Goal: Task Accomplishment & Management: Manage account settings

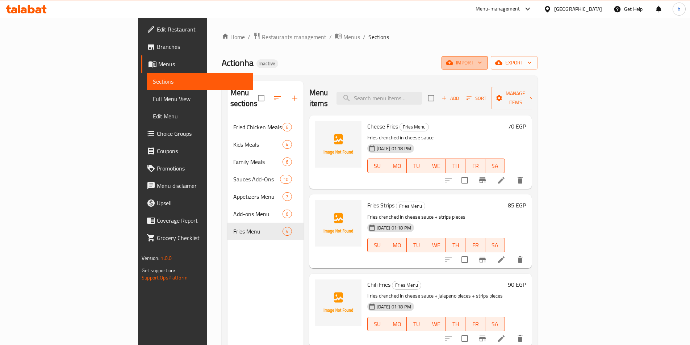
click at [482, 64] on span "import" at bounding box center [464, 62] width 35 height 9
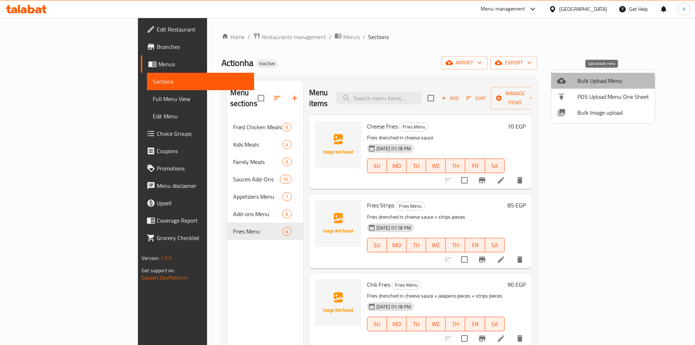
click at [585, 84] on span "Bulk Upload Menu" at bounding box center [614, 80] width 72 height 9
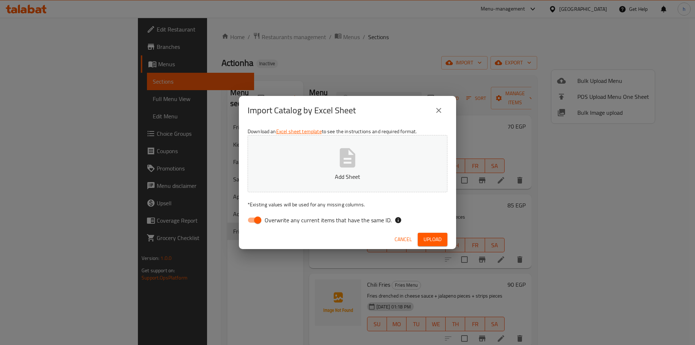
click at [251, 221] on input "Overwrite any current items that have the same ID." at bounding box center [257, 220] width 41 height 14
checkbox input "false"
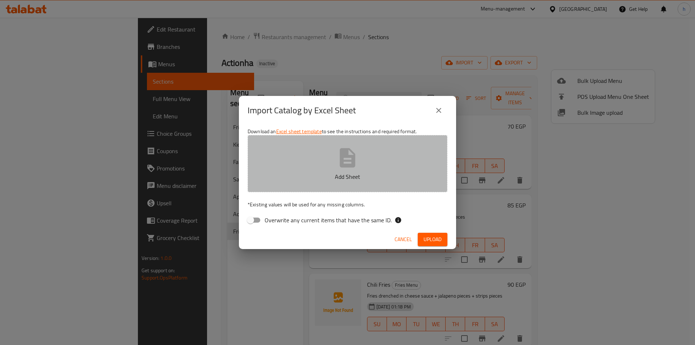
click at [349, 167] on icon "button" at bounding box center [348, 157] width 16 height 19
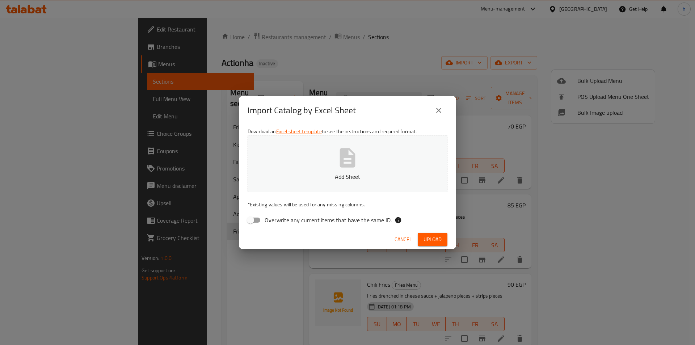
click at [341, 155] on icon "button" at bounding box center [348, 157] width 16 height 19
click at [429, 241] on span "Upload" at bounding box center [433, 239] width 18 height 9
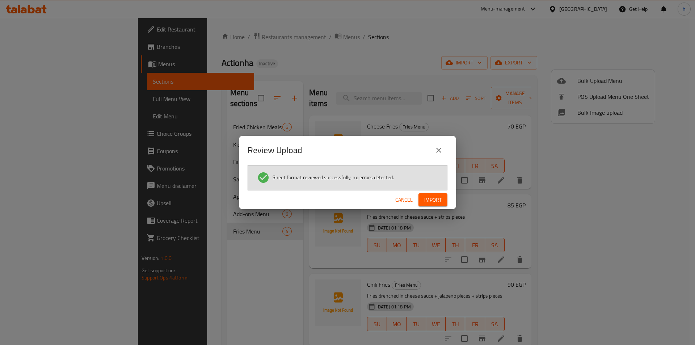
click at [437, 200] on span "Import" at bounding box center [432, 200] width 17 height 9
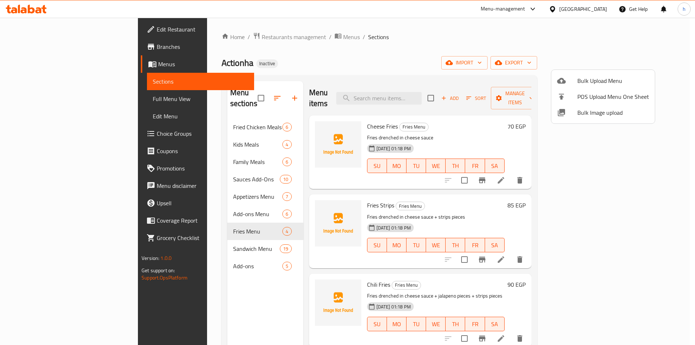
click at [228, 248] on div at bounding box center [347, 172] width 695 height 345
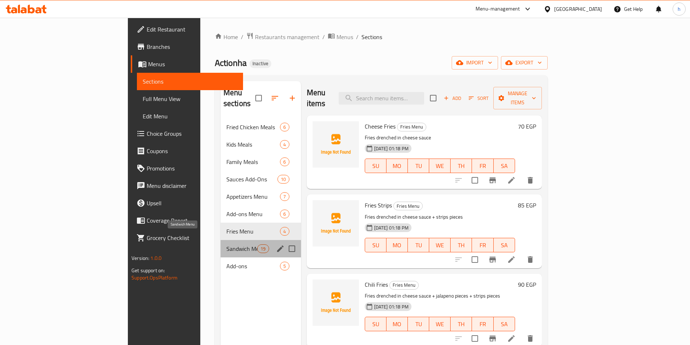
click at [226, 244] on span "Sandwich Menu" at bounding box center [241, 248] width 31 height 9
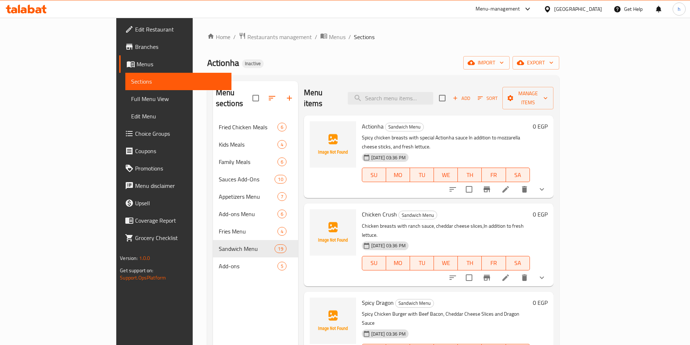
click at [131, 100] on span "Full Menu View" at bounding box center [178, 99] width 95 height 9
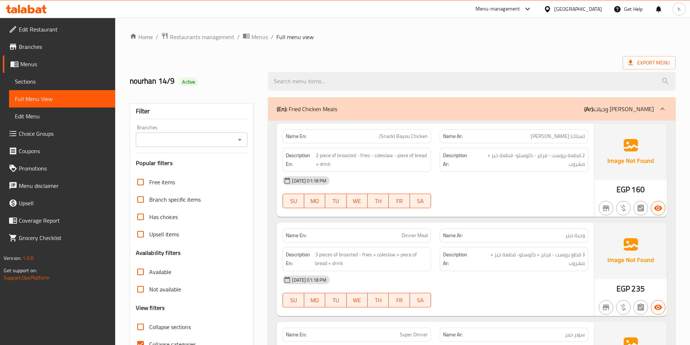
scroll to position [145, 0]
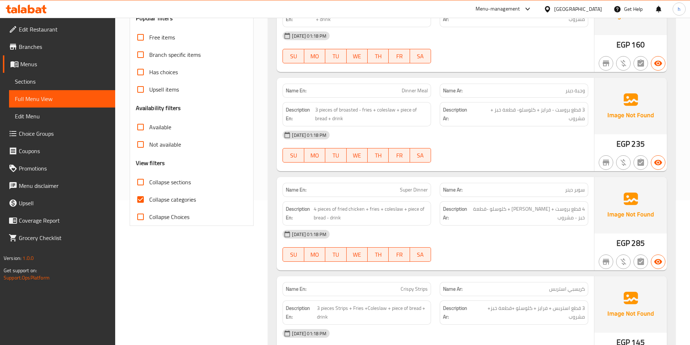
drag, startPoint x: 146, startPoint y: 205, endPoint x: 274, endPoint y: 208, distance: 128.6
click at [145, 205] on input "Collapse categories" at bounding box center [140, 199] width 17 height 17
checkbox input "false"
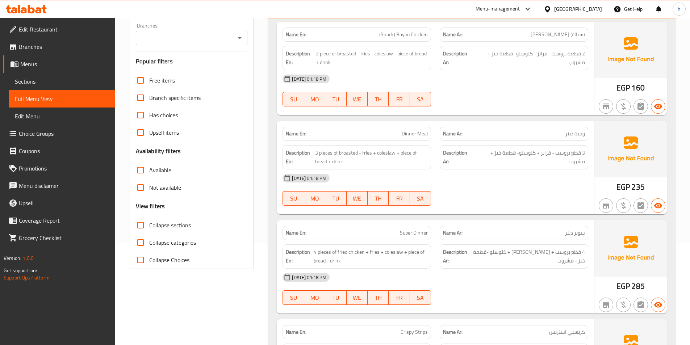
scroll to position [0, 0]
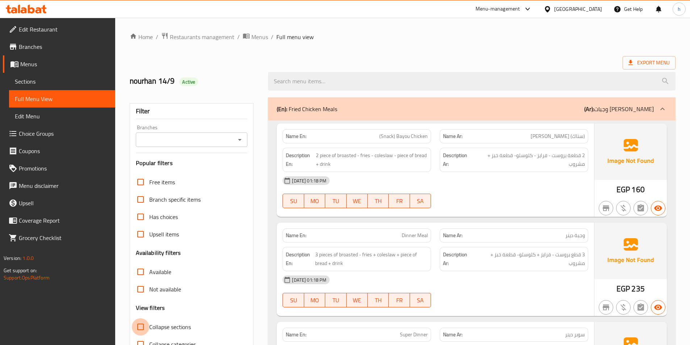
click at [139, 323] on input "Collapse sections" at bounding box center [140, 326] width 17 height 17
checkbox input "true"
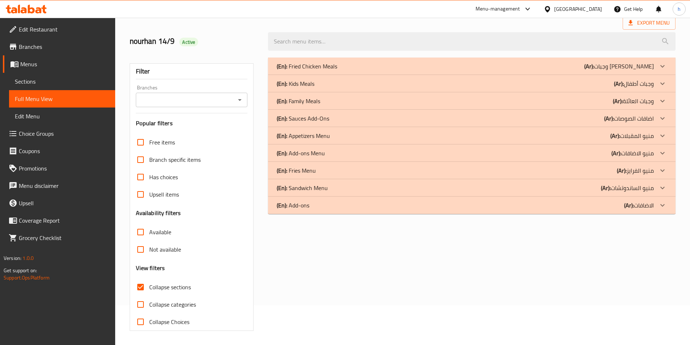
scroll to position [40, 0]
click at [569, 204] on div "(En): Add-ons (Ar): الاضافات" at bounding box center [465, 205] width 377 height 9
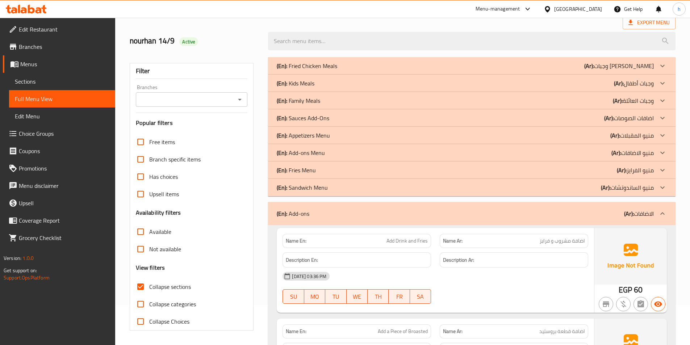
click at [583, 190] on div "(En): Sandwich Menu (Ar): منيو الساندوتشات" at bounding box center [465, 187] width 377 height 9
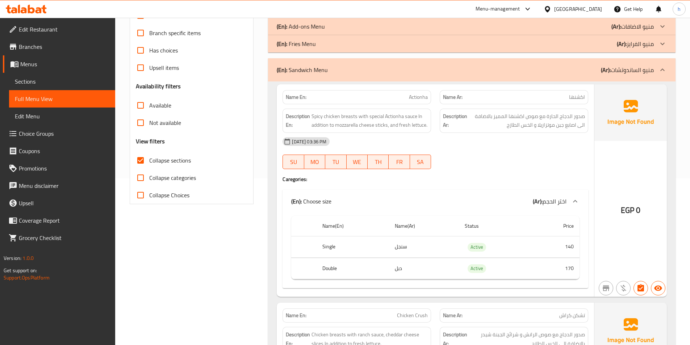
scroll to position [185, 0]
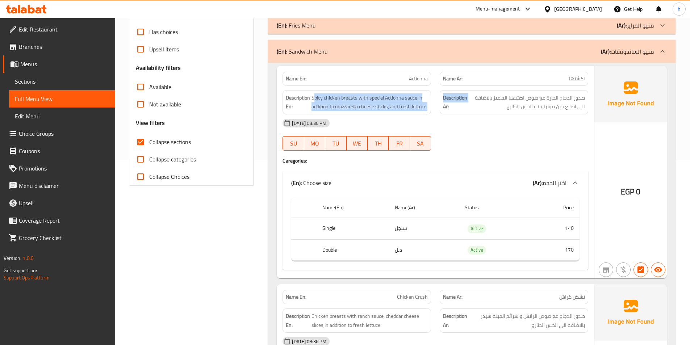
drag, startPoint x: 313, startPoint y: 96, endPoint x: 439, endPoint y: 102, distance: 126.5
click at [439, 102] on div "Description En: Spicy chicken breasts with special Actionha sauce In addition t…" at bounding box center [435, 102] width 314 height 33
click at [344, 90] on div "Description En: Spicy chicken breasts with special Actionha sauce In addition t…" at bounding box center [356, 102] width 148 height 24
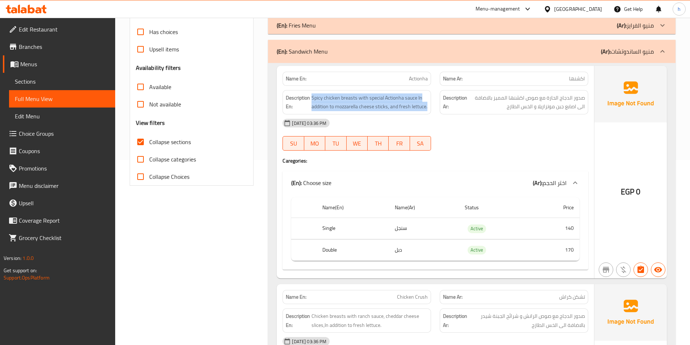
click at [321, 92] on div "Description En: Spicy chicken breasts with special Actionha sauce In addition t…" at bounding box center [356, 102] width 148 height 24
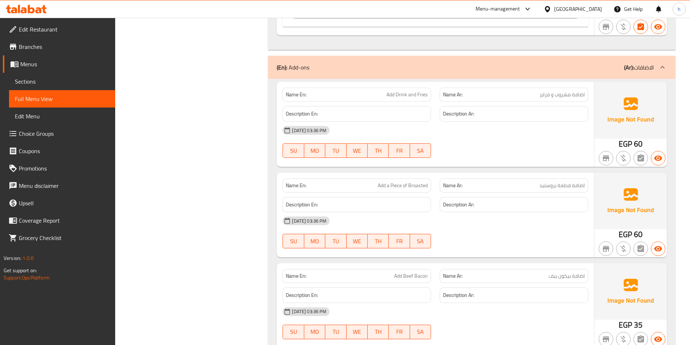
scroll to position [3879, 0]
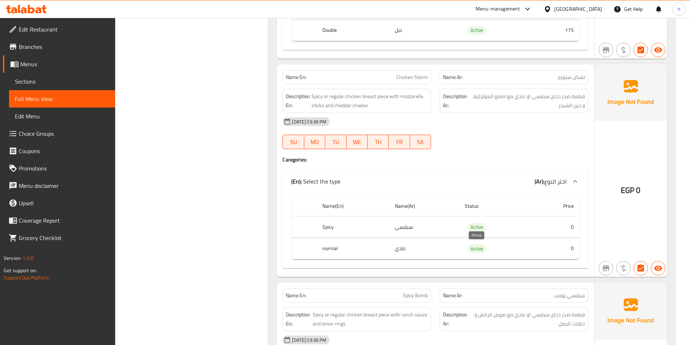
scroll to position [1593, 0]
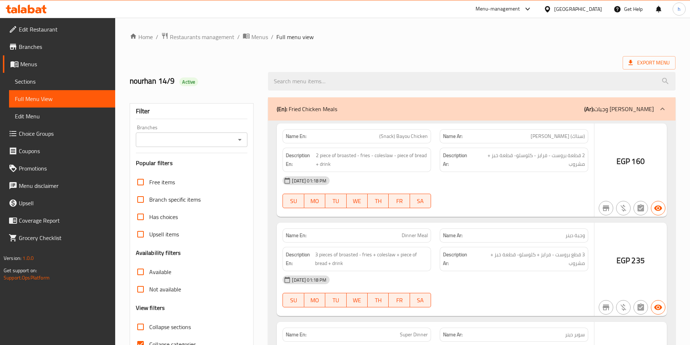
click at [50, 136] on div at bounding box center [345, 172] width 690 height 345
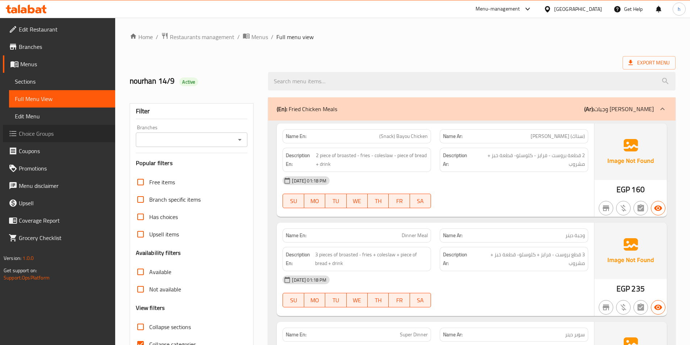
click at [58, 138] on span "Choice Groups" at bounding box center [64, 133] width 91 height 9
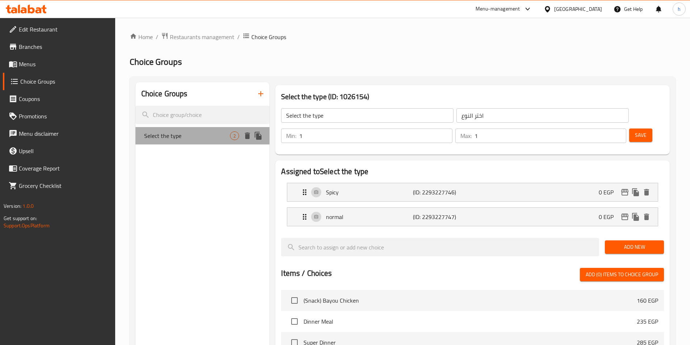
click at [213, 140] on div "Select the type 2" at bounding box center [202, 135] width 134 height 17
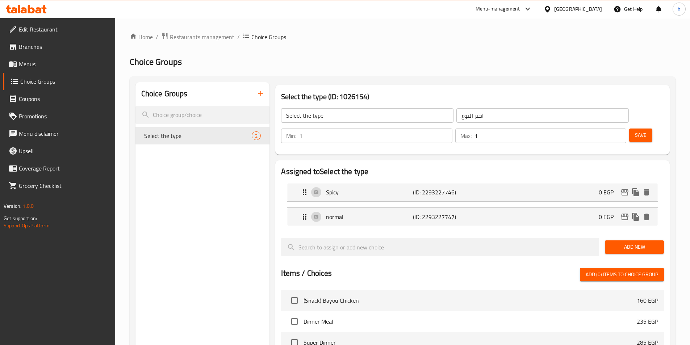
click at [261, 91] on icon "button" at bounding box center [260, 93] width 9 height 9
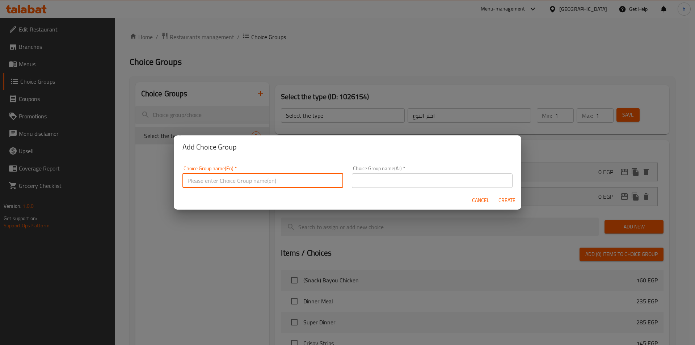
click at [221, 184] on input "text" at bounding box center [262, 180] width 161 height 14
type input "Your Choice of :"
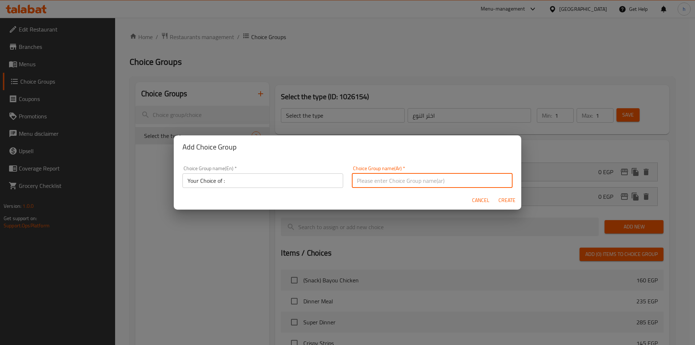
click at [407, 178] on input "text" at bounding box center [432, 180] width 161 height 14
type input "اختيارك من"
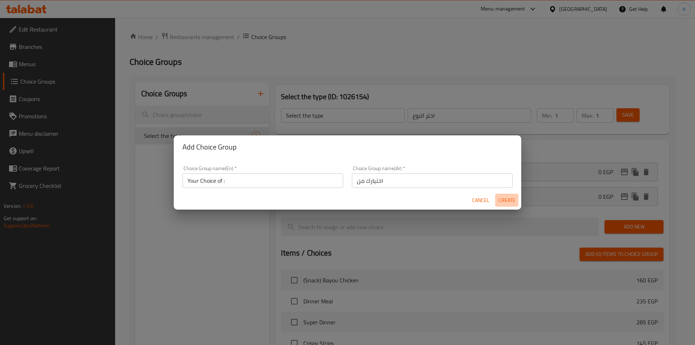
click at [513, 203] on span "Create" at bounding box center [506, 200] width 17 height 9
type input "Your Choice of :"
type input "اختيارك من"
type input "0"
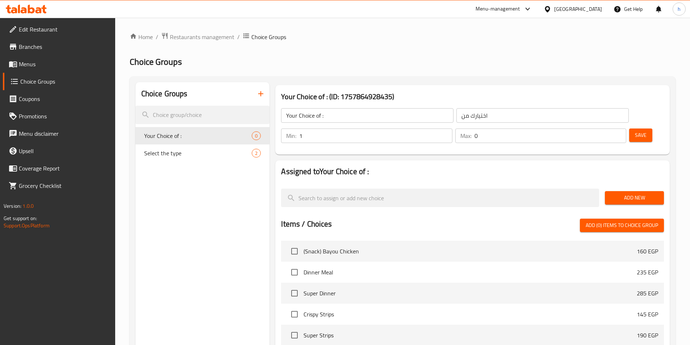
drag, startPoint x: 567, startPoint y: 115, endPoint x: 584, endPoint y: 117, distance: 16.4
type input "1"
click at [452, 129] on input "1" at bounding box center [375, 136] width 153 height 14
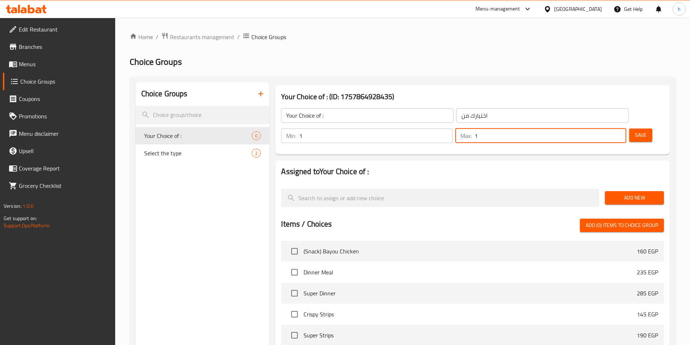
type input "1"
click at [604, 129] on input "1" at bounding box center [550, 136] width 152 height 14
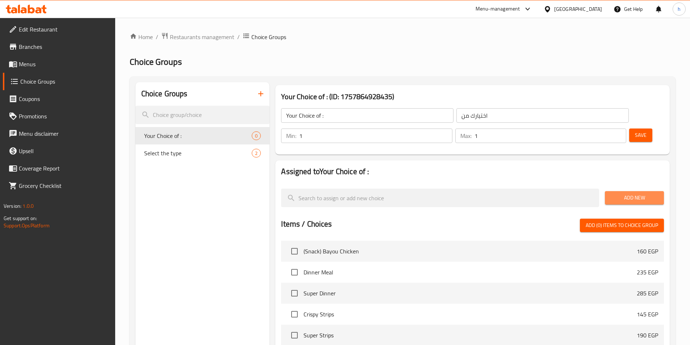
click at [639, 193] on span "Add New" at bounding box center [633, 197] width 47 height 9
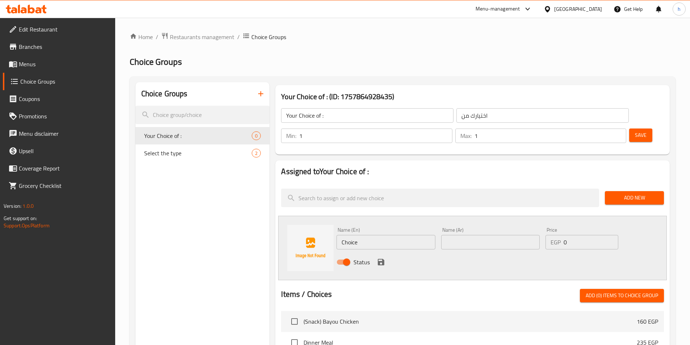
click at [359, 235] on input "Choice" at bounding box center [385, 242] width 98 height 14
type input "Single"
click at [466, 235] on input "text" at bounding box center [490, 242] width 98 height 14
type input "s"
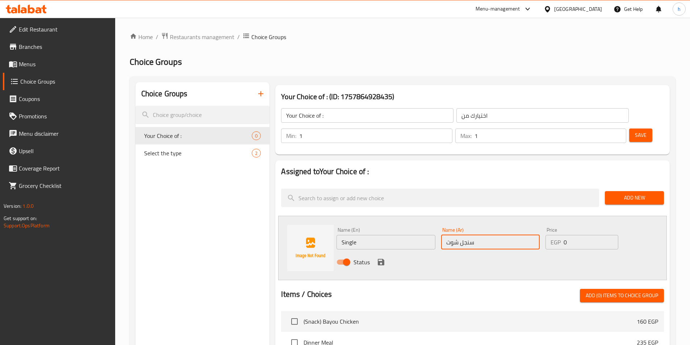
click at [456, 235] on input "سنجل شوت" at bounding box center [490, 242] width 98 height 14
type input "سنجل"
drag, startPoint x: 565, startPoint y: 219, endPoint x: 563, endPoint y: 223, distance: 3.9
click at [563, 235] on div "EGP 0 Price" at bounding box center [581, 242] width 72 height 14
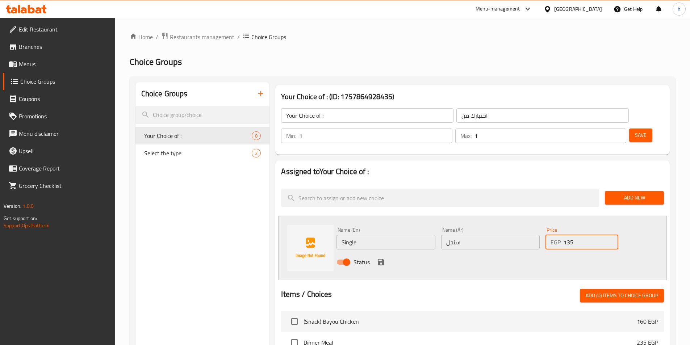
type input "135"
click at [512, 252] on div "Status" at bounding box center [490, 262] width 314 height 20
click at [382, 259] on icon "save" at bounding box center [381, 262] width 7 height 7
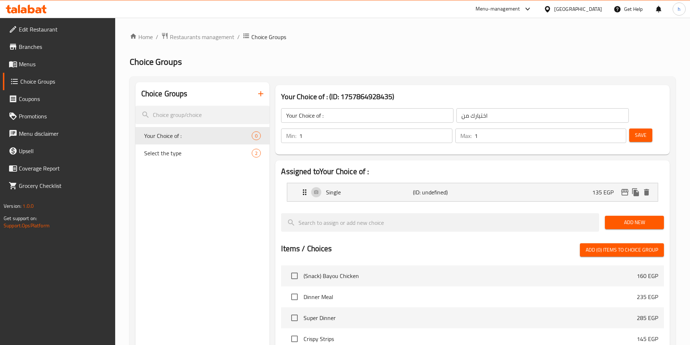
click at [627, 218] on span "Add New" at bounding box center [633, 222] width 47 height 9
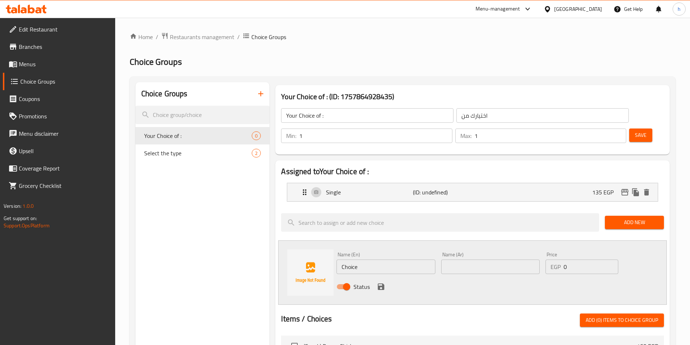
click at [397, 260] on input "Choice" at bounding box center [385, 267] width 98 height 14
type input "ي"
drag, startPoint x: 403, startPoint y: 248, endPoint x: 358, endPoint y: 241, distance: 45.1
click at [358, 260] on input "Double Light sandwich" at bounding box center [385, 267] width 98 height 14
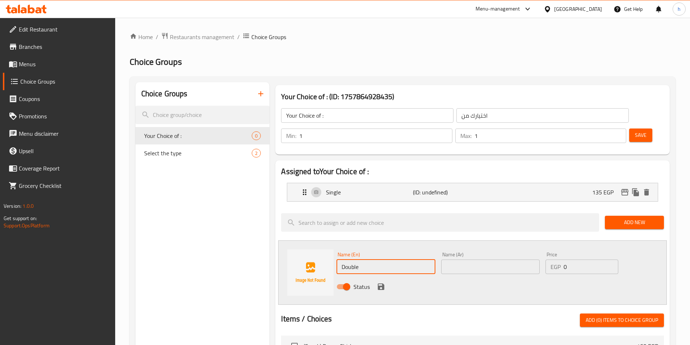
type input "Double"
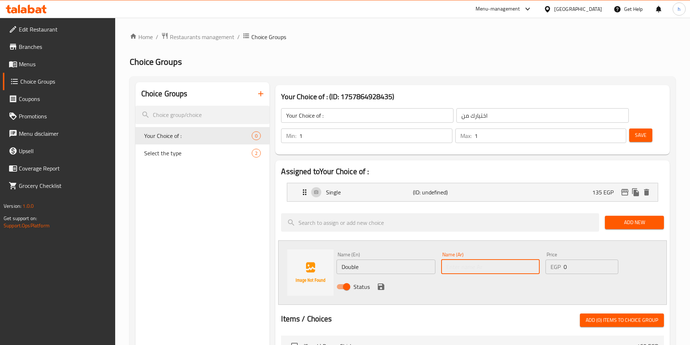
click at [489, 260] on input "text" at bounding box center [490, 267] width 98 height 14
type input "]"
type input "دبل"
click at [442, 277] on div "Status" at bounding box center [490, 287] width 314 height 20
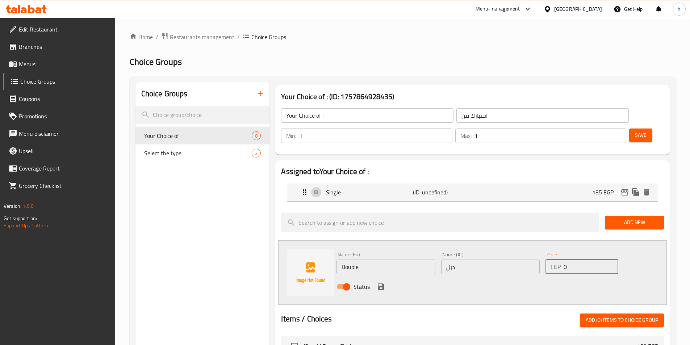
drag, startPoint x: 569, startPoint y: 244, endPoint x: 557, endPoint y: 245, distance: 12.7
click at [557, 260] on div "EGP 0 Price" at bounding box center [581, 267] width 72 height 14
type input "185"
click at [385, 282] on icon "save" at bounding box center [381, 286] width 9 height 9
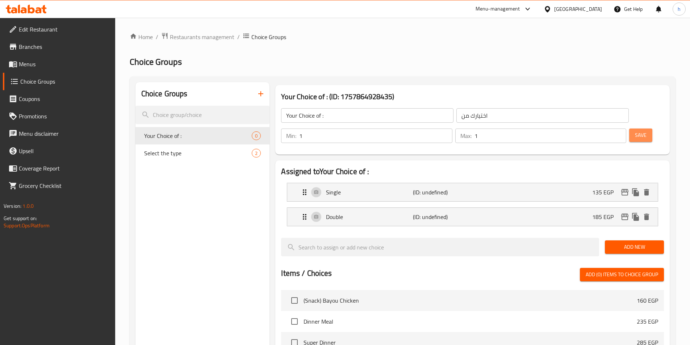
click at [629, 129] on button "Save" at bounding box center [640, 135] width 23 height 13
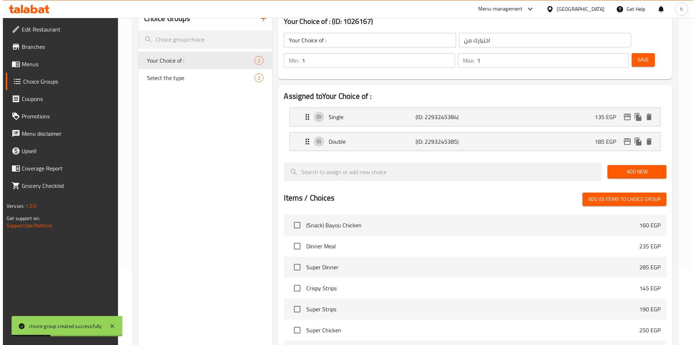
scroll to position [209, 0]
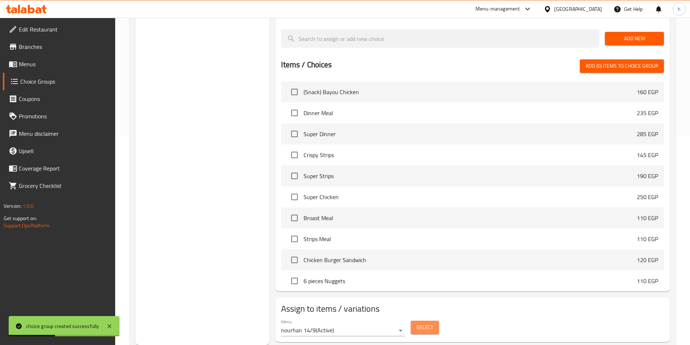
click at [434, 321] on button "Select" at bounding box center [425, 327] width 28 height 13
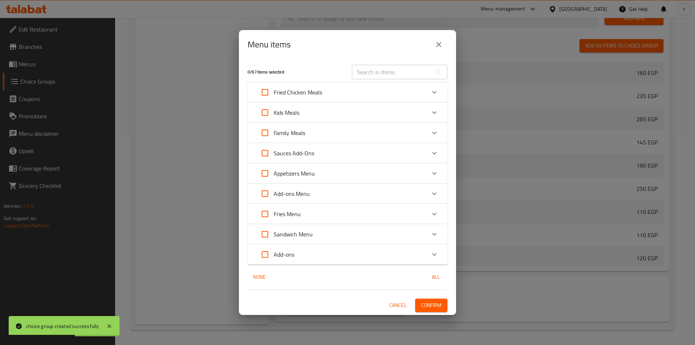
click at [333, 236] on div "Sandwich Menu" at bounding box center [340, 234] width 169 height 17
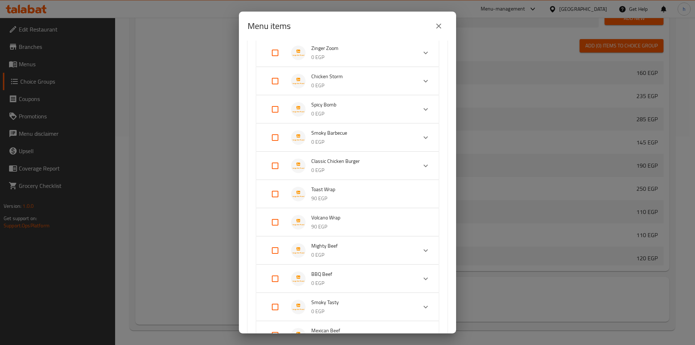
scroll to position [386, 0]
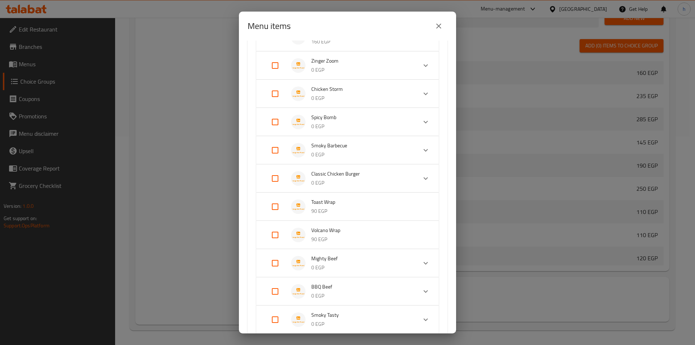
click at [347, 95] on p "0 EGP" at bounding box center [361, 98] width 100 height 9
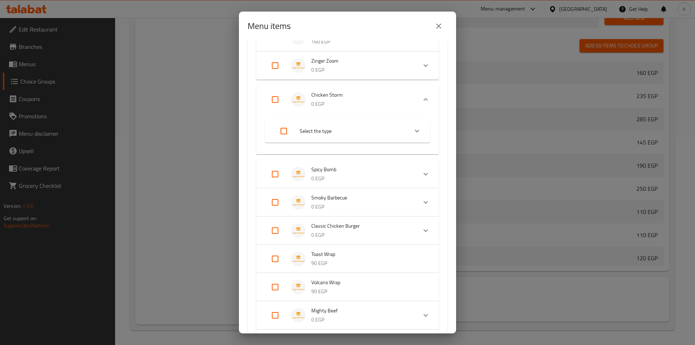
click at [275, 98] on input "Expand" at bounding box center [275, 99] width 17 height 17
checkbox input "true"
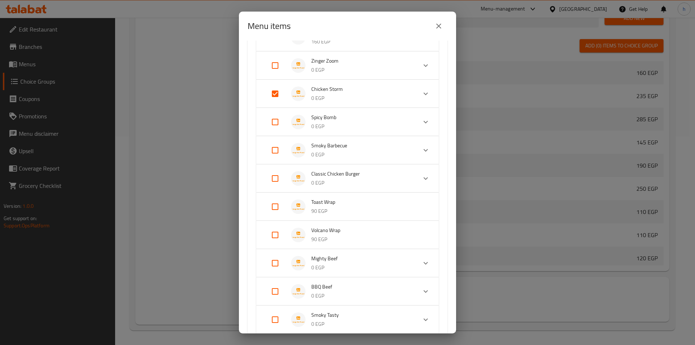
click at [278, 123] on input "Expand" at bounding box center [275, 121] width 17 height 17
checkbox input "true"
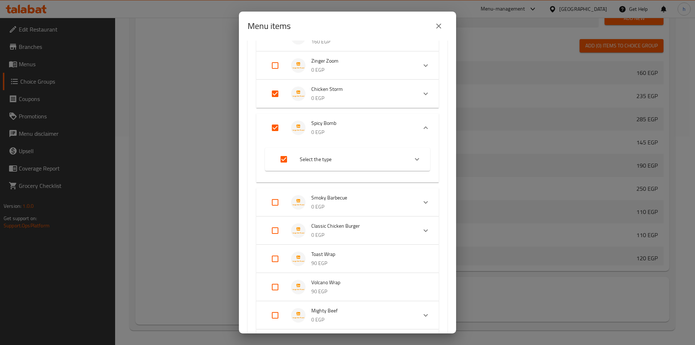
click at [276, 204] on input "Expand" at bounding box center [275, 202] width 17 height 17
checkbox input "true"
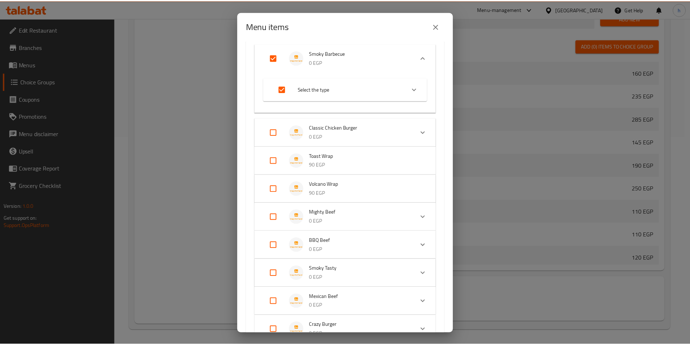
scroll to position [630, 0]
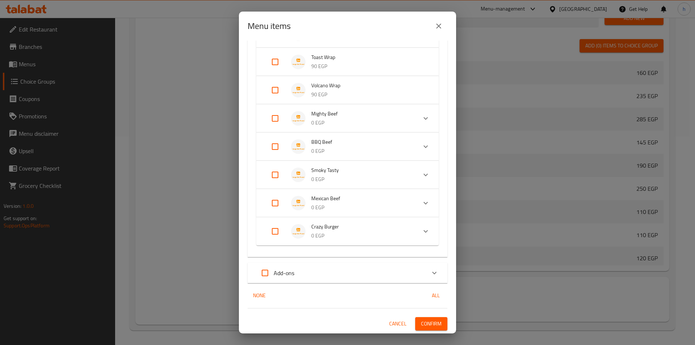
click at [427, 311] on div "3 / 67 items selected ​ Fried Chicken Meals (Snack) Bayou Chicken 160 EGP Dinne…" at bounding box center [347, 187] width 217 height 293
click at [429, 330] on button "Confirm" at bounding box center [431, 323] width 32 height 13
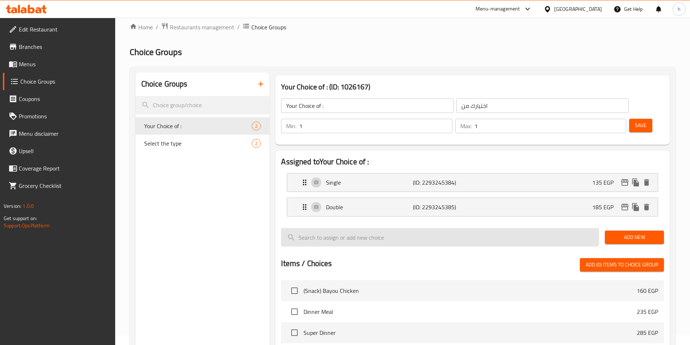
scroll to position [0, 0]
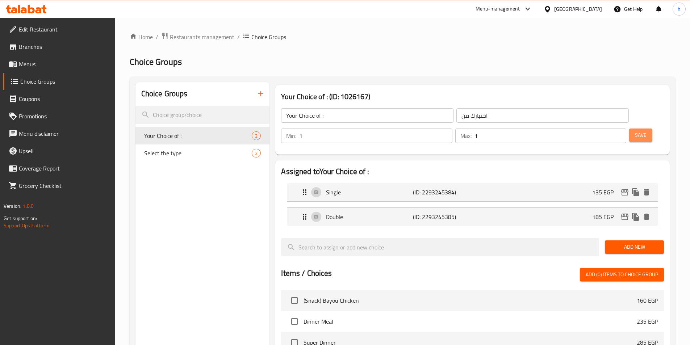
click at [629, 129] on button "Save" at bounding box center [640, 135] width 23 height 13
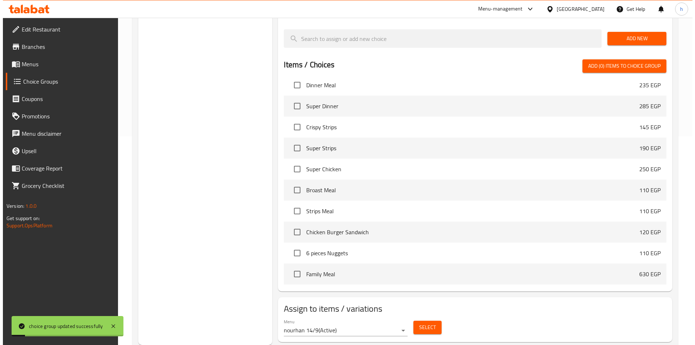
scroll to position [36, 0]
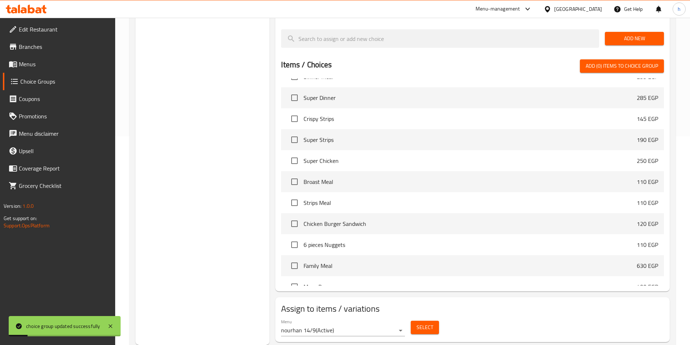
click at [426, 323] on span "Select" at bounding box center [424, 327] width 17 height 9
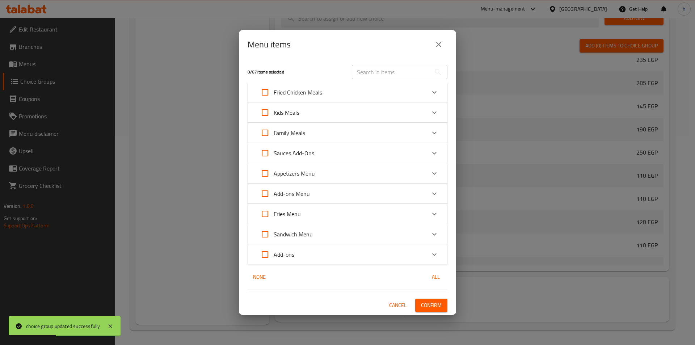
click at [343, 239] on div "Sandwich Menu" at bounding box center [340, 234] width 169 height 17
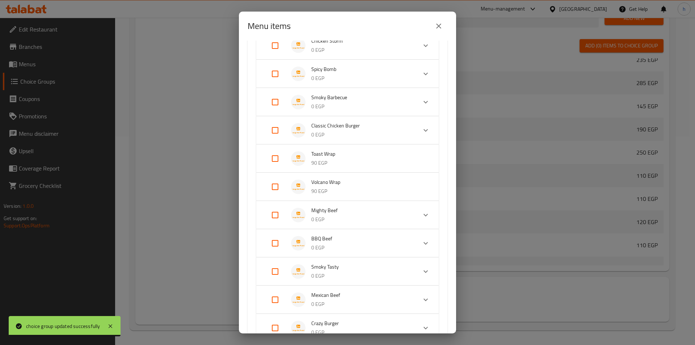
scroll to position [398, 0]
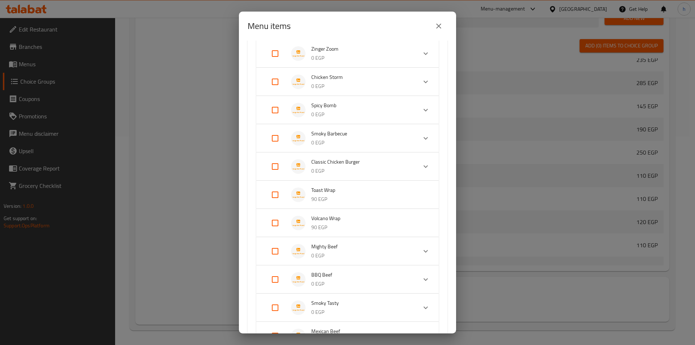
click at [271, 79] on input "Expand" at bounding box center [275, 81] width 17 height 17
checkbox input "true"
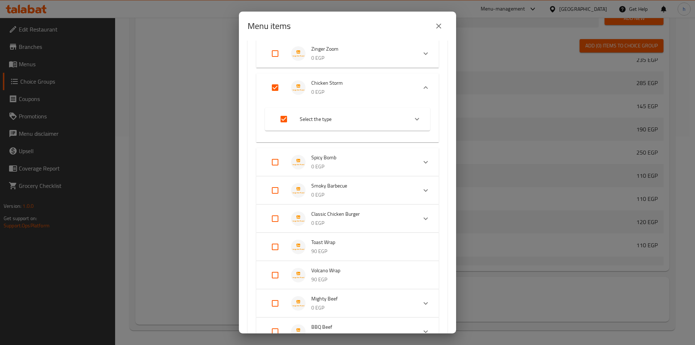
click at [282, 162] on input "Expand" at bounding box center [275, 162] width 17 height 17
checkbox input "true"
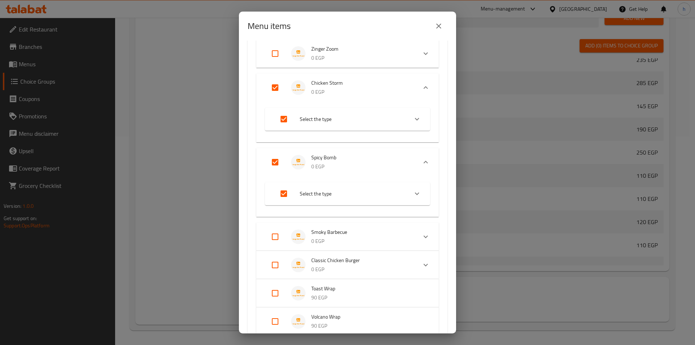
click at [278, 238] on input "Expand" at bounding box center [275, 236] width 17 height 17
checkbox input "true"
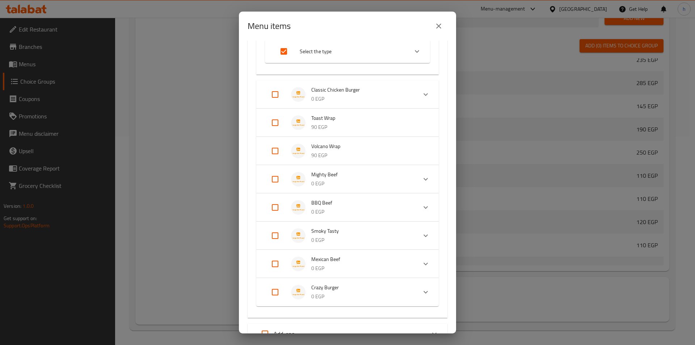
scroll to position [616, 0]
click at [273, 119] on input "Expand" at bounding box center [275, 122] width 17 height 17
checkbox input "true"
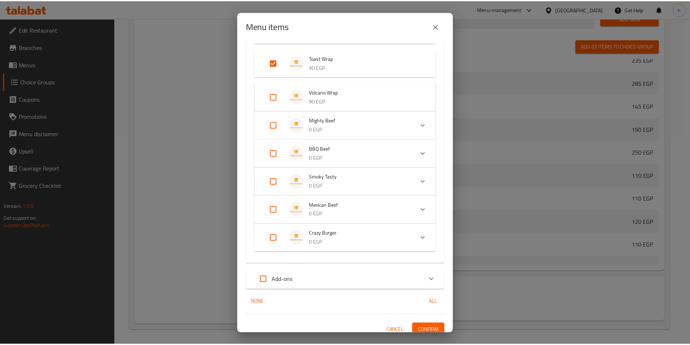
scroll to position [688, 0]
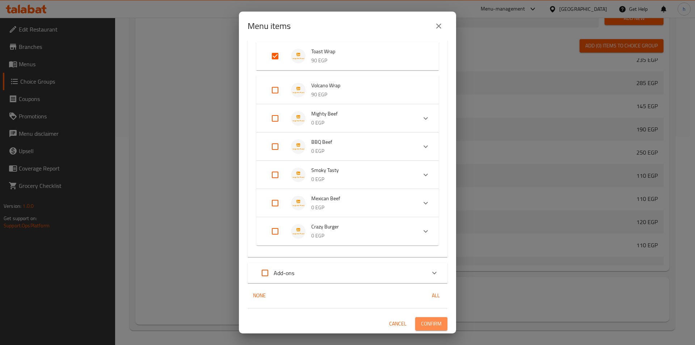
click at [425, 323] on span "Confirm" at bounding box center [431, 323] width 21 height 9
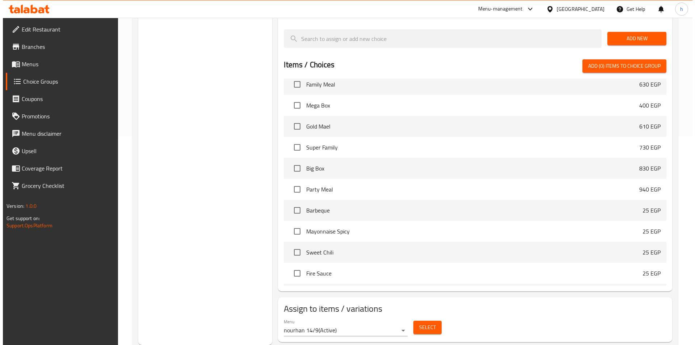
scroll to position [253, 0]
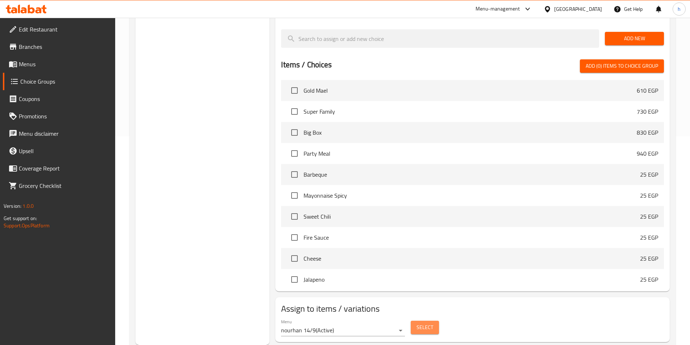
click at [420, 321] on button "Select" at bounding box center [425, 327] width 28 height 13
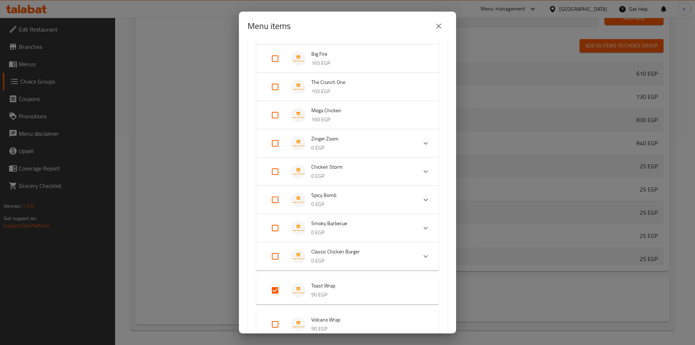
scroll to position [326, 0]
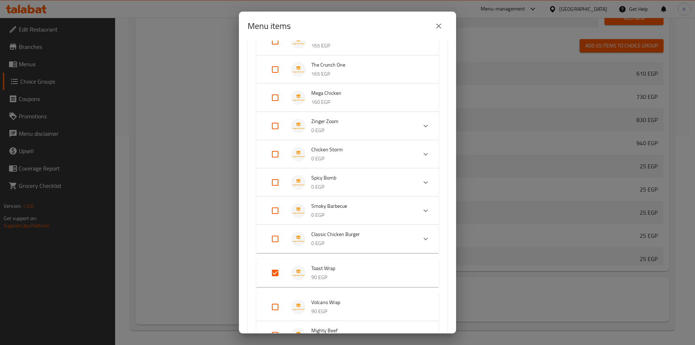
click at [271, 159] on input "Expand" at bounding box center [275, 154] width 17 height 17
checkbox input "true"
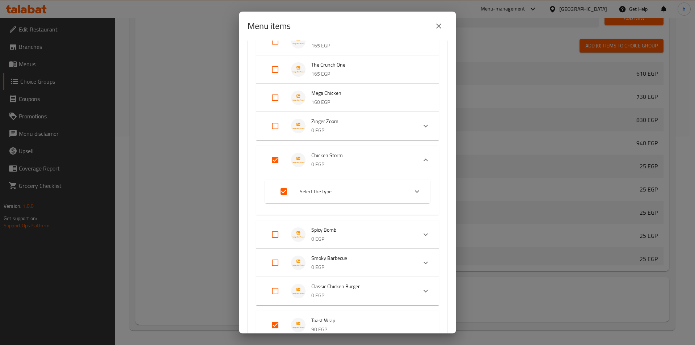
click at [288, 225] on li "Spicy Bomb 0 EGP" at bounding box center [341, 234] width 152 height 25
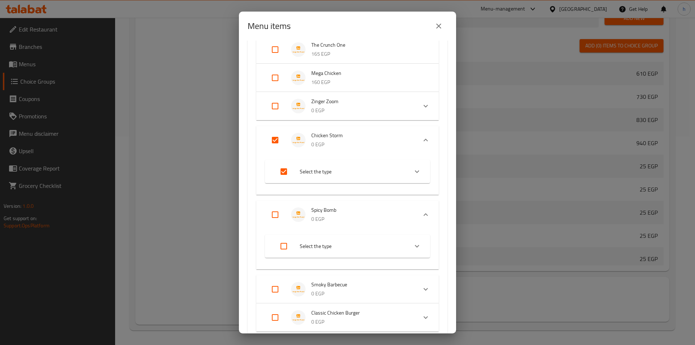
scroll to position [362, 0]
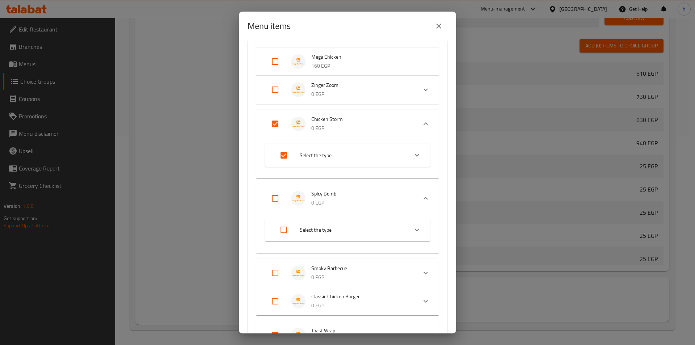
click at [277, 198] on input "Expand" at bounding box center [275, 198] width 17 height 17
checkbox input "true"
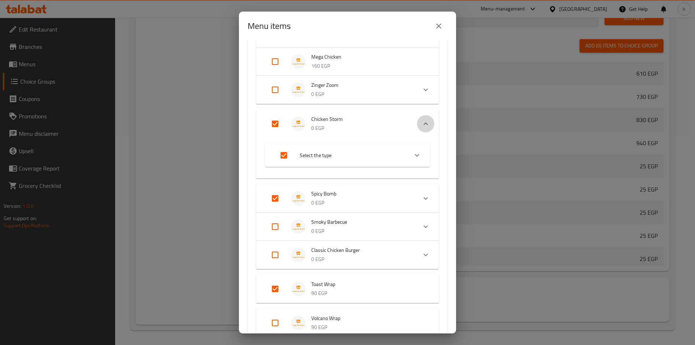
click at [421, 127] on icon "Expand" at bounding box center [425, 123] width 9 height 9
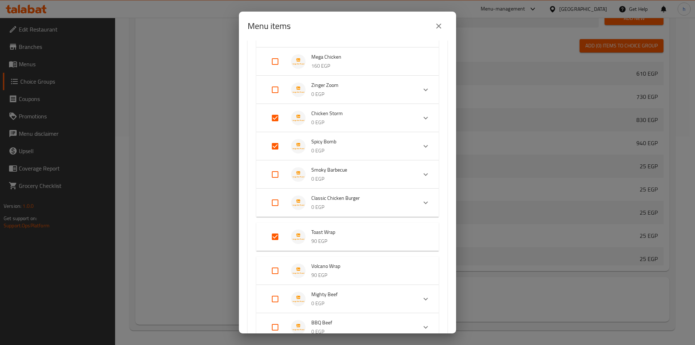
click at [275, 181] on input "Expand" at bounding box center [275, 174] width 17 height 17
checkbox input "true"
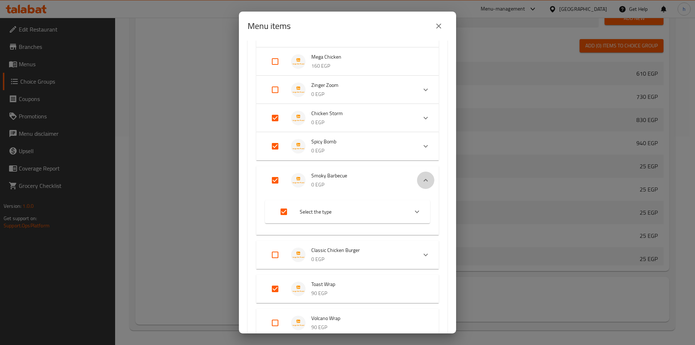
click at [426, 180] on div "Expand" at bounding box center [425, 180] width 17 height 17
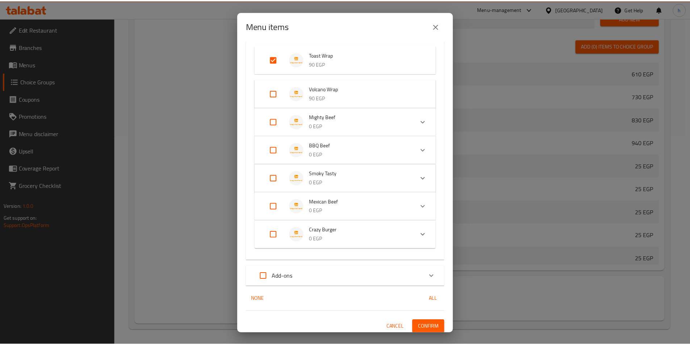
scroll to position [543, 0]
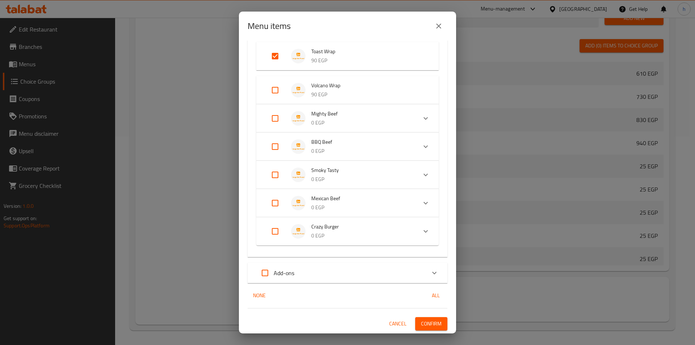
click at [421, 322] on span "Confirm" at bounding box center [431, 323] width 21 height 9
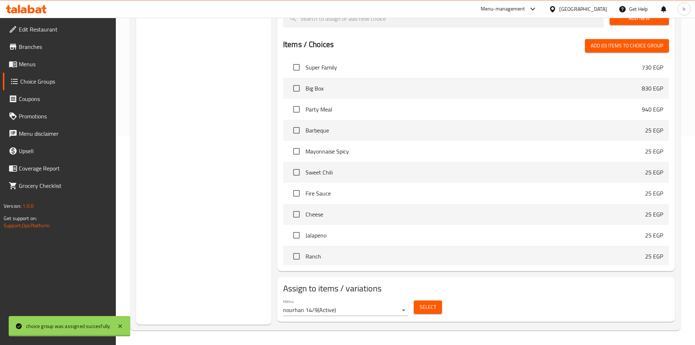
scroll to position [253, 0]
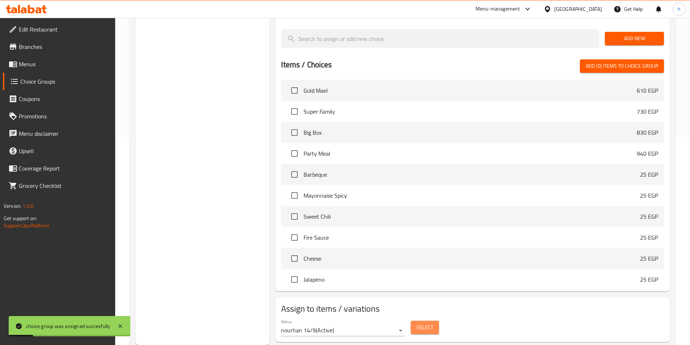
click at [421, 323] on span "Select" at bounding box center [424, 327] width 17 height 9
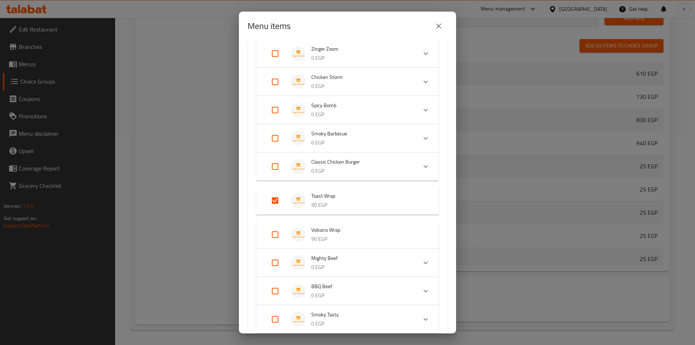
scroll to position [362, 0]
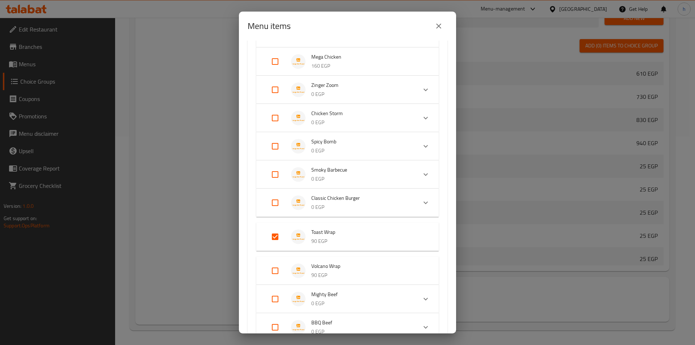
click at [421, 121] on icon "Expand" at bounding box center [425, 118] width 9 height 9
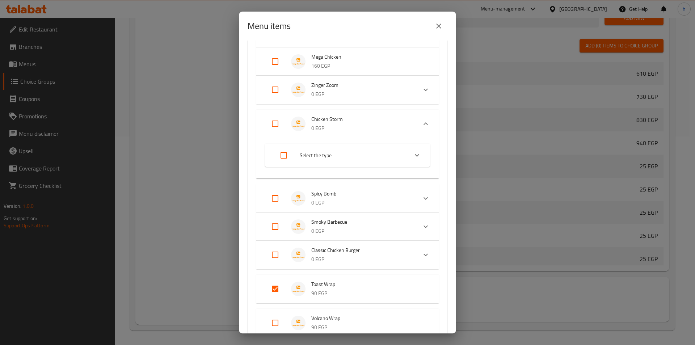
click at [282, 158] on input "Expand" at bounding box center [283, 155] width 17 height 17
checkbox input "true"
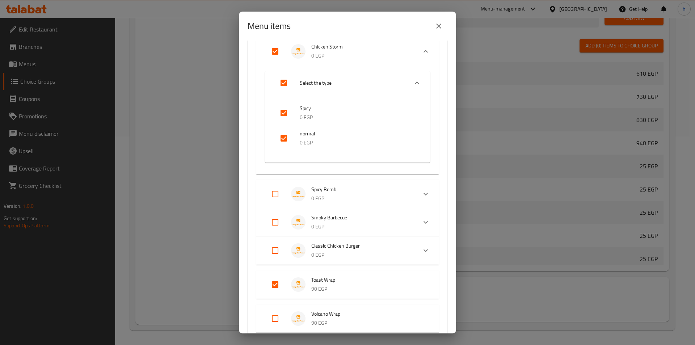
scroll to position [471, 0]
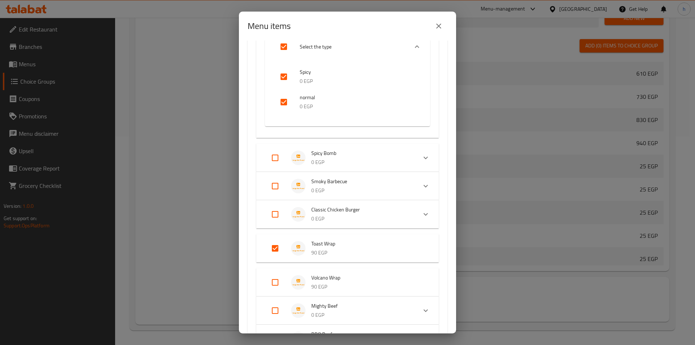
click at [421, 155] on icon "Expand" at bounding box center [425, 158] width 9 height 9
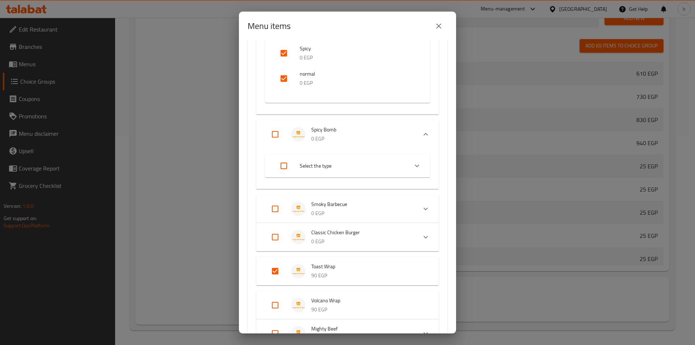
scroll to position [507, 0]
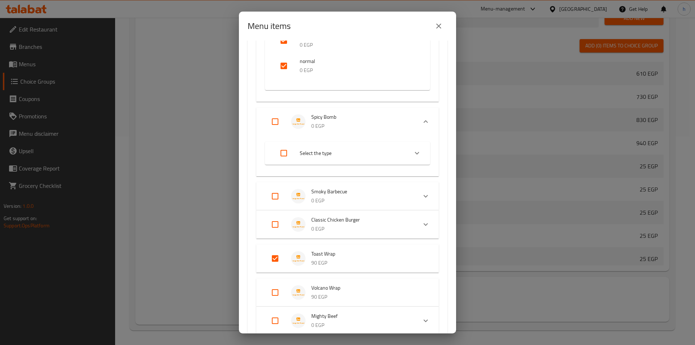
click at [281, 154] on input "Expand" at bounding box center [283, 152] width 17 height 17
checkbox input "true"
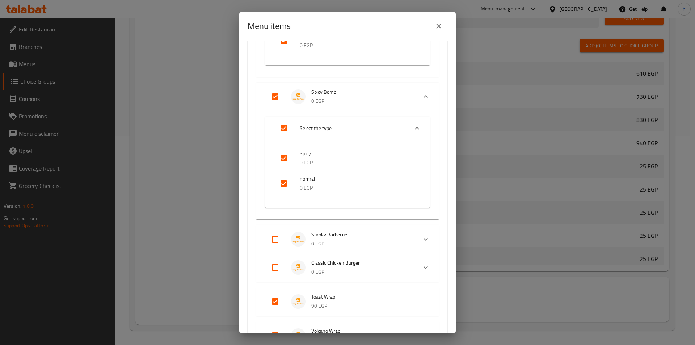
scroll to position [579, 0]
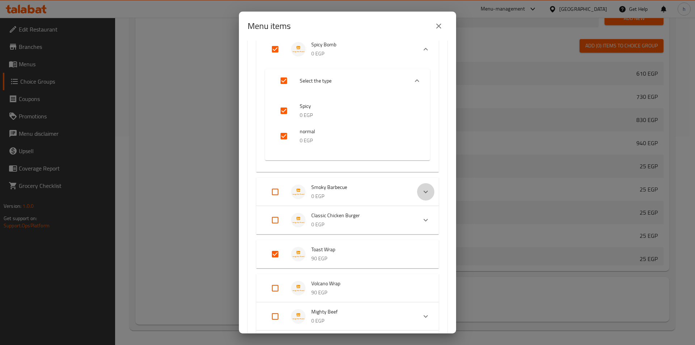
click at [421, 194] on icon "Expand" at bounding box center [425, 192] width 9 height 9
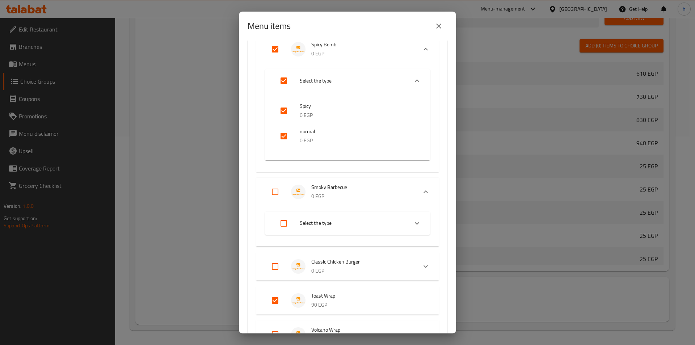
click at [282, 220] on input "Expand" at bounding box center [283, 223] width 17 height 17
checkbox input "true"
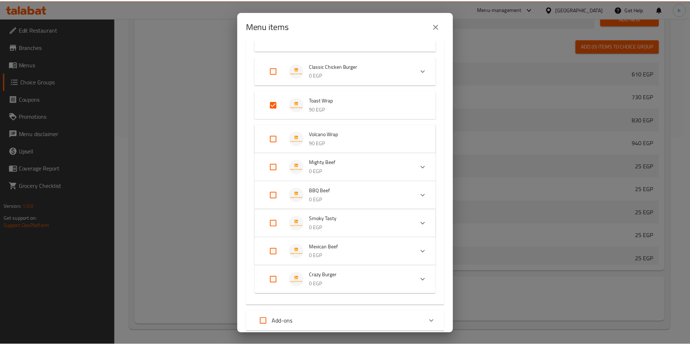
scroll to position [892, 0]
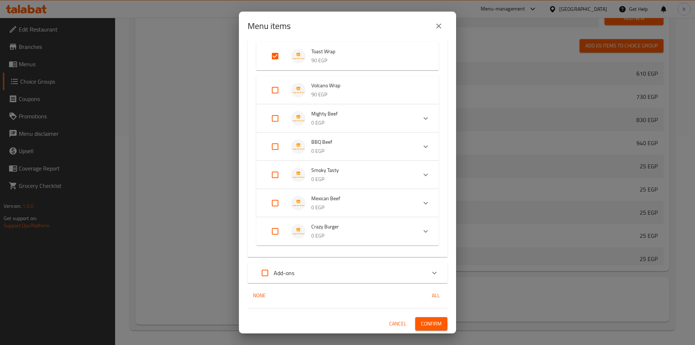
click at [422, 320] on span "Confirm" at bounding box center [431, 323] width 21 height 9
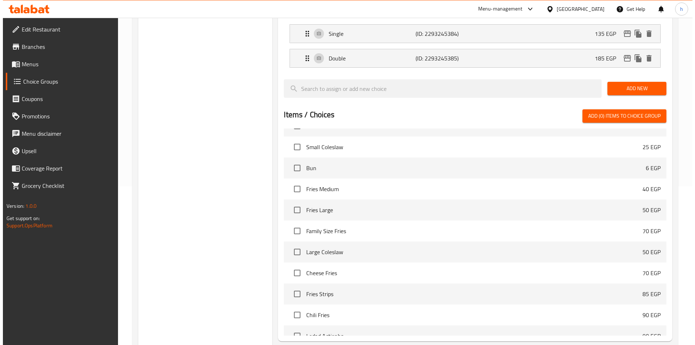
scroll to position [209, 0]
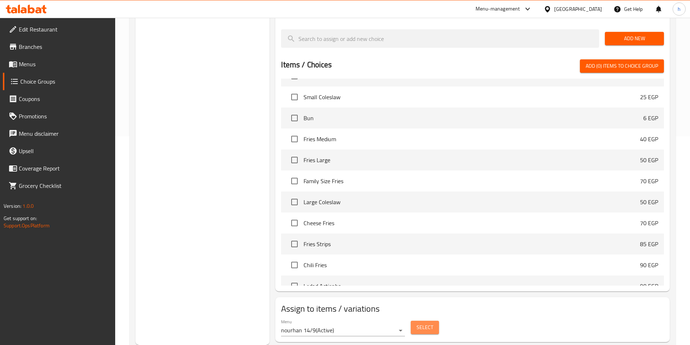
click at [429, 323] on span "Select" at bounding box center [424, 327] width 17 height 9
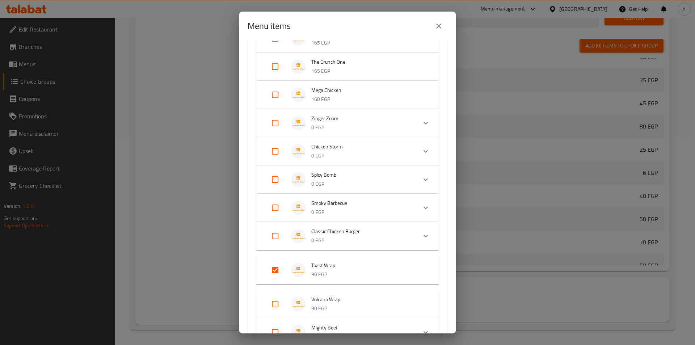
scroll to position [326, 0]
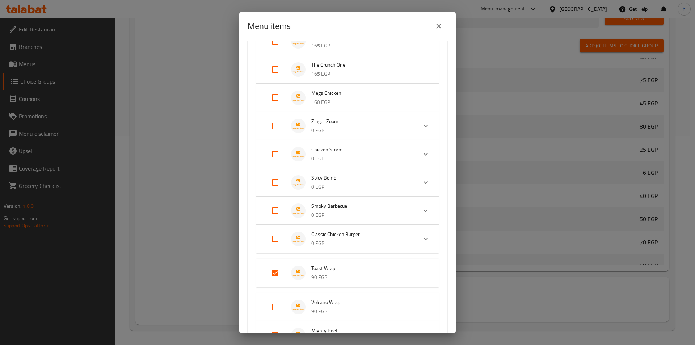
click at [275, 152] on input "Expand" at bounding box center [275, 154] width 17 height 17
checkbox input "true"
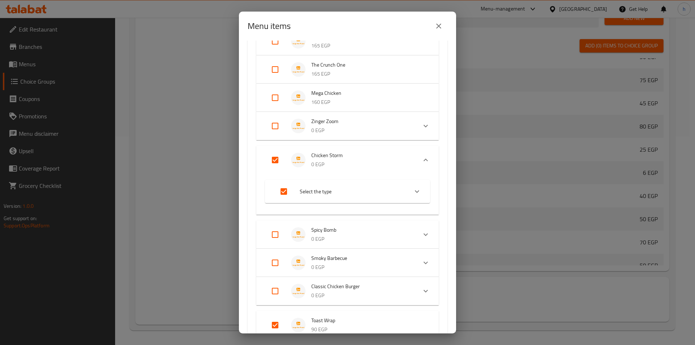
click at [275, 230] on input "Expand" at bounding box center [275, 234] width 17 height 17
checkbox input "true"
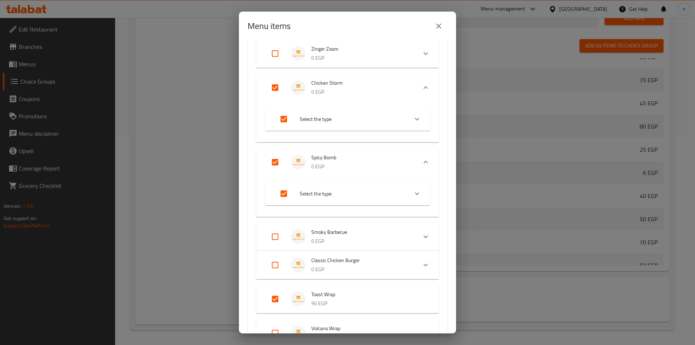
click at [278, 233] on input "Expand" at bounding box center [275, 236] width 17 height 17
checkbox input "true"
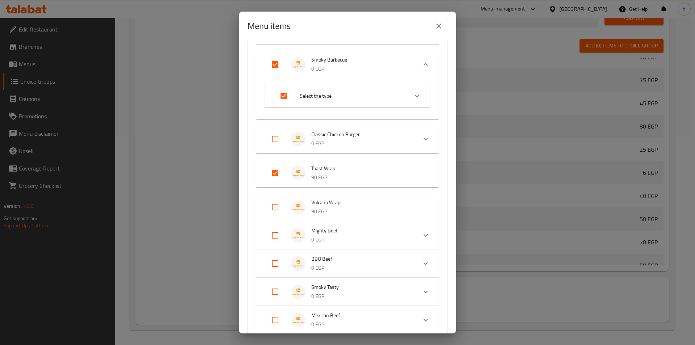
scroll to position [579, 0]
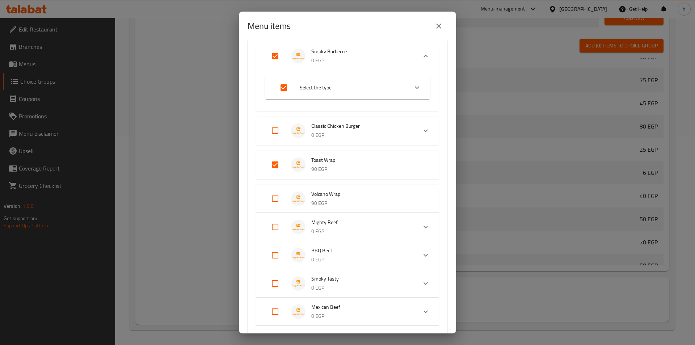
click at [393, 95] on li "Select the type" at bounding box center [341, 87] width 135 height 20
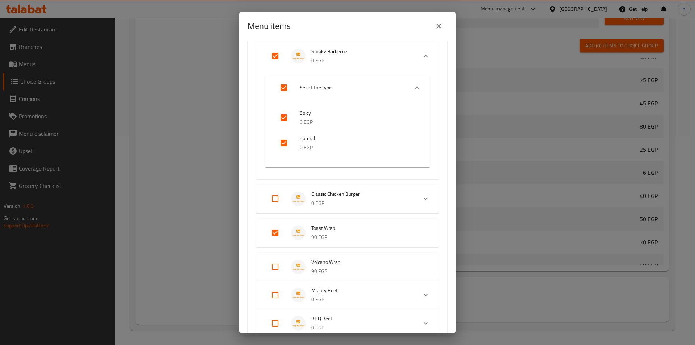
scroll to position [651, 0]
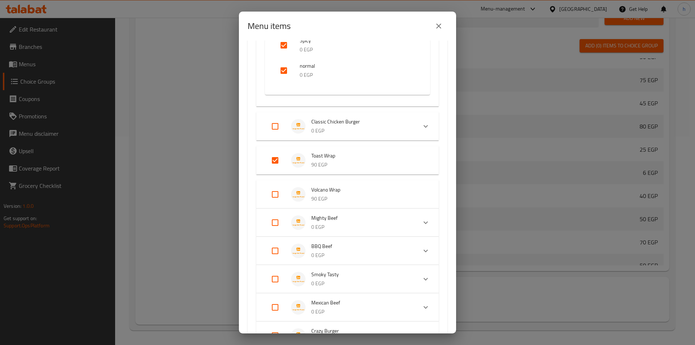
click at [362, 161] on p "90 EGP" at bounding box center [367, 164] width 113 height 9
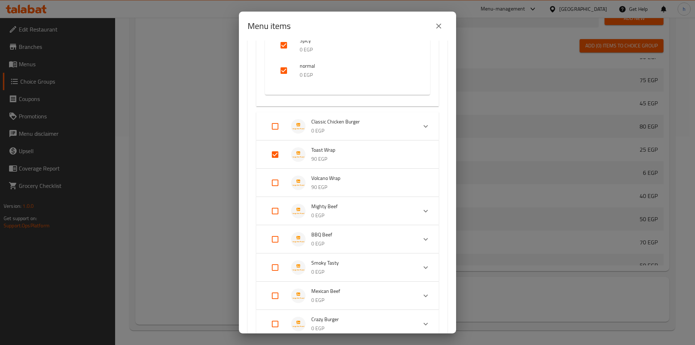
click at [397, 162] on p "90 EGP" at bounding box center [367, 159] width 113 height 9
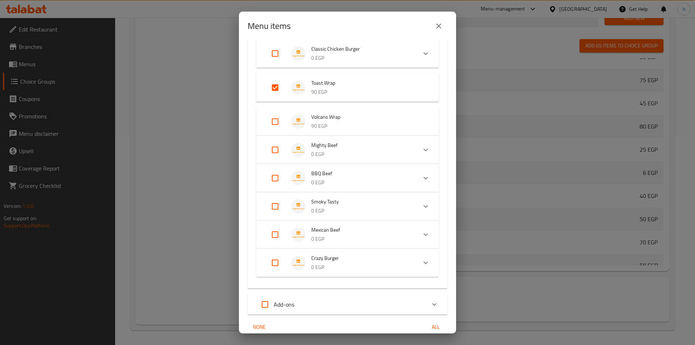
scroll to position [756, 0]
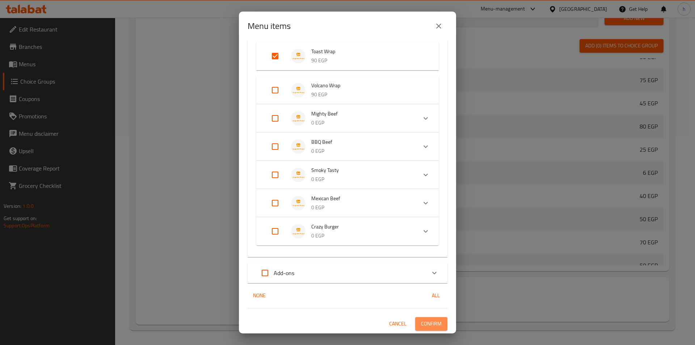
click at [430, 319] on span "Confirm" at bounding box center [431, 323] width 21 height 9
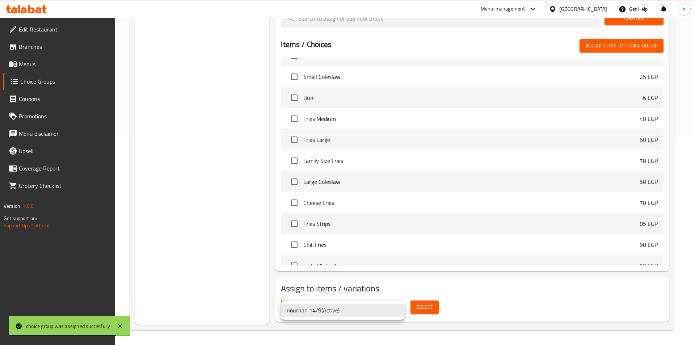
drag, startPoint x: 521, startPoint y: 319, endPoint x: 421, endPoint y: 319, distance: 99.2
click at [520, 320] on div at bounding box center [347, 172] width 695 height 345
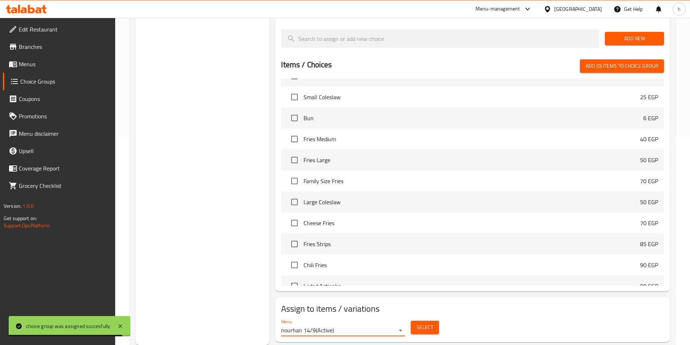
click at [425, 323] on span "Select" at bounding box center [424, 327] width 17 height 9
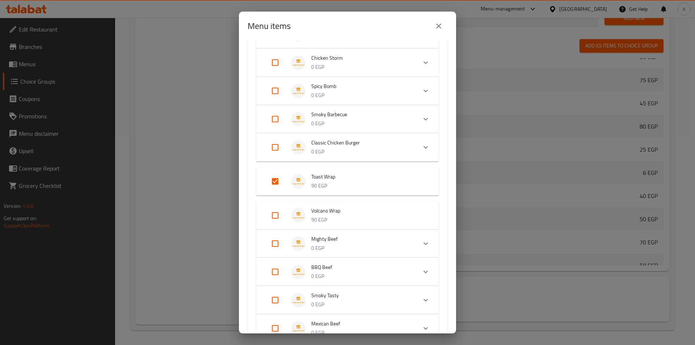
scroll to position [398, 0]
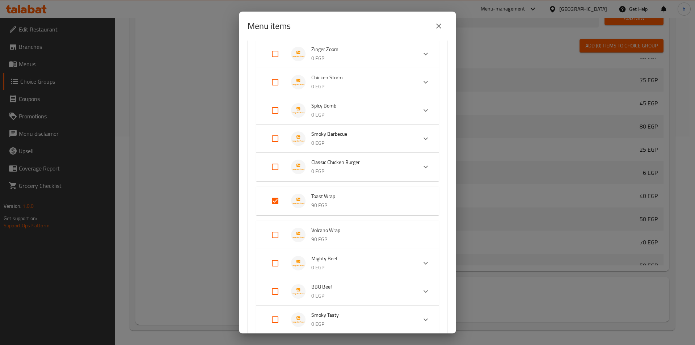
drag, startPoint x: 275, startPoint y: 82, endPoint x: 280, endPoint y: 84, distance: 5.7
click at [275, 82] on input "Expand" at bounding box center [275, 82] width 17 height 17
checkbox input "true"
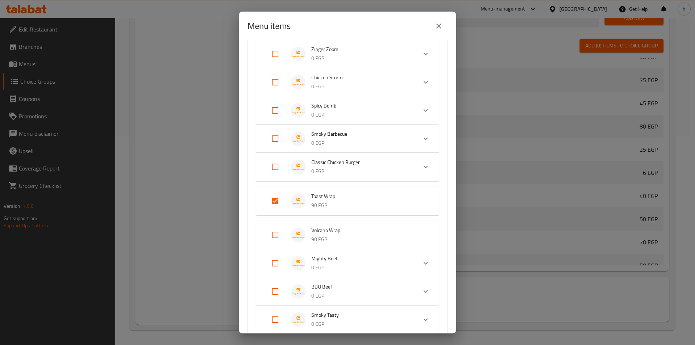
checkbox input "true"
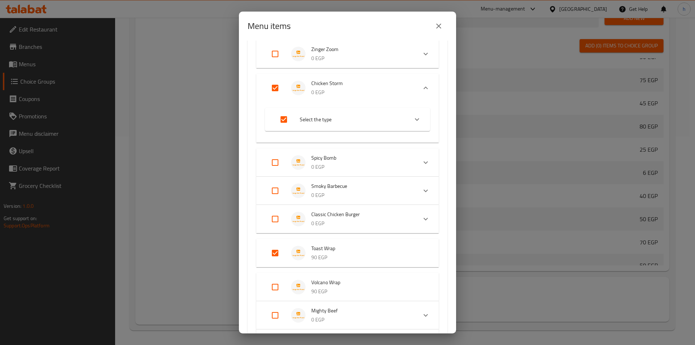
click at [278, 162] on input "Expand" at bounding box center [275, 162] width 17 height 17
checkbox input "true"
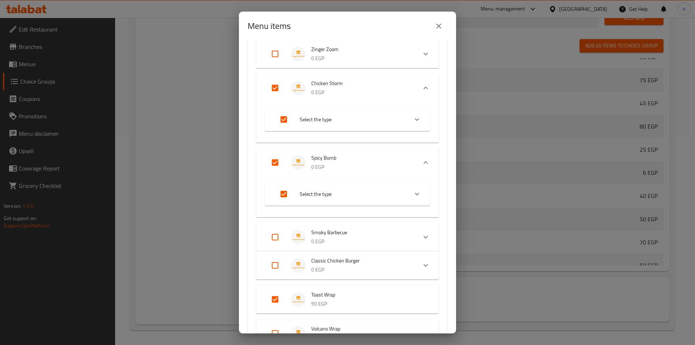
click at [275, 236] on input "Expand" at bounding box center [275, 236] width 17 height 17
checkbox input "true"
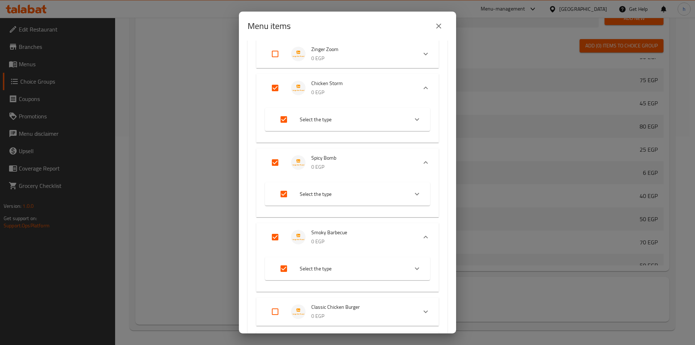
click at [420, 276] on div "Select the type" at bounding box center [347, 268] width 165 height 23
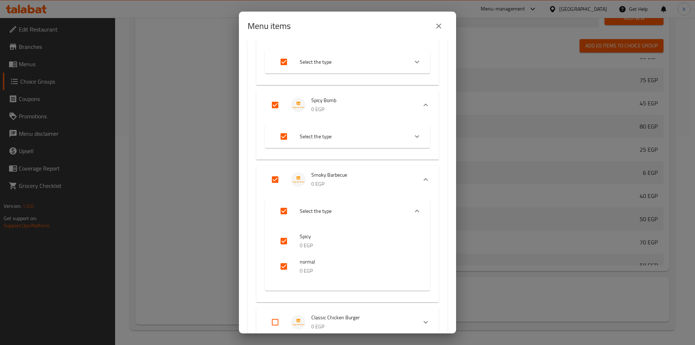
scroll to position [362, 0]
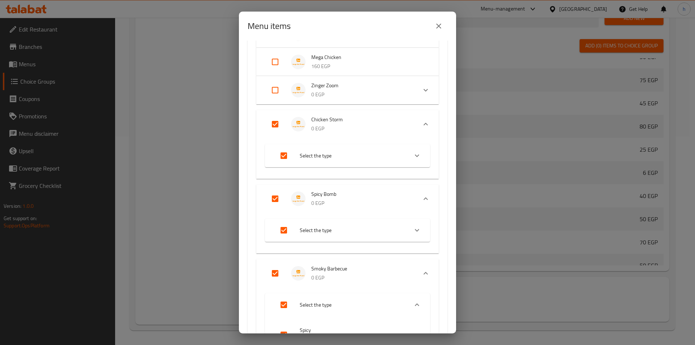
click at [403, 239] on div "Select the type" at bounding box center [347, 230] width 165 height 23
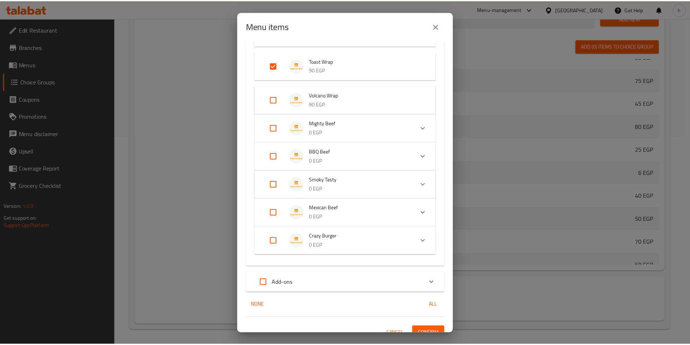
scroll to position [824, 0]
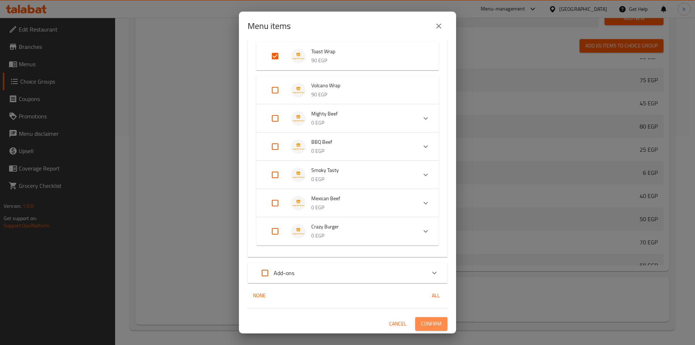
click at [427, 326] on span "Confirm" at bounding box center [431, 323] width 21 height 9
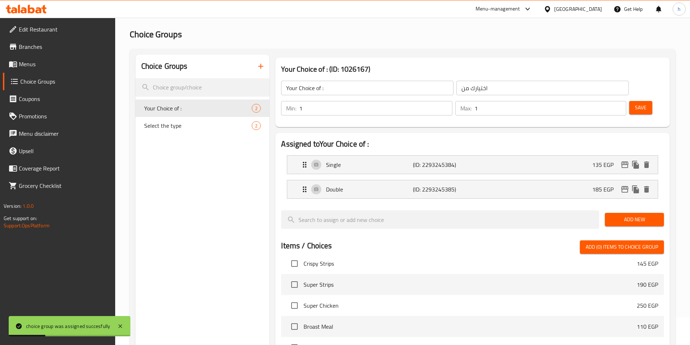
scroll to position [0, 0]
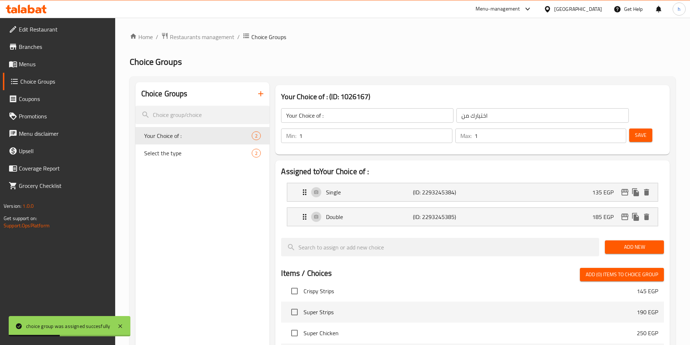
click at [637, 129] on button "Save" at bounding box center [640, 135] width 23 height 13
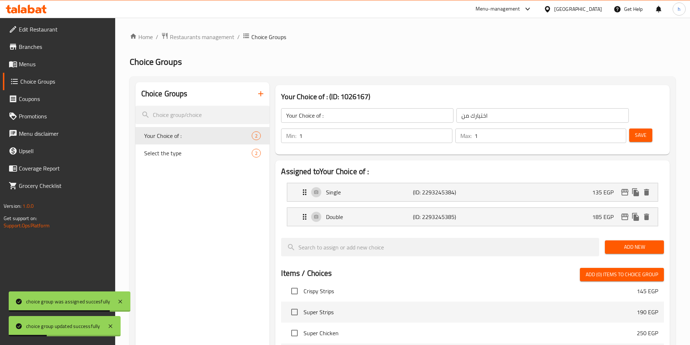
click at [44, 59] on link "Menus" at bounding box center [59, 63] width 112 height 17
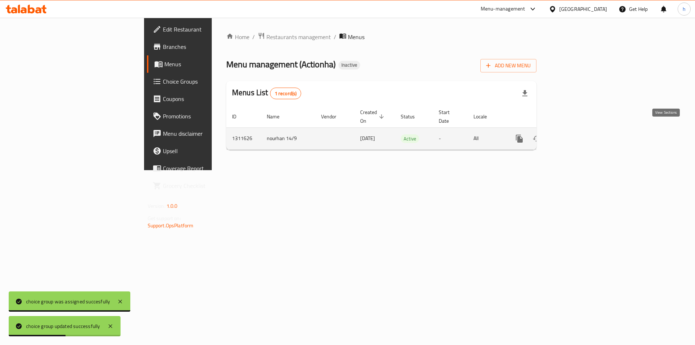
click at [580, 135] on link "enhanced table" at bounding box center [571, 138] width 17 height 17
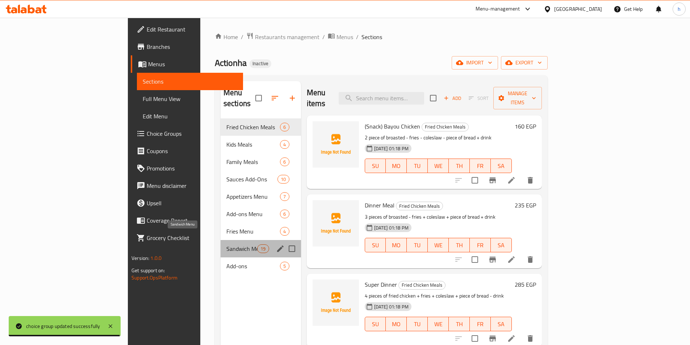
click at [226, 244] on span "Sandwich Menu" at bounding box center [241, 248] width 31 height 9
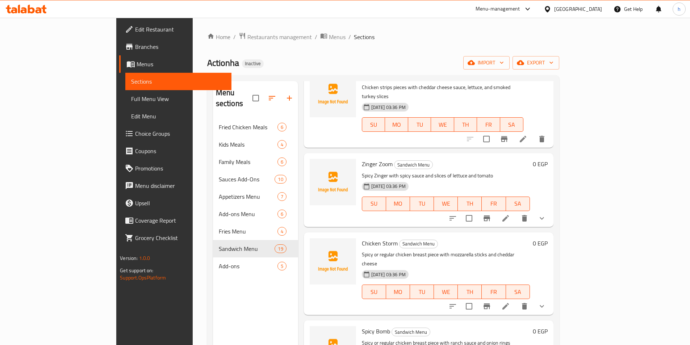
scroll to position [616, 0]
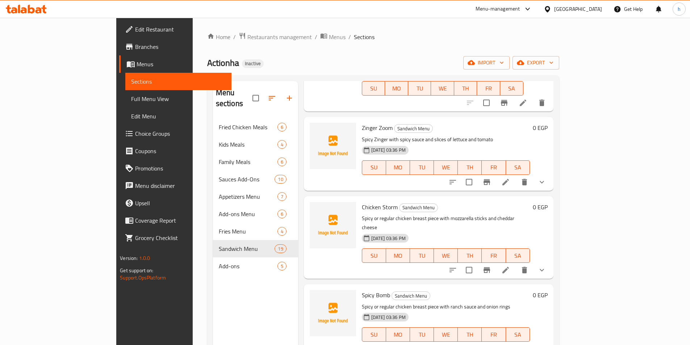
click at [510, 266] on icon at bounding box center [505, 270] width 9 height 9
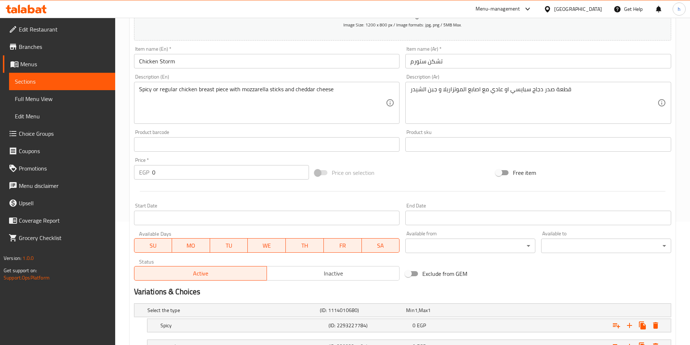
scroll to position [183, 0]
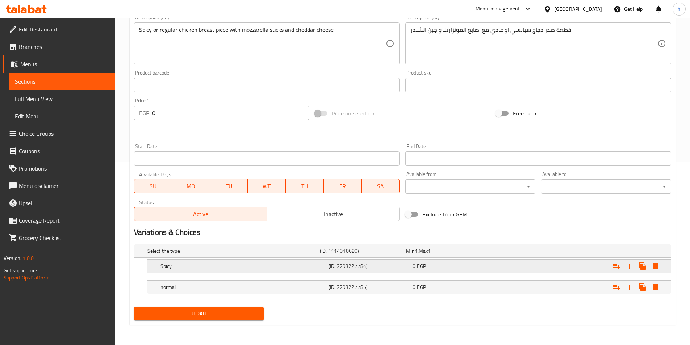
click at [307, 265] on h5 "Spicy" at bounding box center [242, 266] width 165 height 7
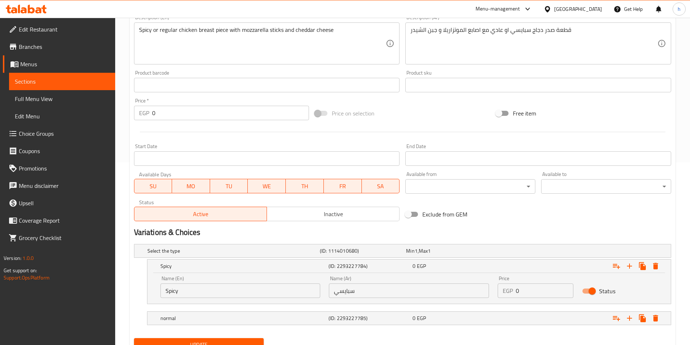
scroll to position [214, 0]
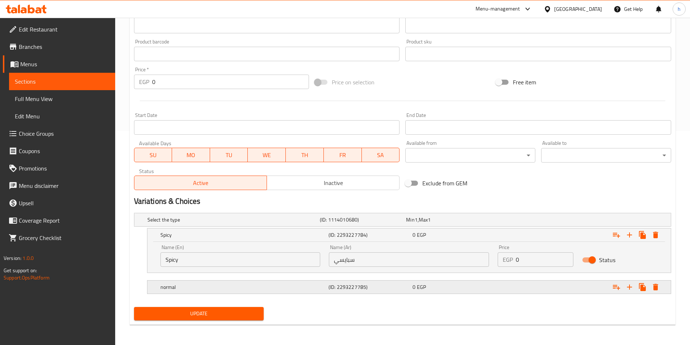
click at [351, 282] on div "(ID: 2293227785)" at bounding box center [369, 287] width 84 height 10
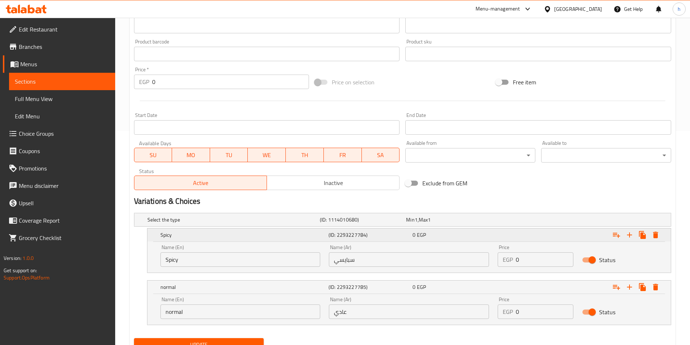
click at [360, 236] on h5 "(ID: 2293227784)" at bounding box center [368, 234] width 81 height 7
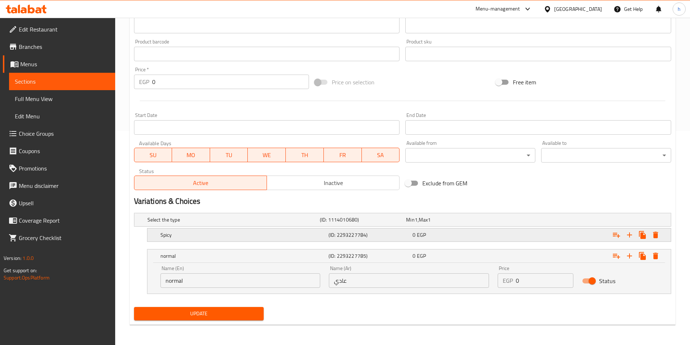
click at [360, 236] on h5 "(ID: 2293227784)" at bounding box center [368, 234] width 81 height 7
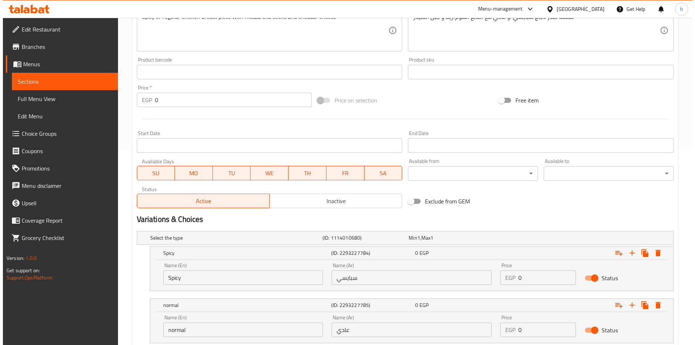
scroll to position [245, 0]
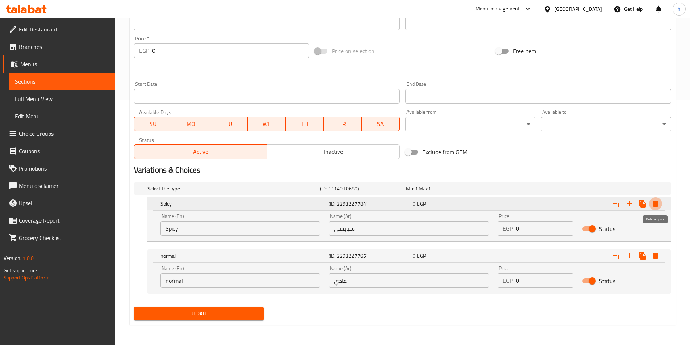
click at [660, 207] on button "Expand" at bounding box center [655, 203] width 13 height 13
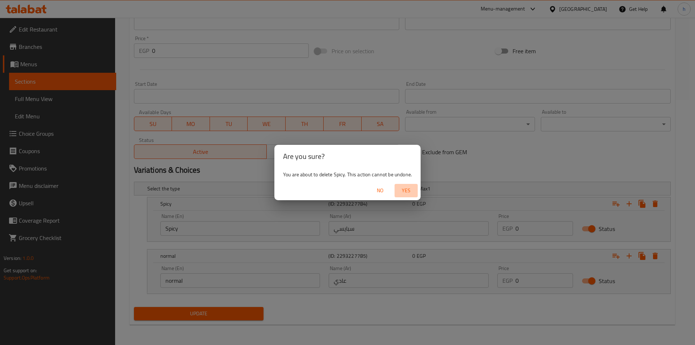
click at [409, 188] on span "Yes" at bounding box center [406, 190] width 17 height 9
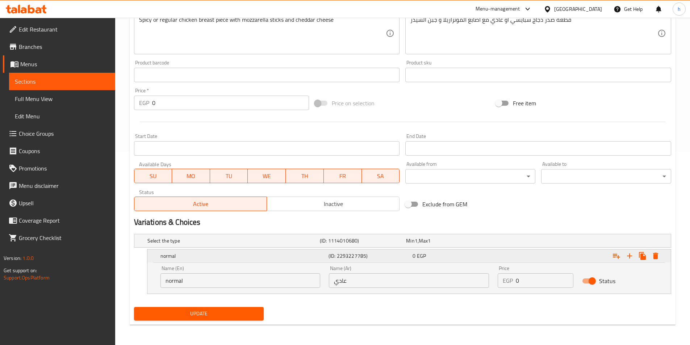
click at [655, 260] on button "Expand" at bounding box center [655, 255] width 13 height 13
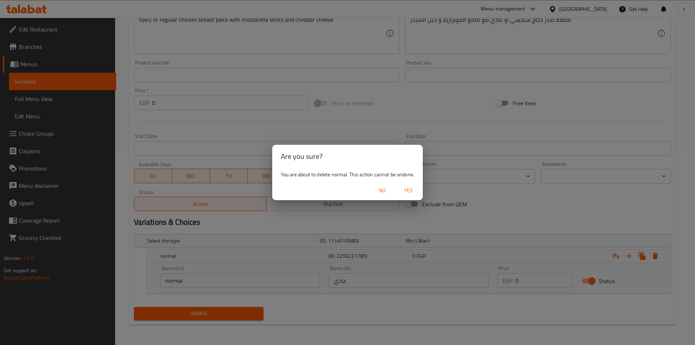
click at [411, 190] on span "Yes" at bounding box center [408, 190] width 17 height 9
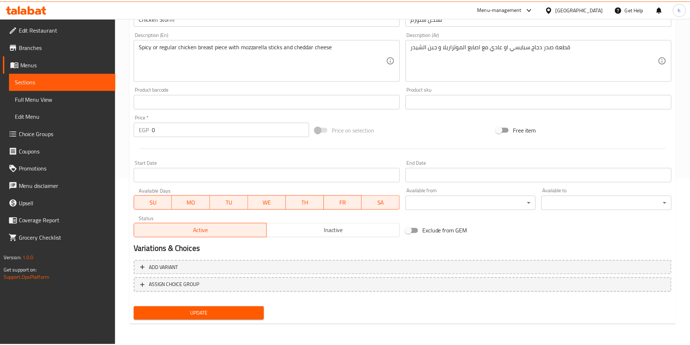
scroll to position [167, 0]
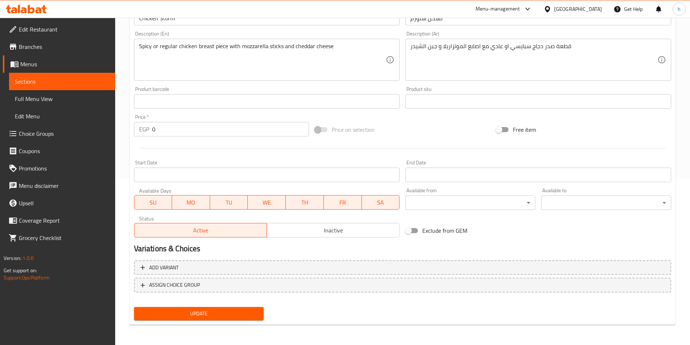
click at [233, 316] on span "Update" at bounding box center [199, 313] width 118 height 9
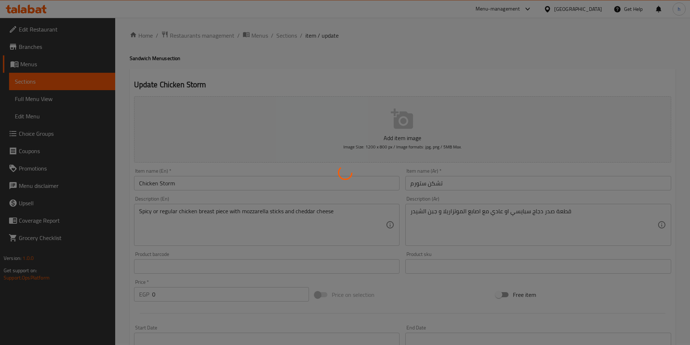
scroll to position [0, 0]
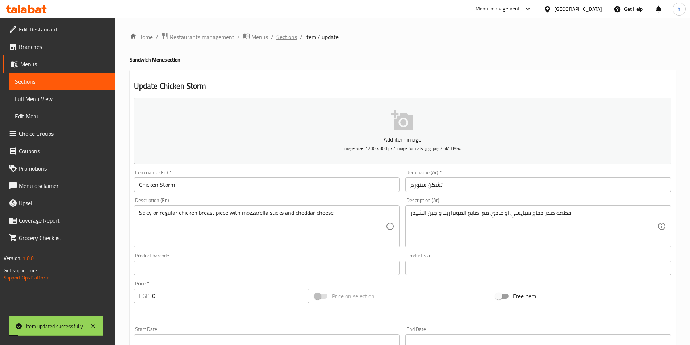
click at [287, 34] on span "Sections" at bounding box center [286, 37] width 21 height 9
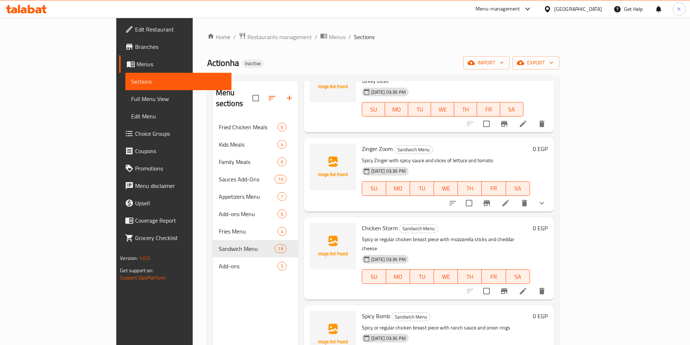
scroll to position [597, 0]
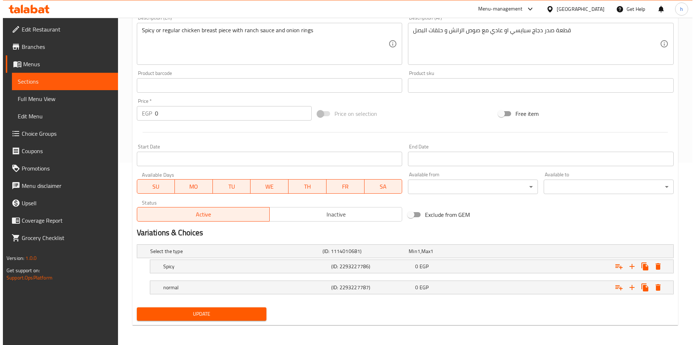
scroll to position [183, 0]
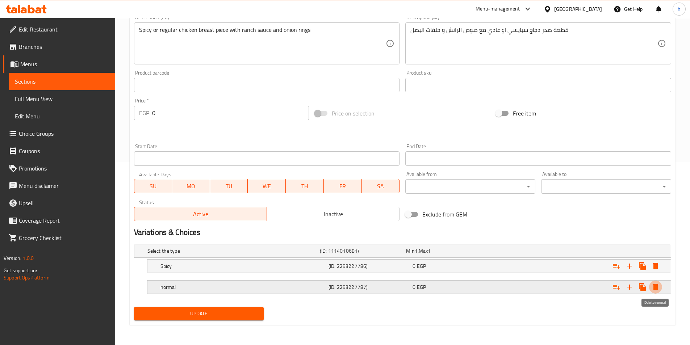
click at [657, 288] on icon "Expand" at bounding box center [655, 287] width 5 height 7
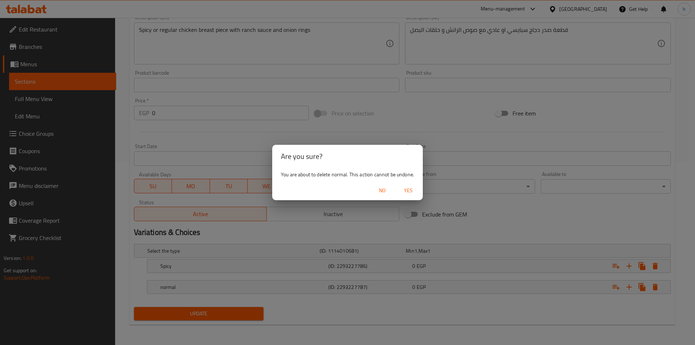
click at [410, 185] on button "Yes" at bounding box center [408, 190] width 23 height 13
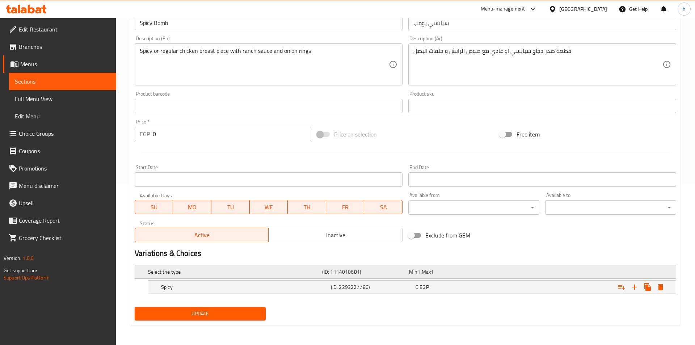
scroll to position [162, 0]
click at [652, 283] on icon "Expand" at bounding box center [655, 287] width 9 height 9
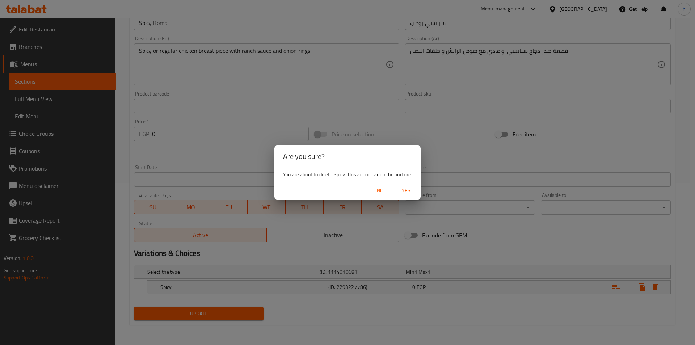
click at [410, 190] on span "Yes" at bounding box center [406, 190] width 17 height 9
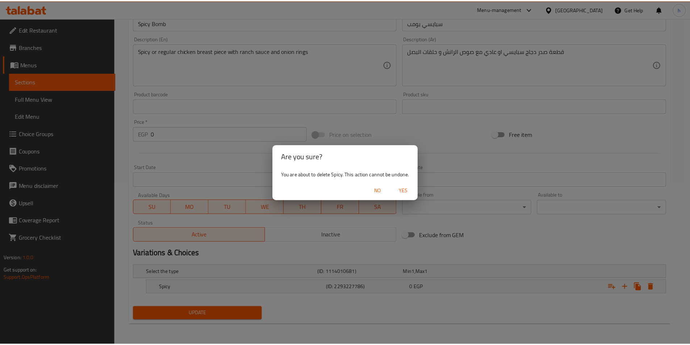
scroll to position [159, 0]
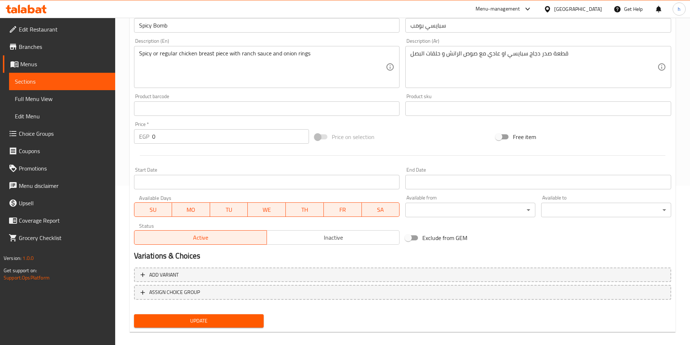
click at [235, 326] on button "Update" at bounding box center [199, 320] width 130 height 13
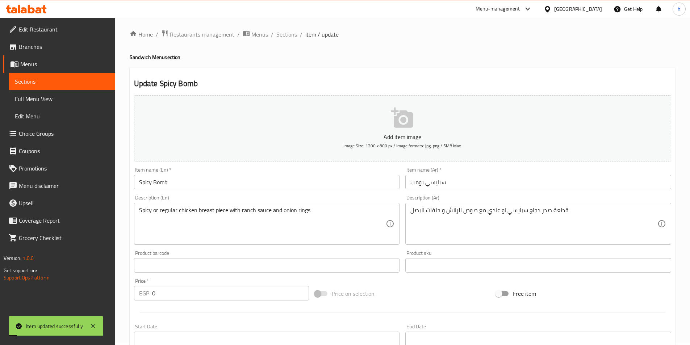
scroll to position [0, 0]
click at [292, 35] on span "Sections" at bounding box center [286, 37] width 21 height 9
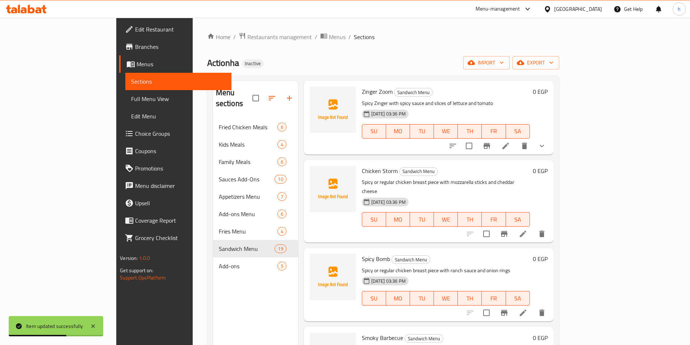
scroll to position [688, 0]
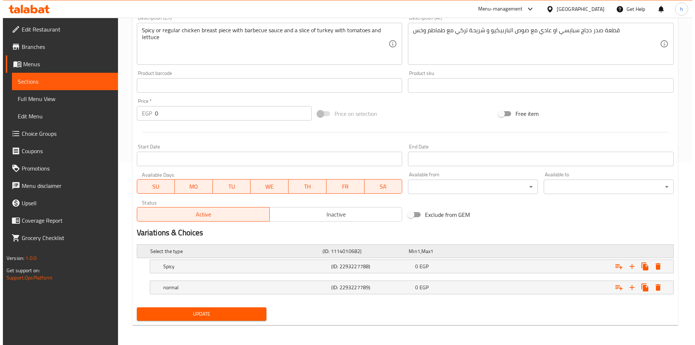
scroll to position [183, 0]
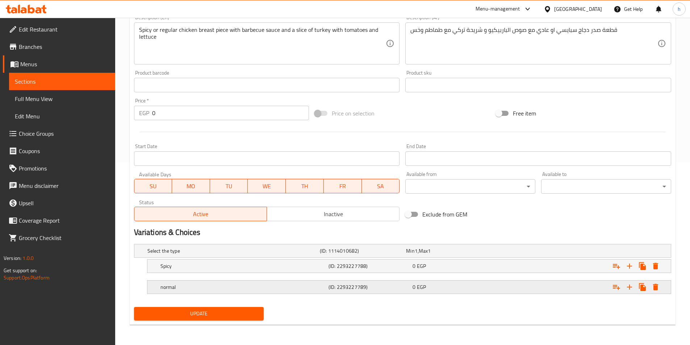
click at [656, 287] on icon "Expand" at bounding box center [655, 287] width 5 height 7
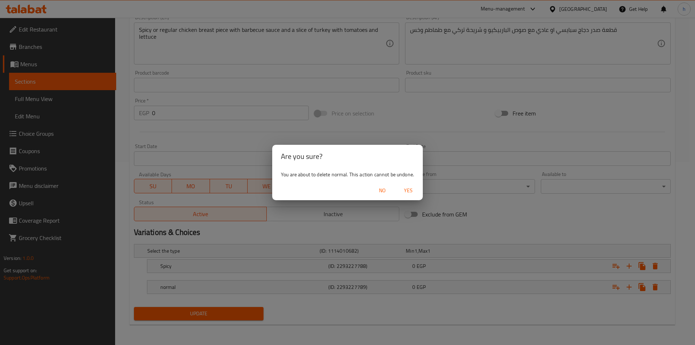
click at [399, 186] on button "Yes" at bounding box center [408, 190] width 23 height 13
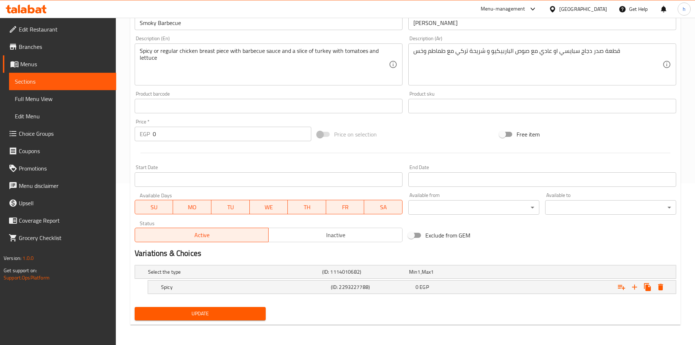
scroll to position [162, 0]
click at [653, 287] on icon "Expand" at bounding box center [655, 287] width 5 height 7
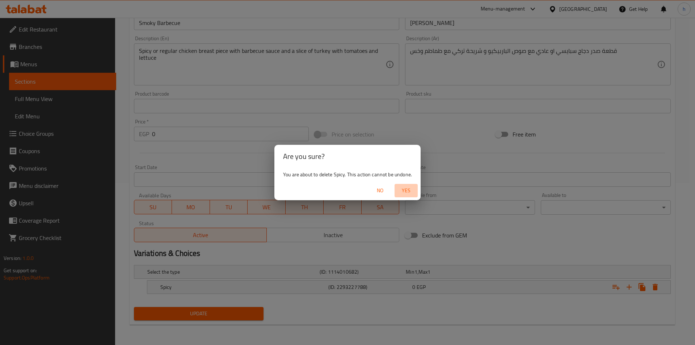
click at [405, 190] on span "Yes" at bounding box center [406, 190] width 17 height 9
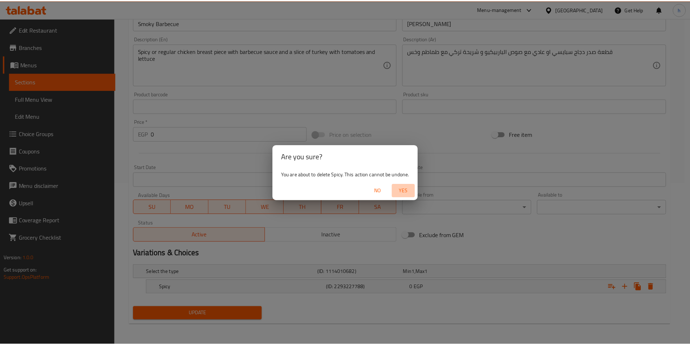
scroll to position [159, 0]
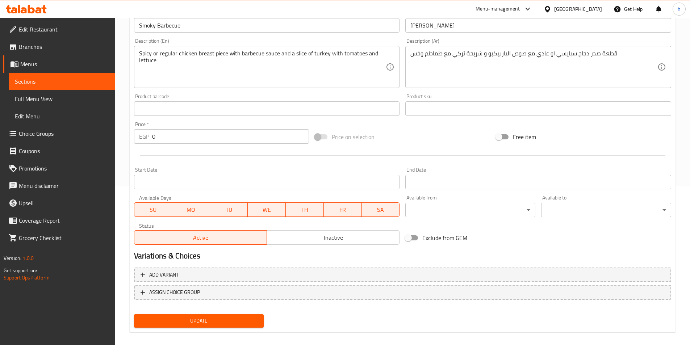
click at [218, 322] on span "Update" at bounding box center [199, 320] width 118 height 9
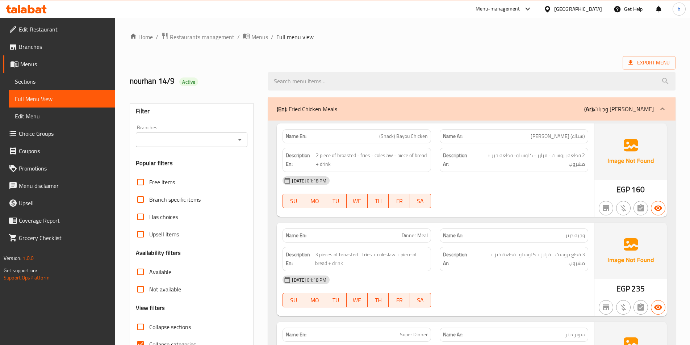
scroll to position [40, 0]
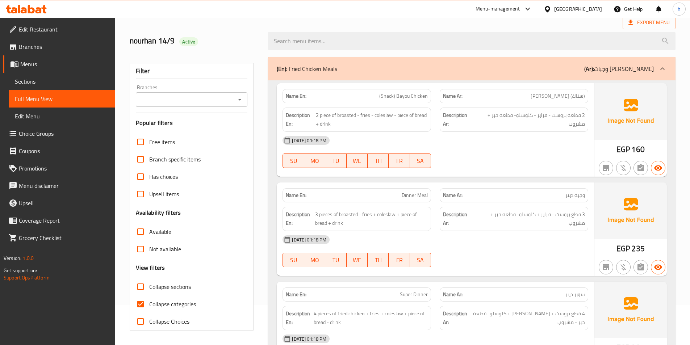
click at [136, 289] on input "Collapse sections" at bounding box center [140, 286] width 17 height 17
checkbox input "true"
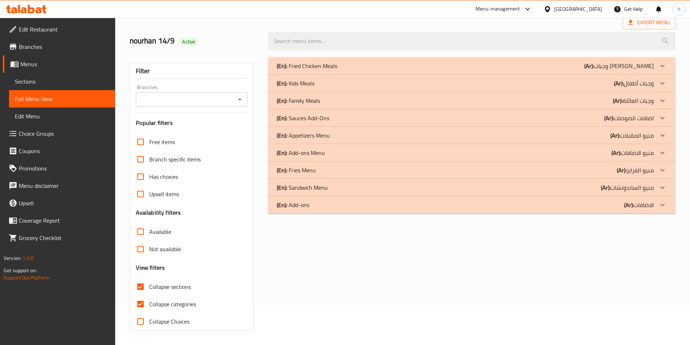
click at [143, 303] on input "Collapse categories" at bounding box center [140, 303] width 17 height 17
checkbox input "false"
click at [564, 184] on div "(En): Sandwich Menu (Ar): منيو الساندوتشات" at bounding box center [465, 187] width 377 height 9
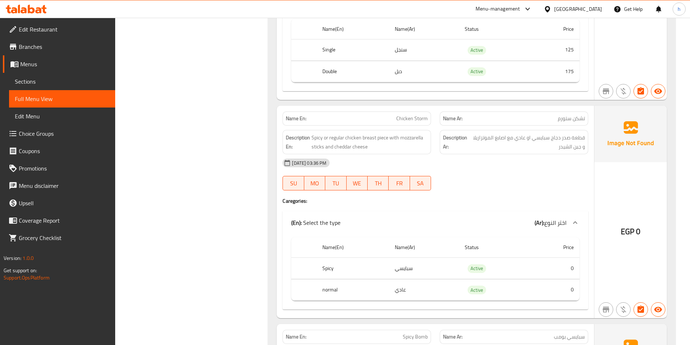
scroll to position [1538, 0]
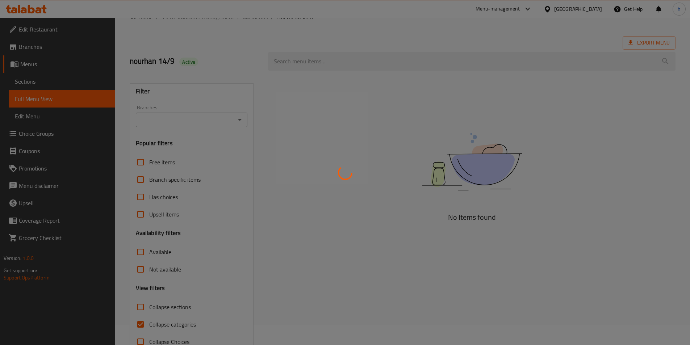
scroll to position [40, 0]
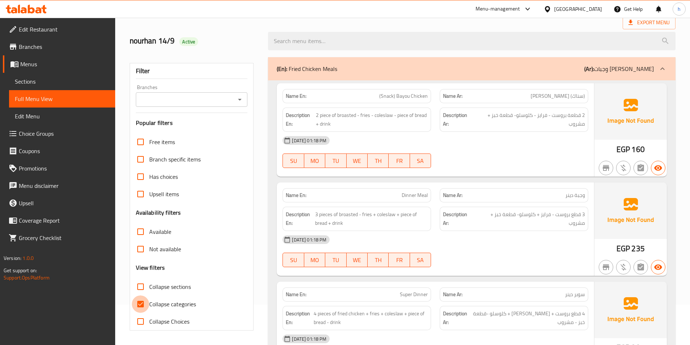
click at [136, 304] on input "Collapse categories" at bounding box center [140, 303] width 17 height 17
checkbox input "false"
click at [140, 285] on input "Collapse sections" at bounding box center [140, 286] width 17 height 17
checkbox input "true"
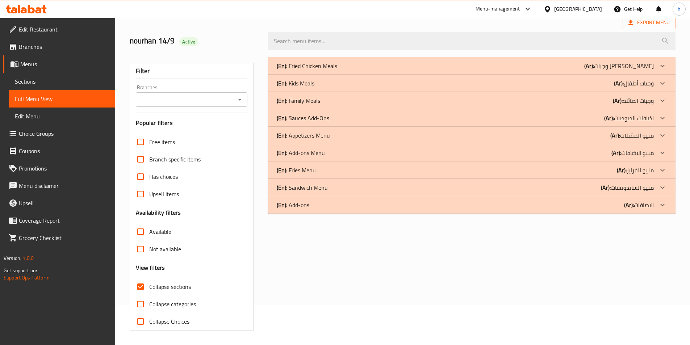
click at [606, 207] on div "(En): Add-ons (Ar): الاضافات" at bounding box center [465, 205] width 377 height 9
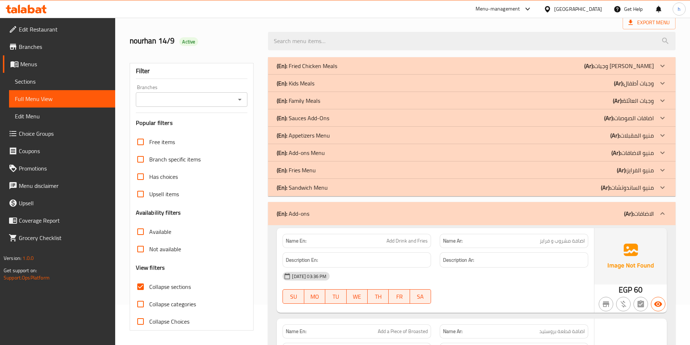
click at [606, 186] on b "(Ar):" at bounding box center [606, 187] width 10 height 11
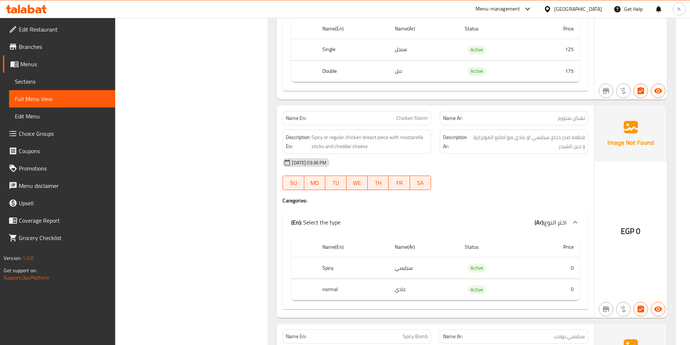
scroll to position [1525, 0]
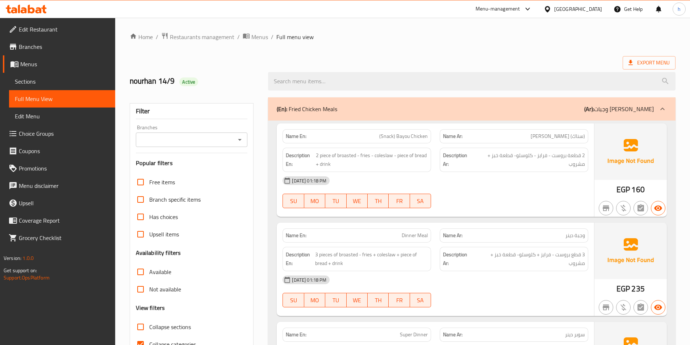
scroll to position [40, 0]
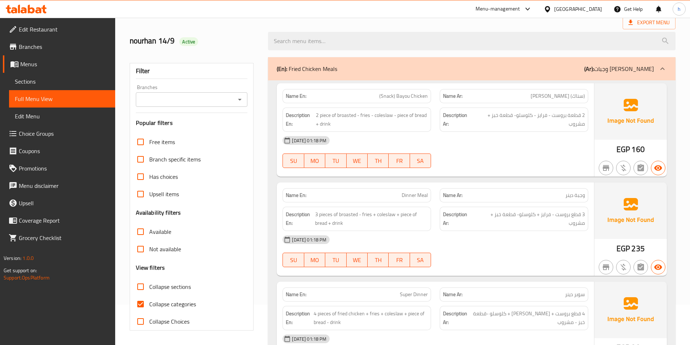
click at [139, 290] on input "Collapse sections" at bounding box center [140, 286] width 17 height 17
checkbox input "true"
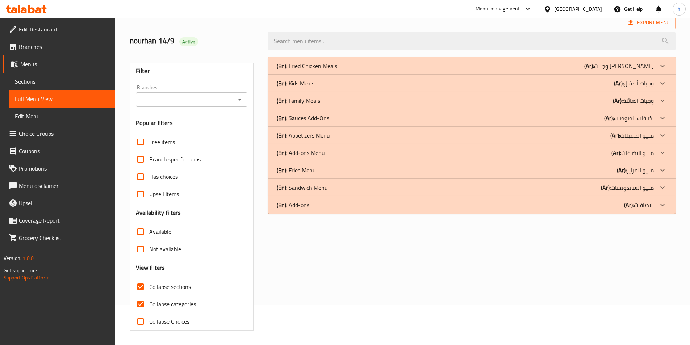
click at [138, 306] on input "Collapse categories" at bounding box center [140, 303] width 17 height 17
checkbox input "false"
click at [652, 184] on p "(Ar): منيو الساندوتشات" at bounding box center [627, 187] width 53 height 9
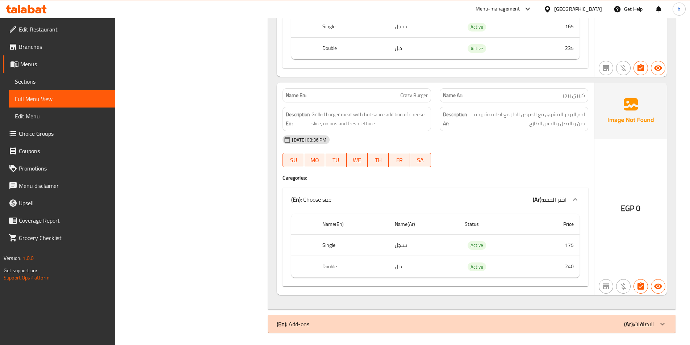
scroll to position [3730, 0]
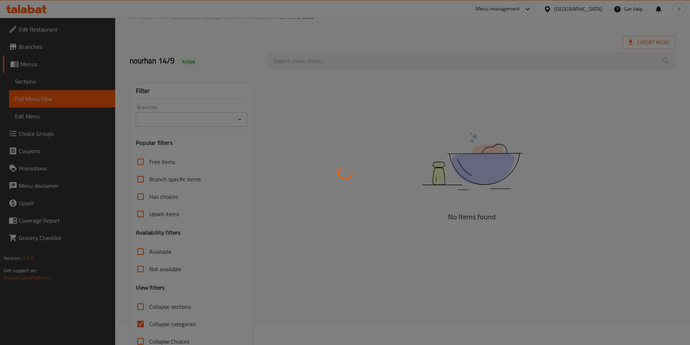
scroll to position [40, 0]
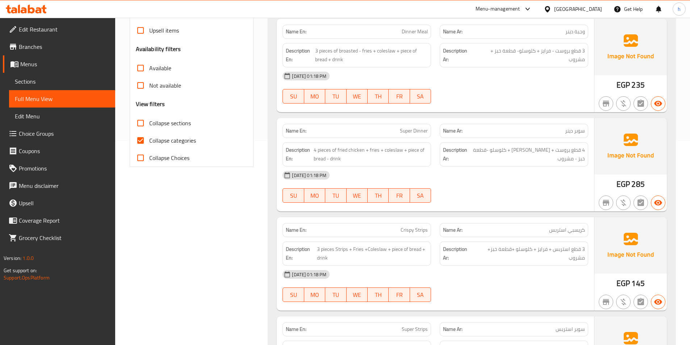
scroll to position [217, 0]
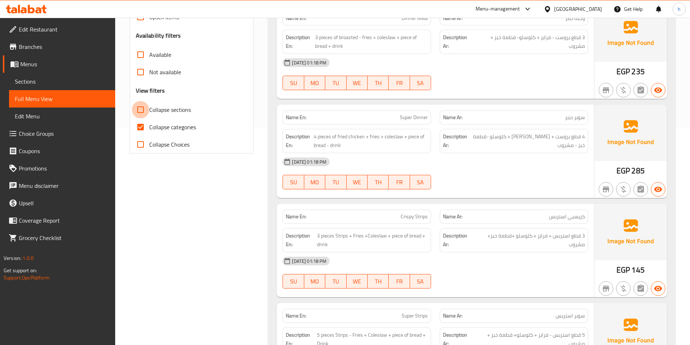
click at [147, 114] on input "Collapse sections" at bounding box center [140, 109] width 17 height 17
checkbox input "true"
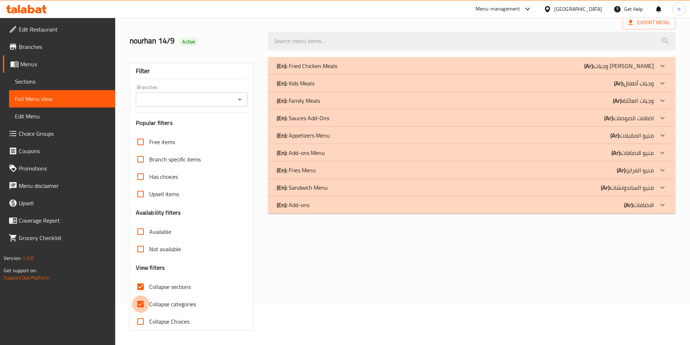
click at [139, 295] on input "Collapse categories" at bounding box center [140, 303] width 17 height 17
checkbox input "false"
click at [643, 188] on p "(Ar): منيو الساندوتشات" at bounding box center [627, 187] width 53 height 9
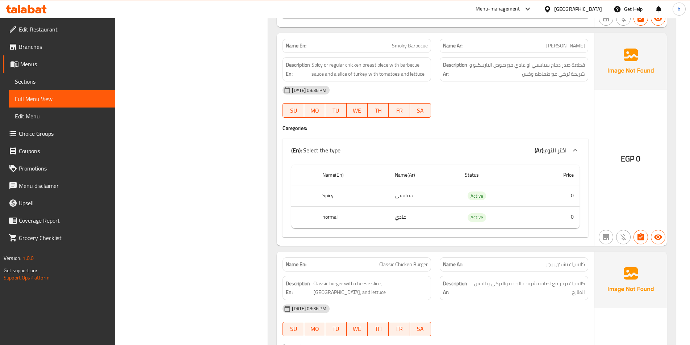
scroll to position [2047, 0]
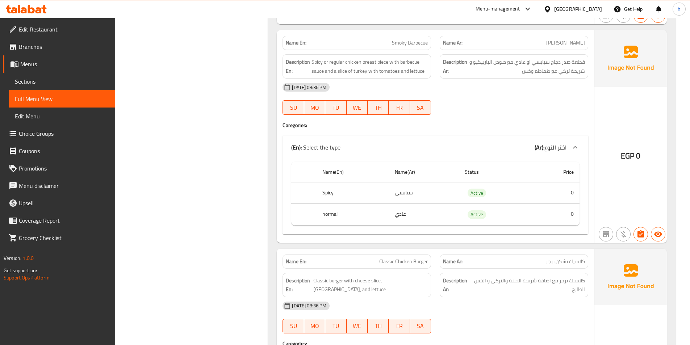
click at [420, 152] on div "(En): Select the type (Ar): اختر النوع" at bounding box center [435, 147] width 306 height 23
click at [415, 250] on div "Name En: Classic Chicken Burger" at bounding box center [356, 261] width 157 height 23
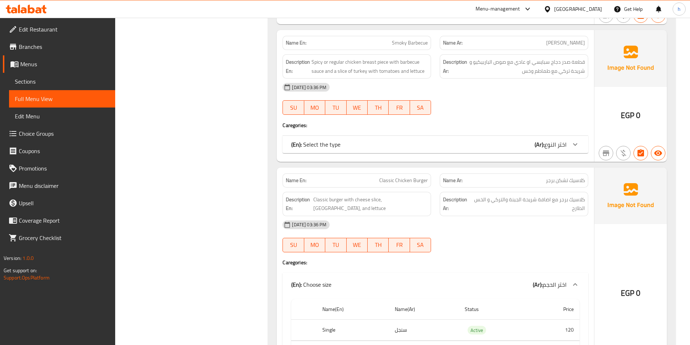
drag, startPoint x: 467, startPoint y: 332, endPoint x: 376, endPoint y: 140, distance: 212.2
click at [376, 140] on div "(En): Select the type (Ar): اختر النوع" at bounding box center [428, 144] width 275 height 9
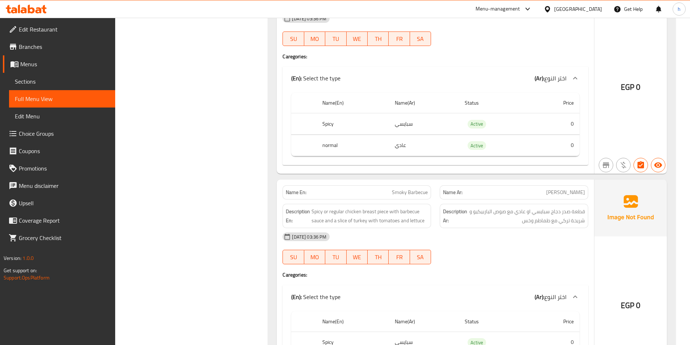
scroll to position [1830, 0]
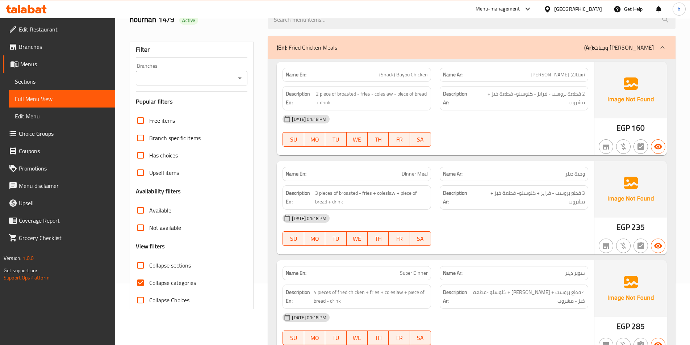
scroll to position [109, 0]
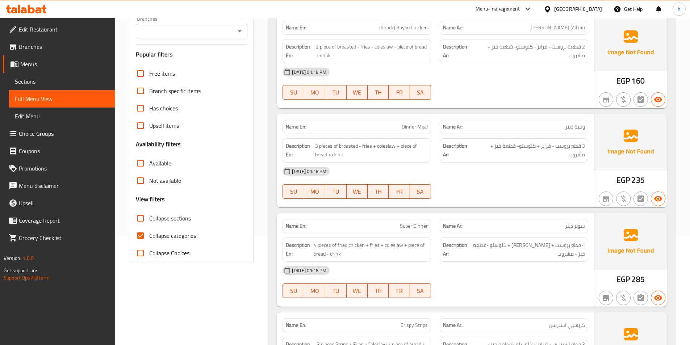
click at [143, 235] on input "Collapse categories" at bounding box center [140, 235] width 17 height 17
checkbox input "false"
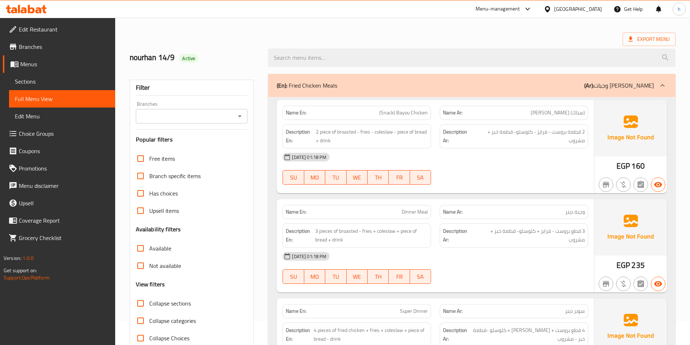
scroll to position [36, 0]
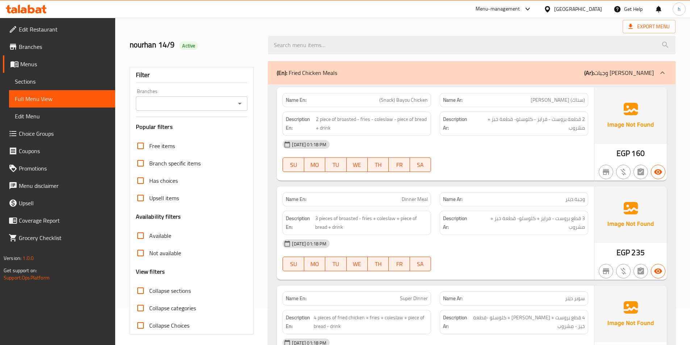
click at [139, 294] on input "Collapse sections" at bounding box center [140, 290] width 17 height 17
checkbox input "true"
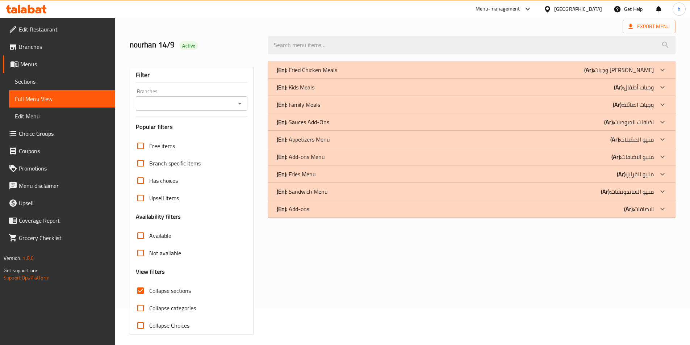
click at [653, 187] on p "(Ar): منيو الساندوتشات" at bounding box center [627, 191] width 53 height 9
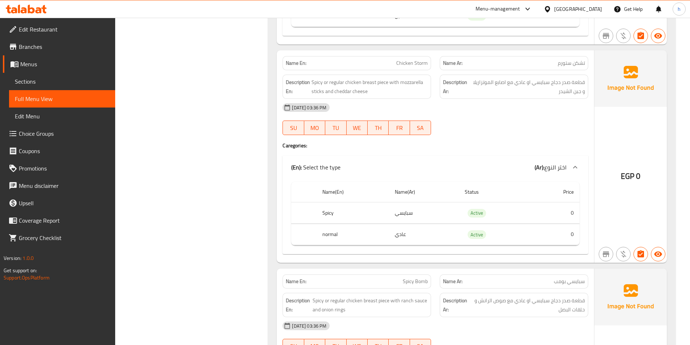
scroll to position [1612, 0]
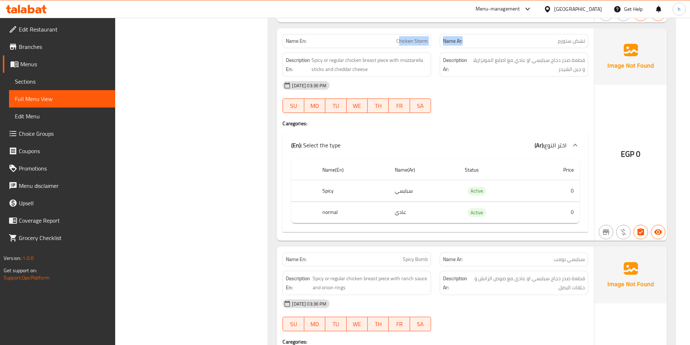
drag, startPoint x: 399, startPoint y: 37, endPoint x: 463, endPoint y: 37, distance: 64.1
click at [463, 37] on div "Name En: Chicken Storm Name Ar: تشكن ستورم" at bounding box center [435, 41] width 314 height 23
click at [45, 105] on link "Full Menu View" at bounding box center [62, 98] width 106 height 17
click at [38, 82] on span "Sections" at bounding box center [62, 81] width 95 height 9
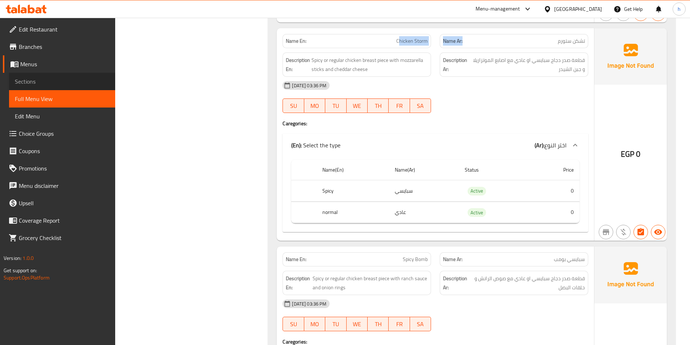
scroll to position [101, 0]
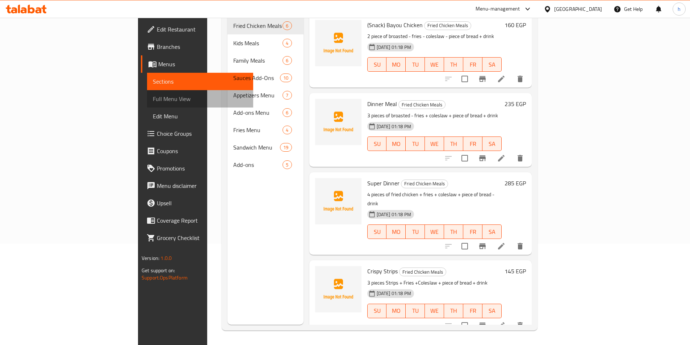
click at [153, 95] on span "Full Menu View" at bounding box center [200, 99] width 95 height 9
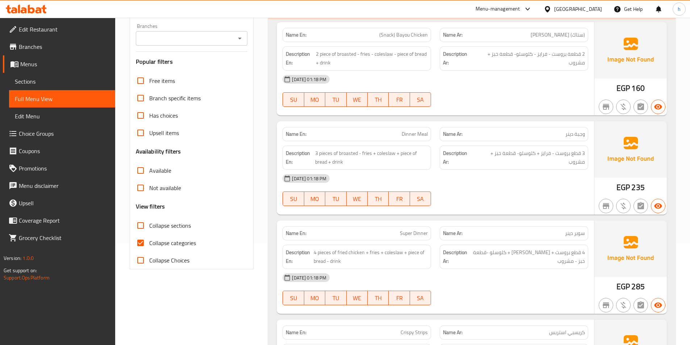
click at [174, 245] on span "Collapse categories" at bounding box center [172, 243] width 47 height 9
click at [149, 245] on input "Collapse categories" at bounding box center [140, 242] width 17 height 17
checkbox input "false"
click at [173, 223] on span "Collapse sections" at bounding box center [170, 225] width 42 height 9
click at [149, 223] on input "Collapse sections" at bounding box center [140, 225] width 17 height 17
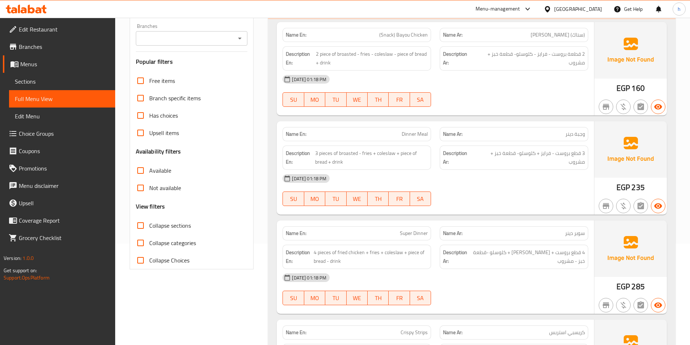
checkbox input "true"
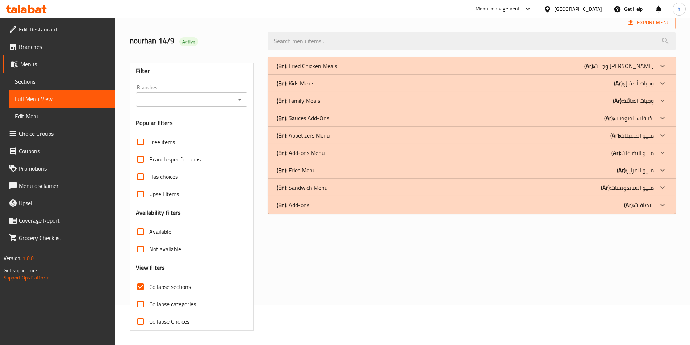
scroll to position [40, 0]
click at [340, 184] on div "(En): Sandwich Menu (Ar): منيو الساندوتشات" at bounding box center [465, 187] width 377 height 9
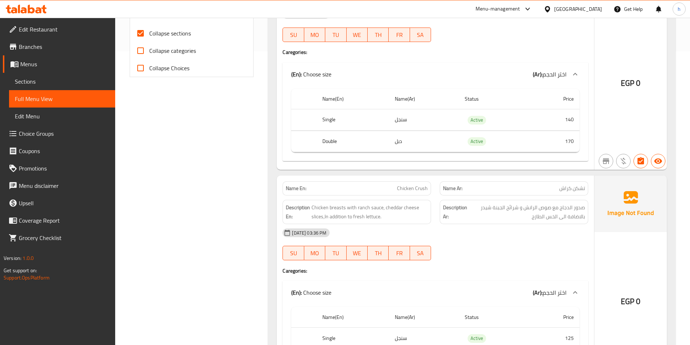
click at [430, 118] on td "سنجل" at bounding box center [424, 119] width 70 height 21
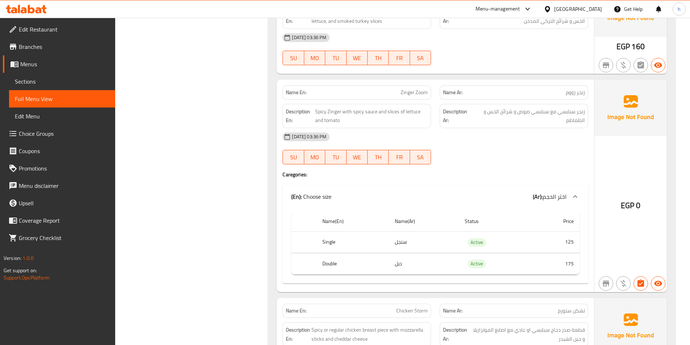
scroll to position [1452, 0]
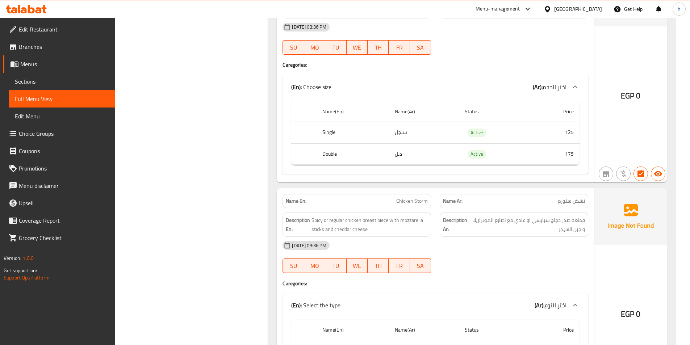
click at [461, 125] on td "Active" at bounding box center [495, 132] width 72 height 21
click at [473, 140] on td "Active" at bounding box center [495, 132] width 72 height 21
drag, startPoint x: 483, startPoint y: 142, endPoint x: 542, endPoint y: 152, distance: 60.7
click at [542, 152] on tbody "Single سنجل Active 125 Double دبل Active 175" at bounding box center [435, 143] width 288 height 43
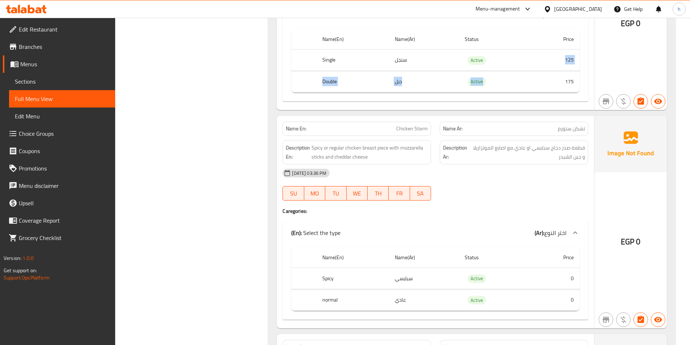
scroll to position [1597, 0]
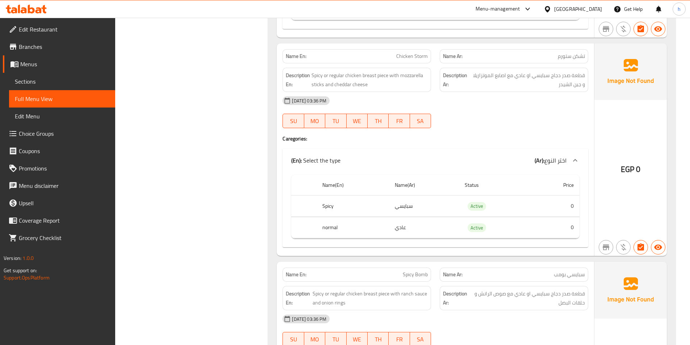
click at [441, 217] on td "عادي" at bounding box center [424, 227] width 70 height 21
click at [466, 206] on td "Active" at bounding box center [495, 206] width 72 height 21
drag, startPoint x: 466, startPoint y: 206, endPoint x: 457, endPoint y: 206, distance: 9.4
click at [465, 206] on td "Active" at bounding box center [495, 206] width 72 height 21
click at [54, 131] on span "Choice Groups" at bounding box center [64, 133] width 91 height 9
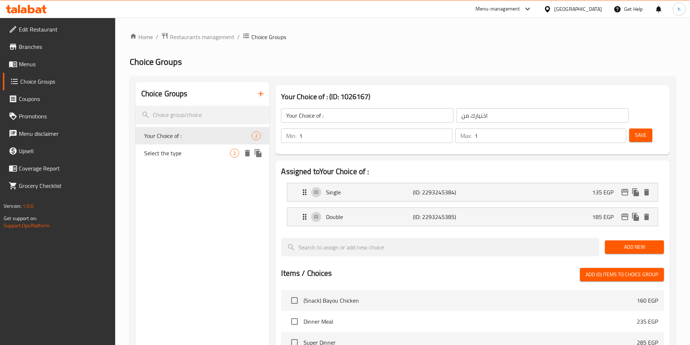
click at [168, 153] on span "Select the type" at bounding box center [187, 153] width 86 height 9
type input "Select the type"
type input "اختر النوع"
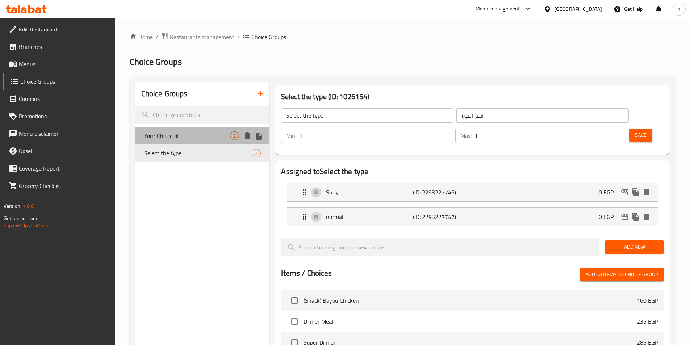
click at [208, 138] on span "Your Choice of :" at bounding box center [187, 135] width 86 height 9
type input "Your Choice of :"
type input "اختيارك من"
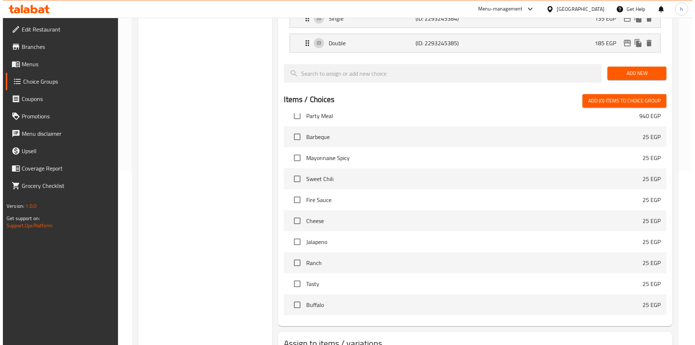
scroll to position [209, 0]
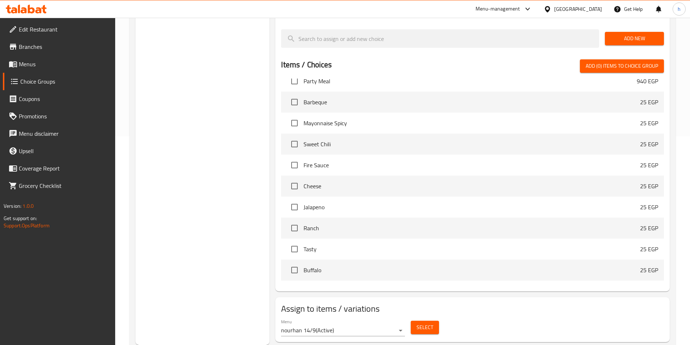
click at [423, 323] on span "Select" at bounding box center [424, 327] width 17 height 9
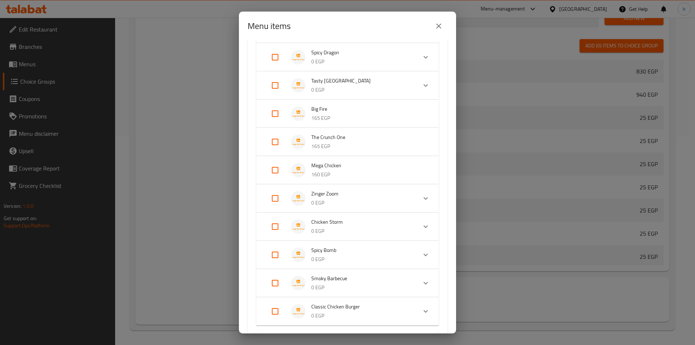
scroll to position [326, 0]
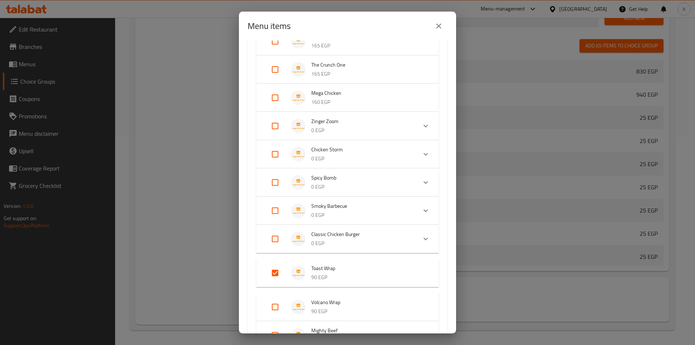
click at [271, 154] on input "Expand" at bounding box center [275, 154] width 17 height 17
checkbox input "true"
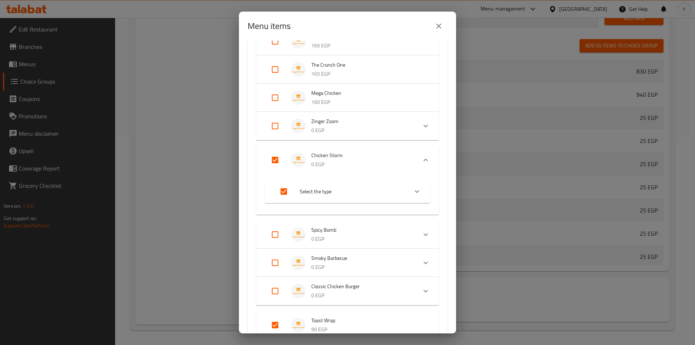
click at [270, 257] on input "Expand" at bounding box center [275, 262] width 17 height 17
checkbox input "true"
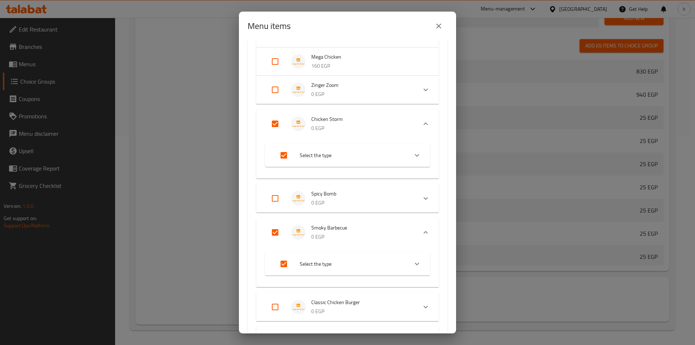
scroll to position [435, 0]
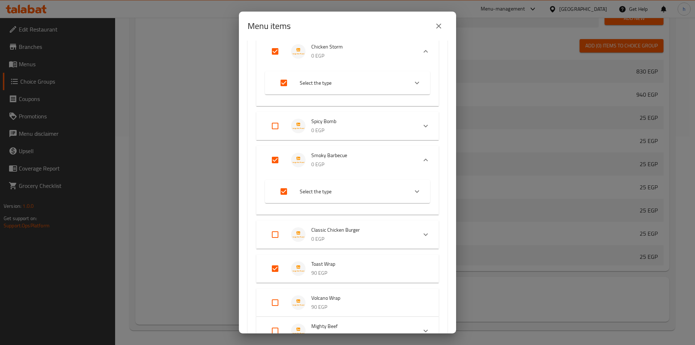
click at [272, 124] on input "Expand" at bounding box center [275, 125] width 17 height 17
checkbox input "true"
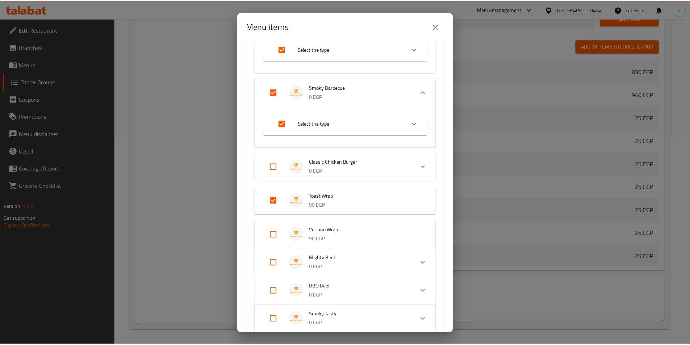
scroll to position [688, 0]
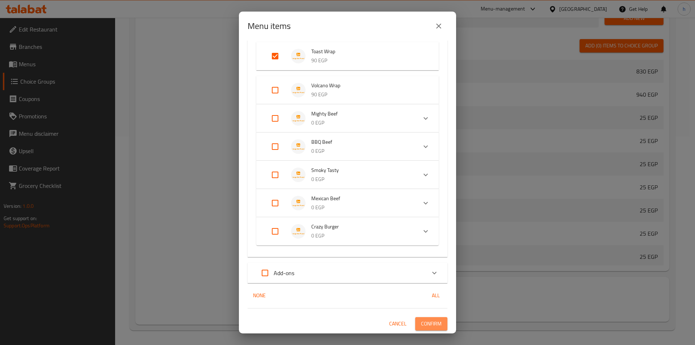
click at [434, 323] on span "Confirm" at bounding box center [431, 323] width 21 height 9
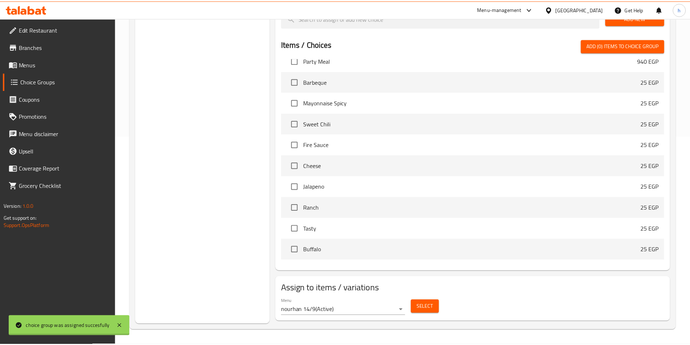
scroll to position [298, 0]
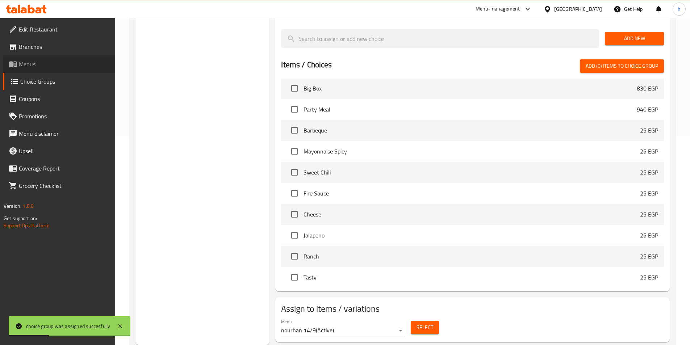
click at [39, 64] on span "Menus" at bounding box center [64, 64] width 91 height 9
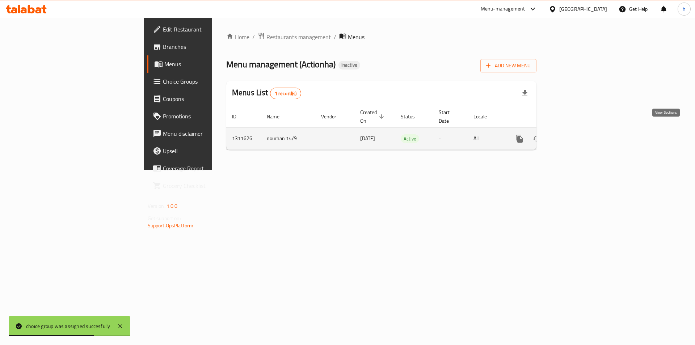
click at [580, 133] on link "enhanced table" at bounding box center [571, 138] width 17 height 17
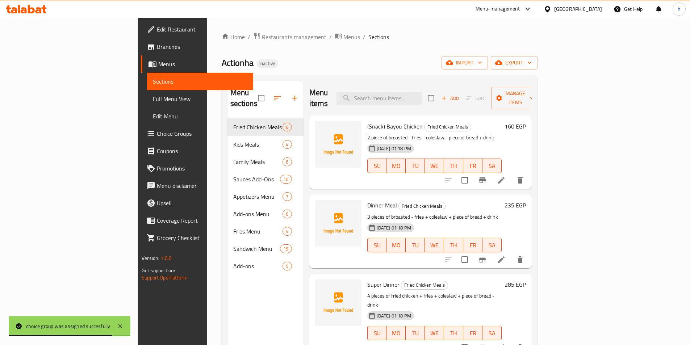
click at [153, 101] on span "Full Menu View" at bounding box center [200, 99] width 95 height 9
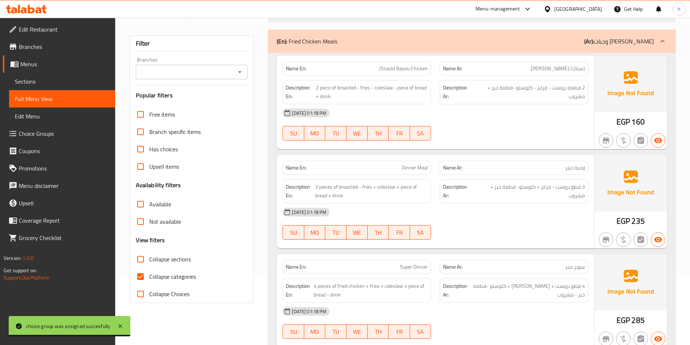
scroll to position [72, 0]
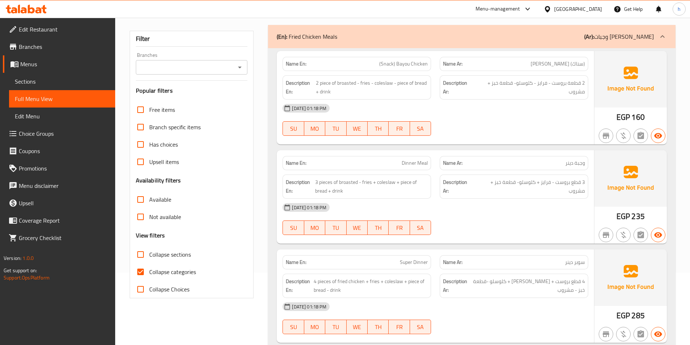
drag, startPoint x: 180, startPoint y: 273, endPoint x: 175, endPoint y: 264, distance: 10.4
click at [180, 273] on span "Collapse categories" at bounding box center [172, 272] width 47 height 9
click at [171, 252] on span "Collapse sections" at bounding box center [170, 254] width 42 height 9
click at [149, 252] on input "Collapse sections" at bounding box center [140, 254] width 17 height 17
checkbox input "true"
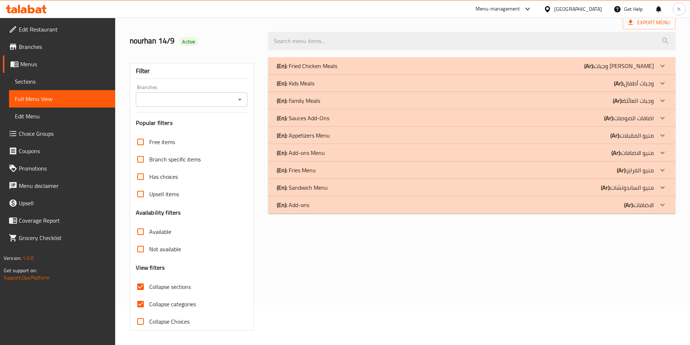
click at [163, 300] on span "Collapse categories" at bounding box center [172, 304] width 47 height 9
click at [149, 295] on input "Collapse categories" at bounding box center [140, 303] width 17 height 17
checkbox input "false"
click at [646, 190] on p "(Ar): منيو الساندوتشات" at bounding box center [627, 187] width 53 height 9
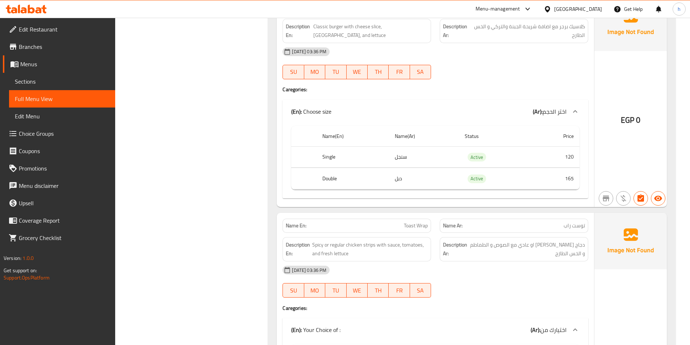
scroll to position [2177, 0]
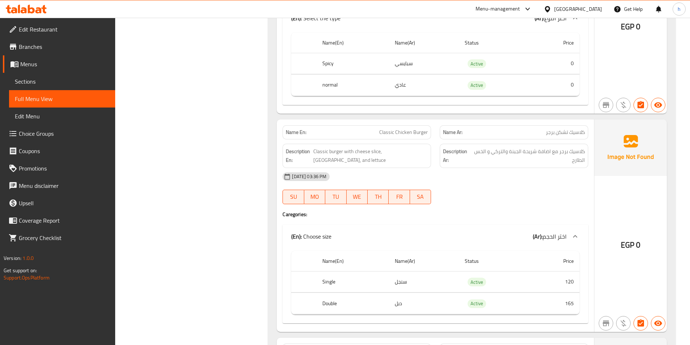
click at [56, 140] on link "Choice Groups" at bounding box center [59, 133] width 112 height 17
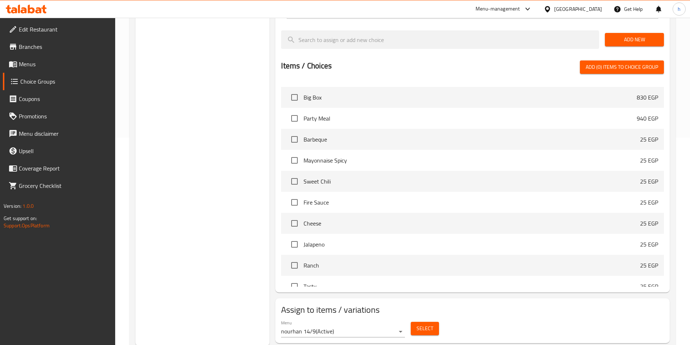
scroll to position [209, 0]
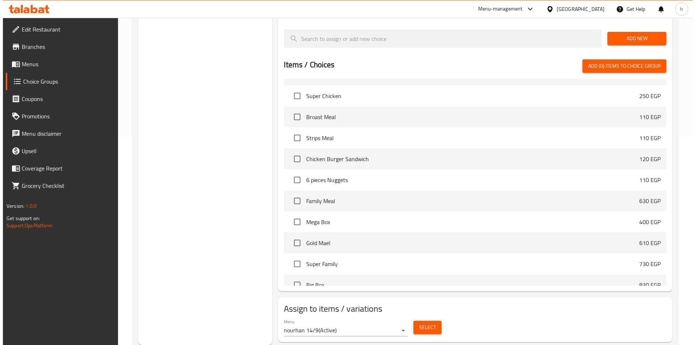
scroll to position [109, 0]
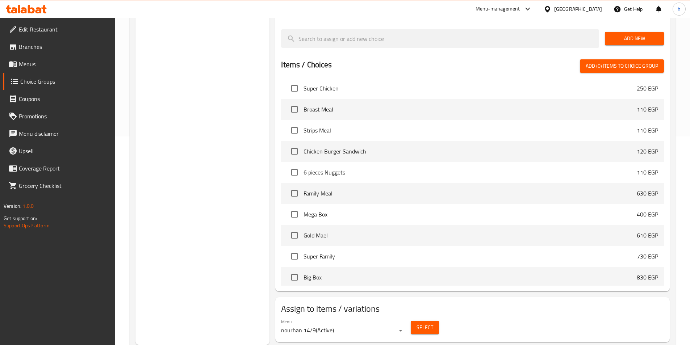
click at [421, 316] on div "Menu nourhan 14/9 ( Active ) Select" at bounding box center [472, 327] width 389 height 23
click at [427, 323] on span "Select" at bounding box center [424, 327] width 17 height 9
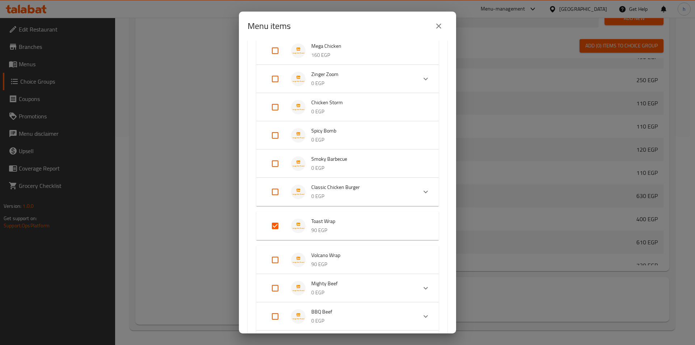
scroll to position [362, 0]
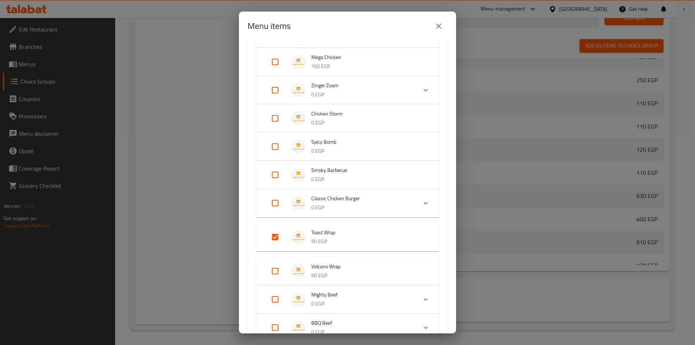
click at [274, 113] on input "Expand" at bounding box center [275, 118] width 17 height 17
checkbox input "true"
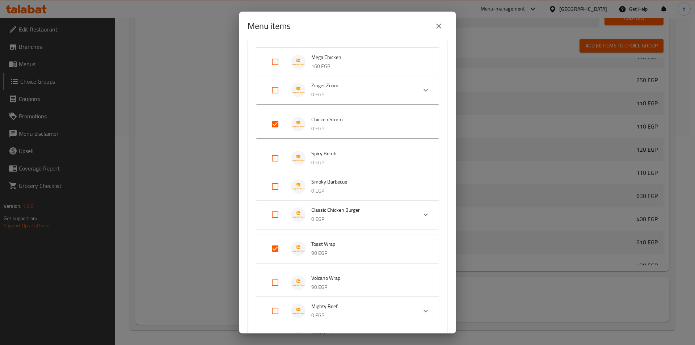
click at [278, 156] on input "Expand" at bounding box center [275, 158] width 17 height 17
checkbox input "true"
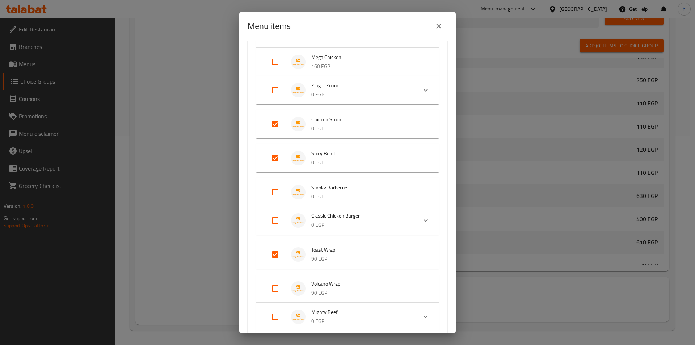
click at [278, 195] on input "Expand" at bounding box center [275, 192] width 17 height 17
checkbox input "true"
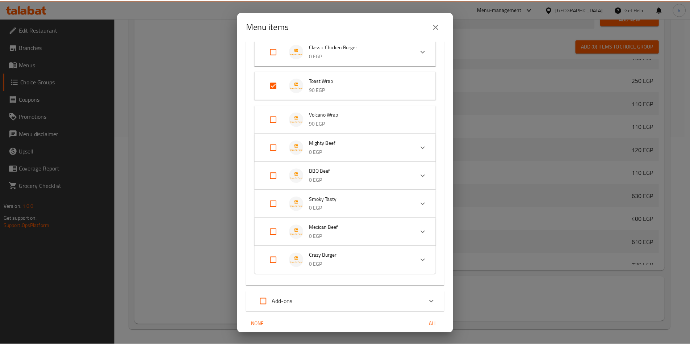
scroll to position [566, 0]
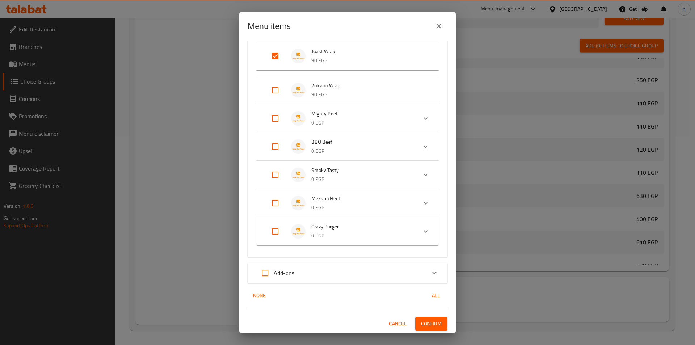
click at [424, 323] on span "Confirm" at bounding box center [431, 323] width 21 height 9
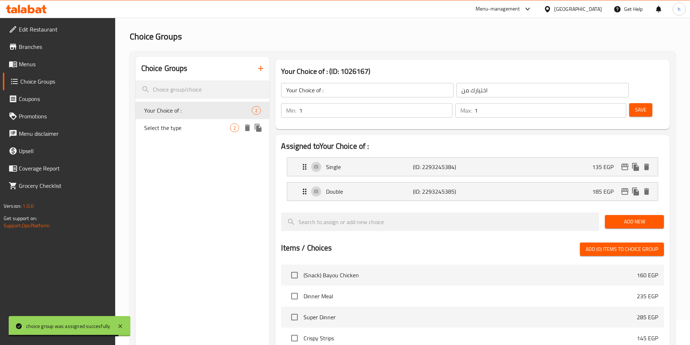
scroll to position [0, 0]
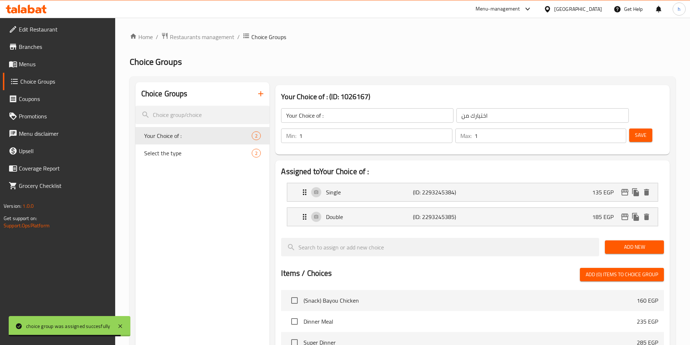
click at [200, 162] on nav "Your Choice of : 2 Select the type 2" at bounding box center [202, 144] width 134 height 41
click at [200, 157] on span "Select the type" at bounding box center [187, 153] width 86 height 9
type input "Select the type"
type input "اختر النوع"
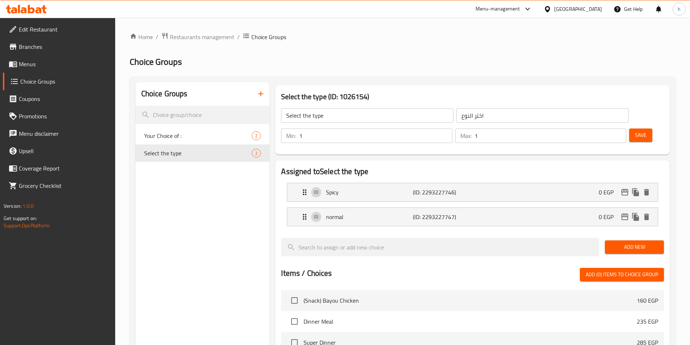
click at [639, 129] on button "Save" at bounding box center [640, 135] width 23 height 13
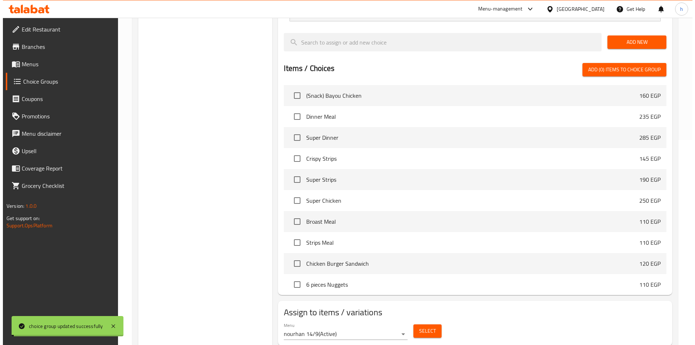
scroll to position [209, 0]
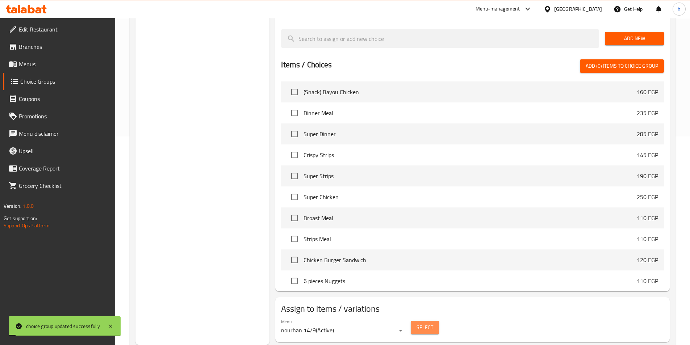
click at [418, 323] on span "Select" at bounding box center [424, 327] width 17 height 9
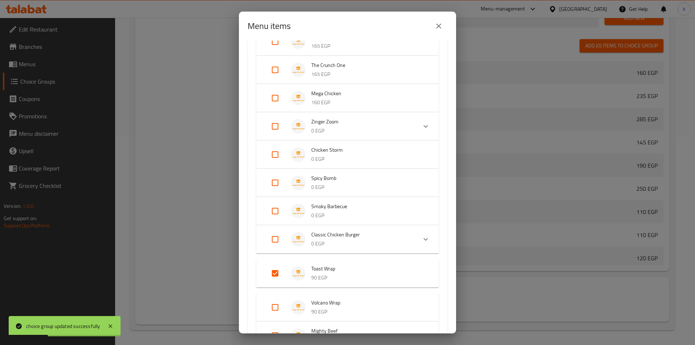
scroll to position [326, 0]
click at [276, 155] on input "Expand" at bounding box center [275, 154] width 17 height 17
checkbox input "true"
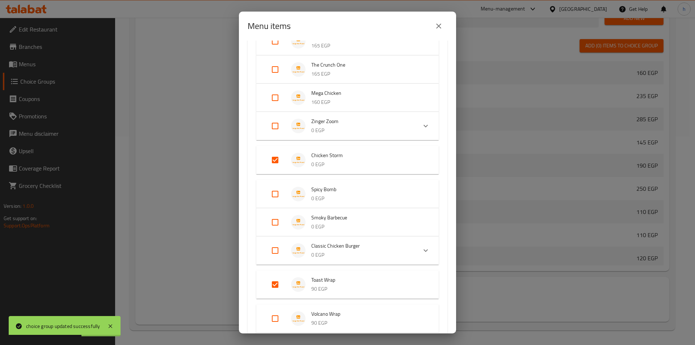
click at [277, 192] on input "Expand" at bounding box center [275, 193] width 17 height 17
checkbox input "true"
click at [274, 224] on input "Expand" at bounding box center [275, 227] width 17 height 17
checkbox input "true"
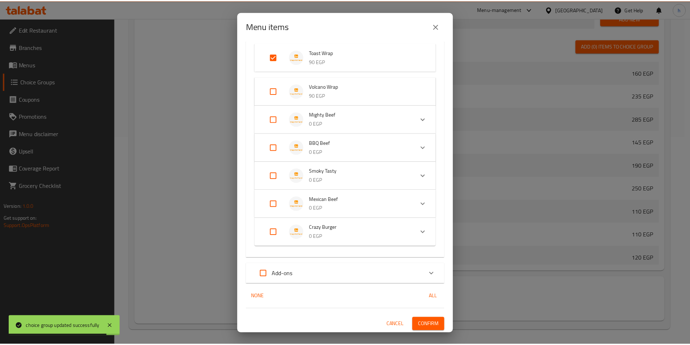
scroll to position [566, 0]
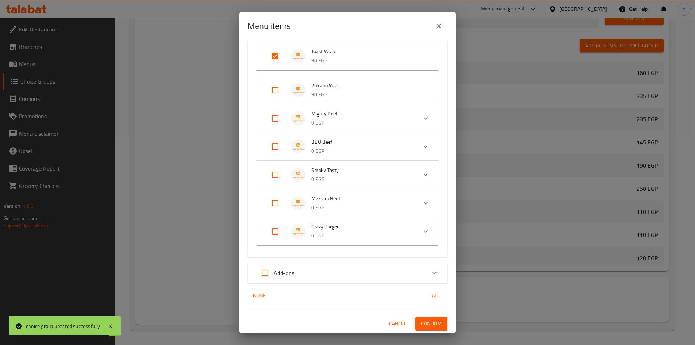
click at [435, 332] on div "4 / 67 items selected ​ Fried Chicken Meals (Snack) Bayou Chicken 160 EGP Dinne…" at bounding box center [347, 187] width 217 height 293
click at [435, 327] on span "Confirm" at bounding box center [431, 323] width 21 height 9
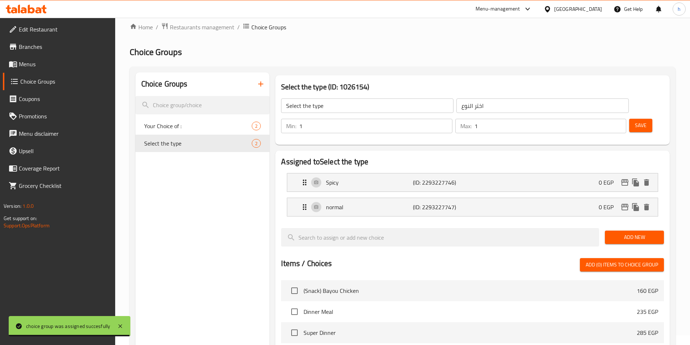
scroll to position [0, 0]
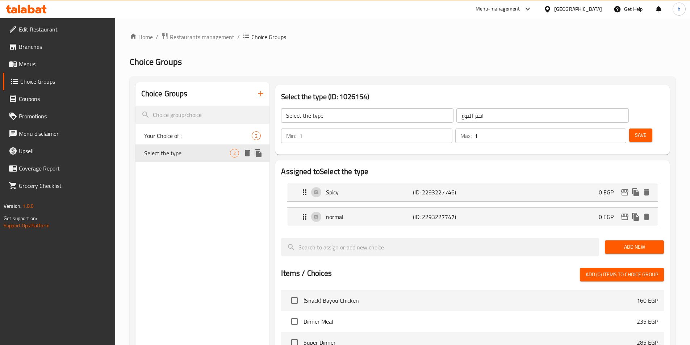
click at [202, 145] on div "Select the type 2" at bounding box center [202, 152] width 134 height 17
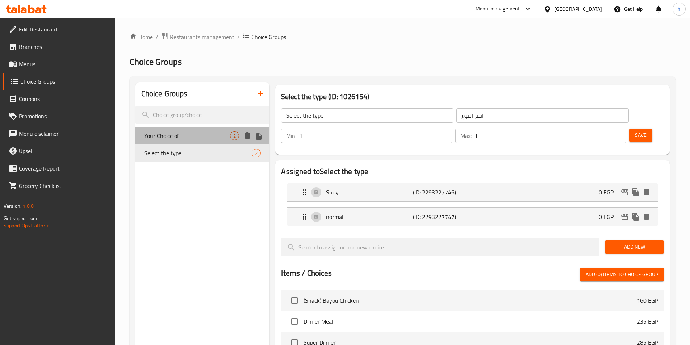
click at [209, 129] on div "Your Choice of : 2" at bounding box center [202, 135] width 134 height 17
type input "Your Choice of :"
type input "اختيارك من"
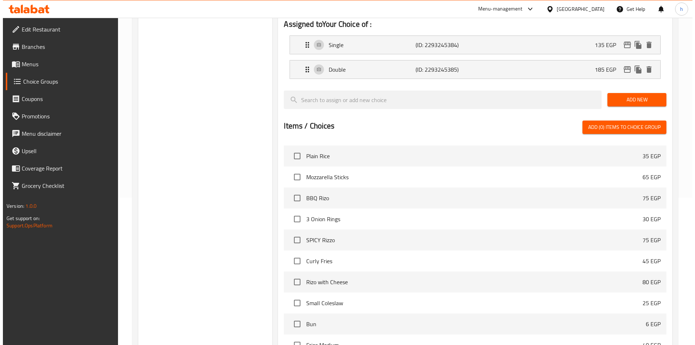
scroll to position [209, 0]
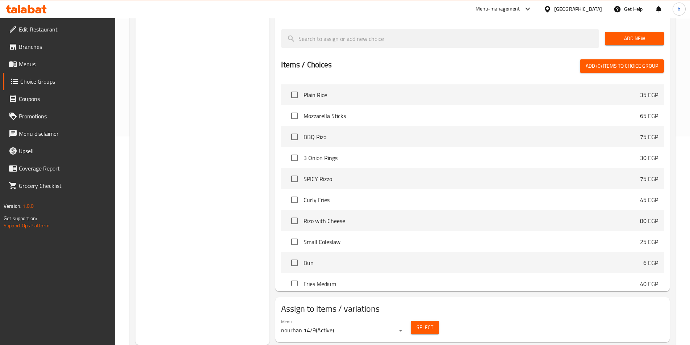
click at [418, 323] on span "Select" at bounding box center [424, 327] width 17 height 9
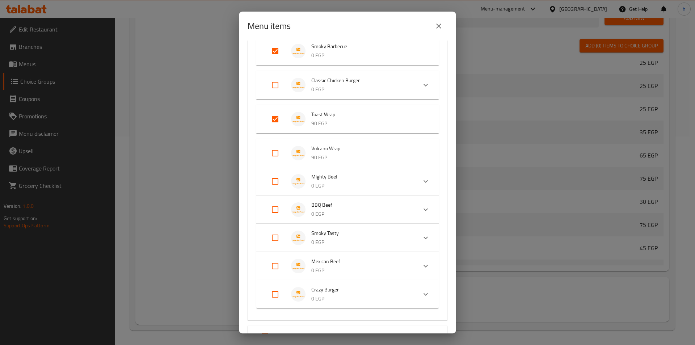
scroll to position [543, 0]
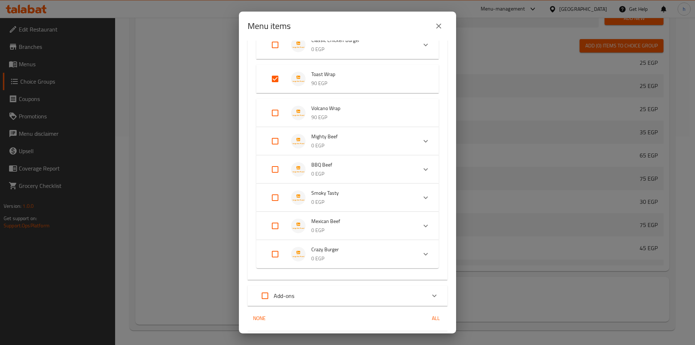
click at [269, 74] on input "Expand" at bounding box center [275, 78] width 17 height 17
checkbox input "false"
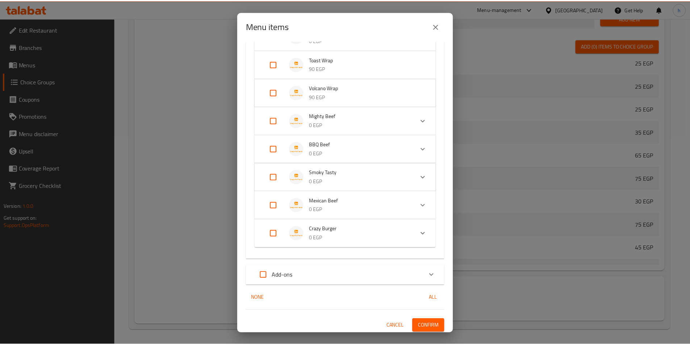
scroll to position [554, 0]
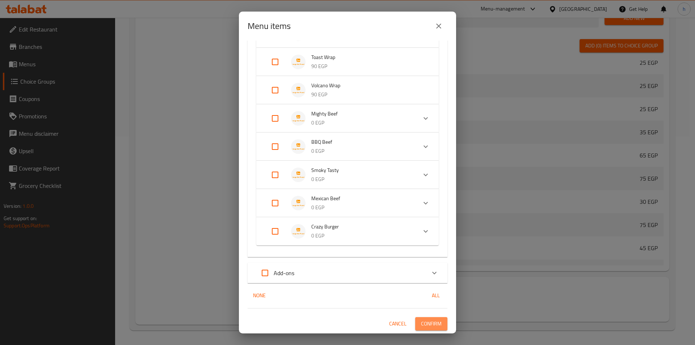
click at [423, 323] on span "Confirm" at bounding box center [431, 323] width 21 height 9
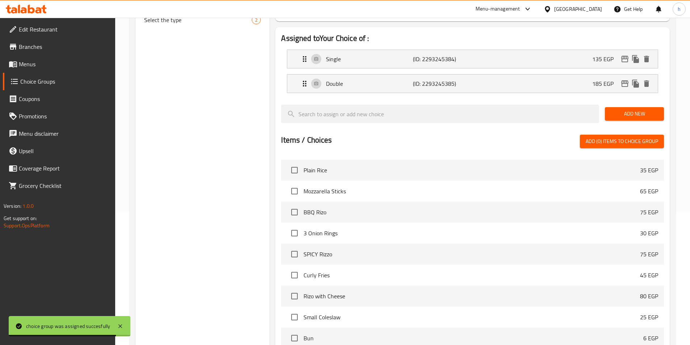
scroll to position [28, 0]
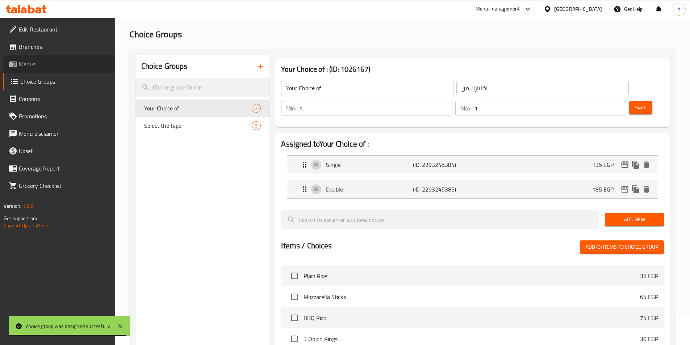
click at [22, 60] on span "Menus" at bounding box center [64, 64] width 91 height 9
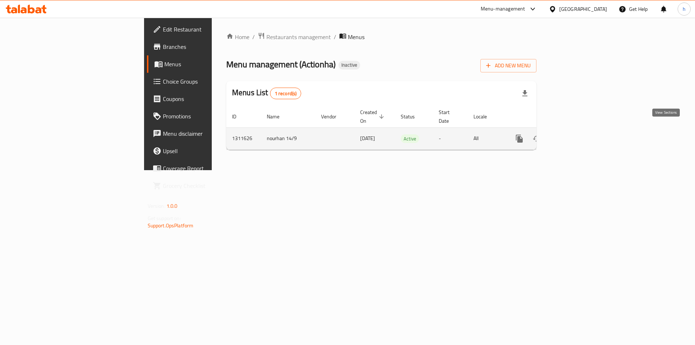
click at [580, 130] on link "enhanced table" at bounding box center [571, 138] width 17 height 17
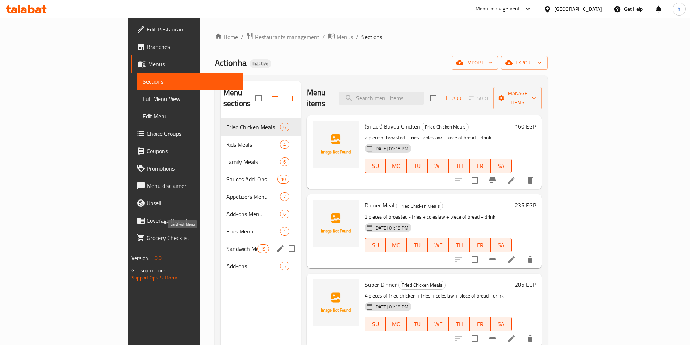
click at [226, 244] on span "Sandwich Menu" at bounding box center [241, 248] width 31 height 9
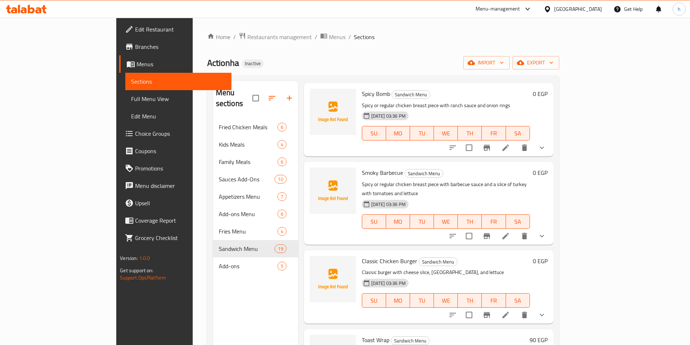
scroll to position [814, 0]
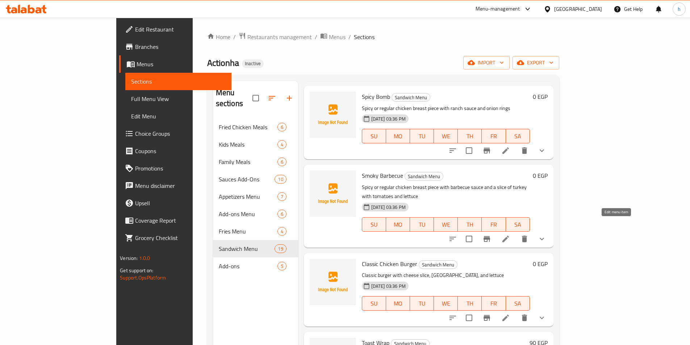
click at [510, 314] on icon at bounding box center [505, 318] width 9 height 9
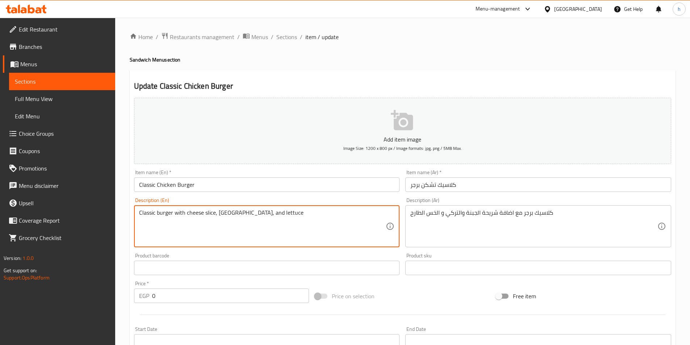
click at [176, 210] on textarea "Classic burger with cheese slice, turkey, and lettuce" at bounding box center [262, 226] width 247 height 34
paste textarea "addition of"
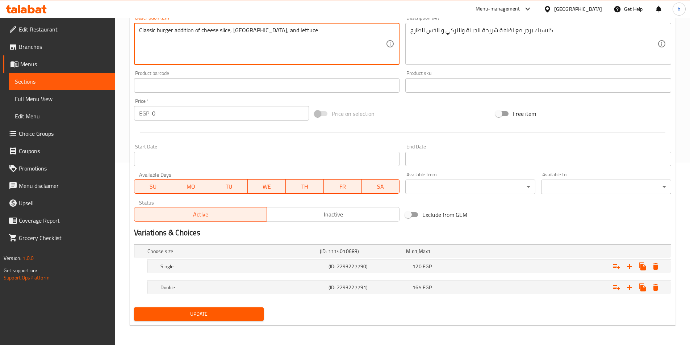
scroll to position [183, 0]
type textarea "Classic burger addition of cheese slice, [GEOGRAPHIC_DATA], and lettuce"
click at [254, 306] on div "Update" at bounding box center [199, 313] width 136 height 19
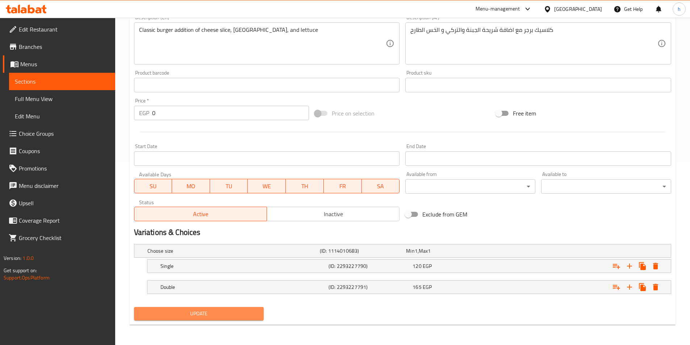
click at [255, 311] on span "Update" at bounding box center [199, 313] width 118 height 9
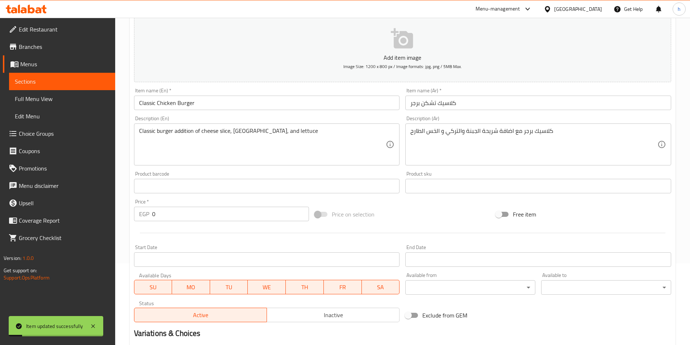
scroll to position [0, 0]
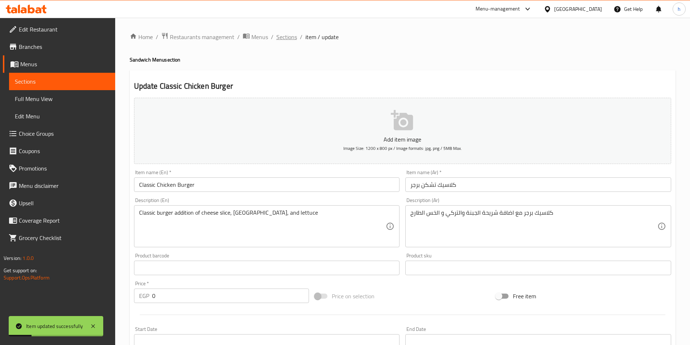
click at [293, 37] on span "Sections" at bounding box center [286, 37] width 21 height 9
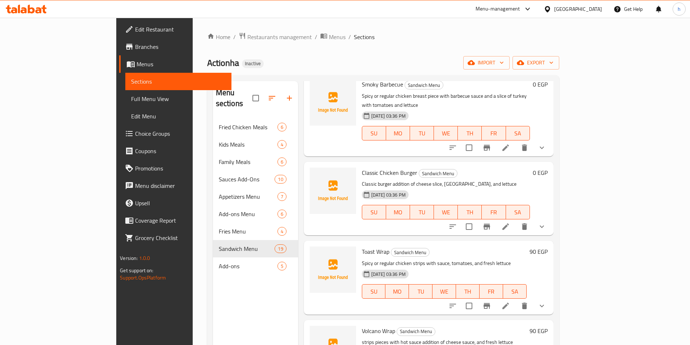
scroll to position [941, 0]
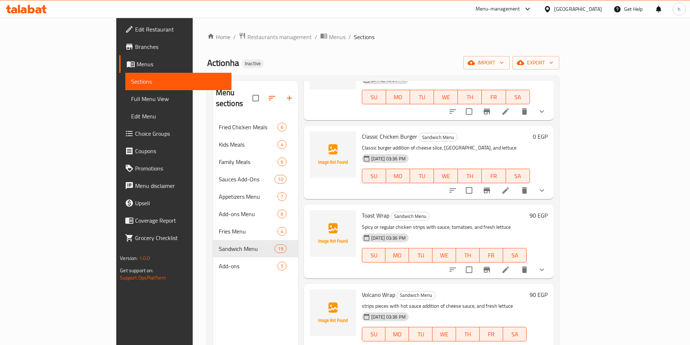
click at [527, 344] on icon at bounding box center [523, 348] width 9 height 9
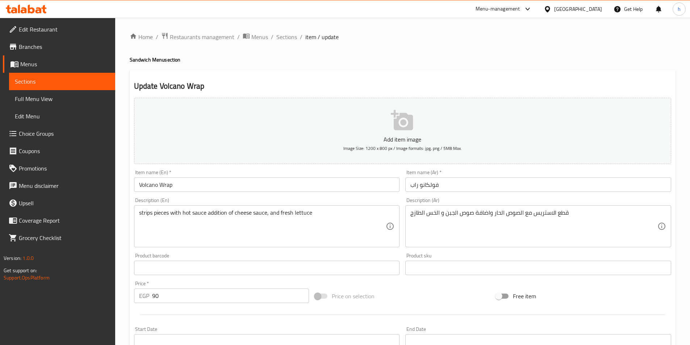
click at [284, 38] on span "Sections" at bounding box center [286, 37] width 21 height 9
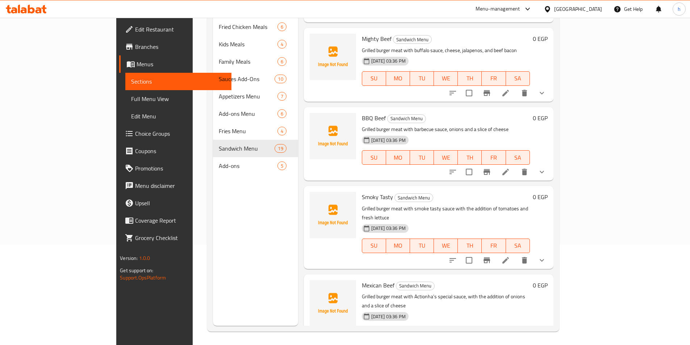
scroll to position [101, 0]
click at [509, 168] on icon at bounding box center [505, 171] width 7 height 7
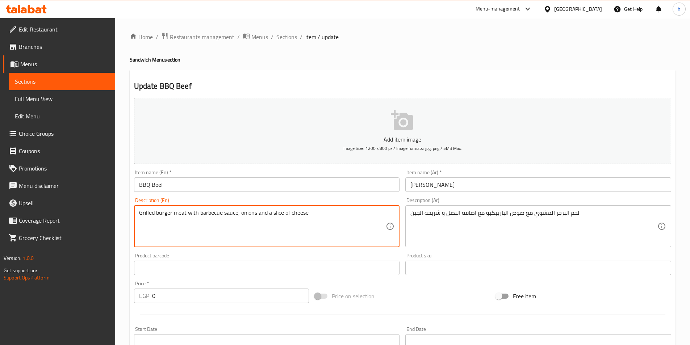
paste textarea "addition of"
click at [237, 211] on textarea "Grilled burger meat with barbecue sauceaddition ofonions and a slice of cheese" at bounding box center [262, 226] width 247 height 34
click at [265, 211] on textarea "Grilled burger meat with barbecue sauce addition ofonions and a slice of cheese" at bounding box center [262, 226] width 247 height 34
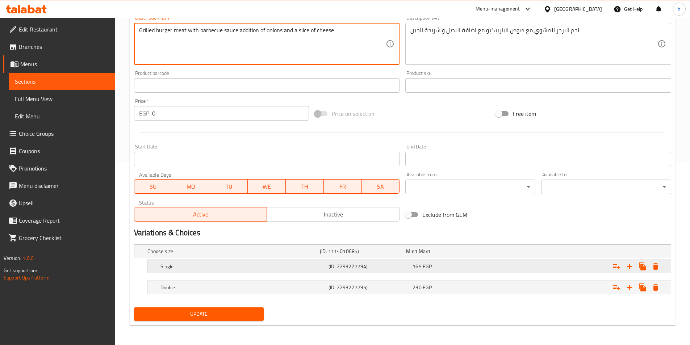
scroll to position [183, 0]
type textarea "Grilled burger meat with barbecue sauce addition of onions and a slice of cheese"
click at [256, 308] on button "Update" at bounding box center [199, 313] width 130 height 13
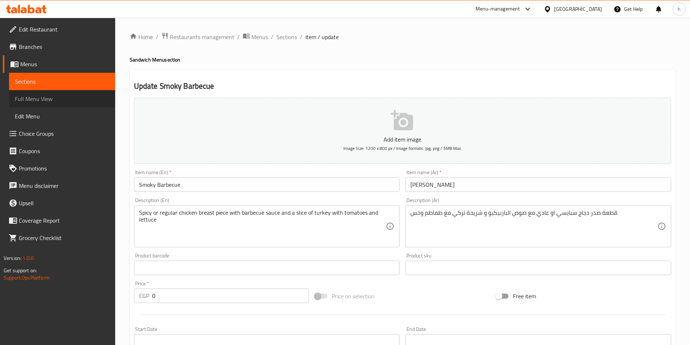
click at [61, 106] on link "Full Menu View" at bounding box center [62, 98] width 106 height 17
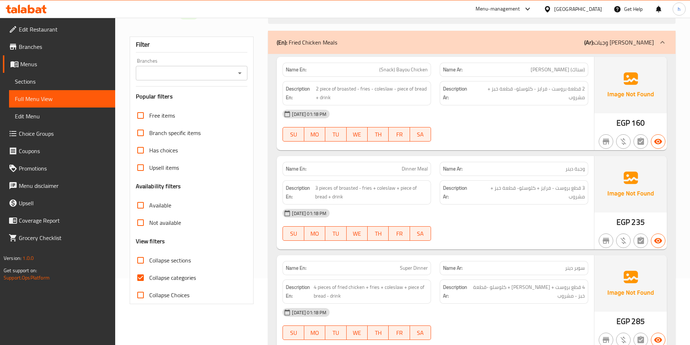
scroll to position [72, 0]
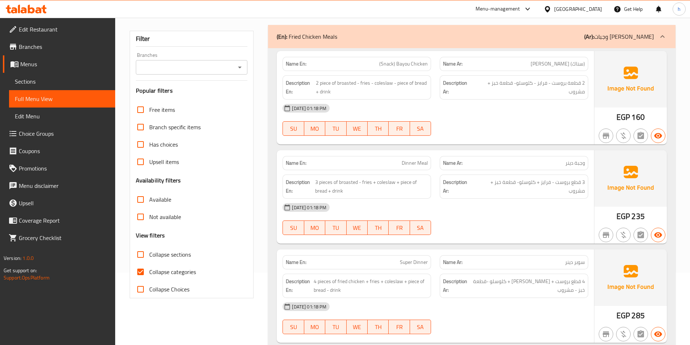
click at [142, 270] on input "Collapse categories" at bounding box center [140, 271] width 17 height 17
checkbox input "false"
click at [142, 253] on input "Collapse sections" at bounding box center [140, 254] width 17 height 17
checkbox input "true"
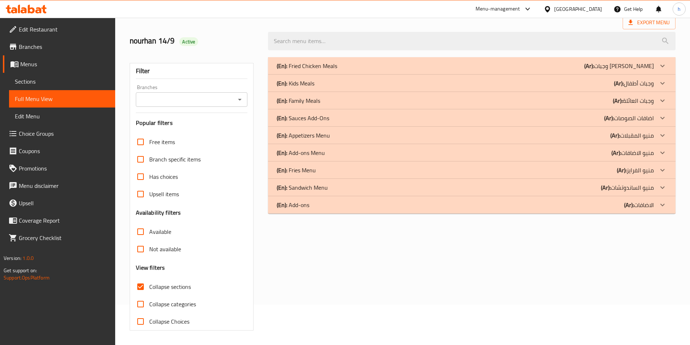
scroll to position [40, 0]
click at [649, 190] on p "(Ar): منيو الساندوتشات" at bounding box center [627, 187] width 53 height 9
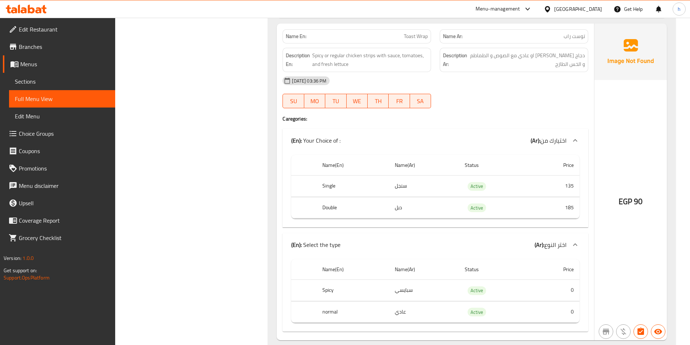
scroll to position [2502, 0]
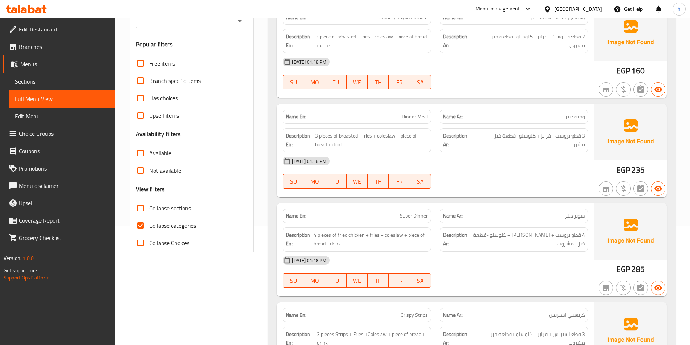
scroll to position [145, 0]
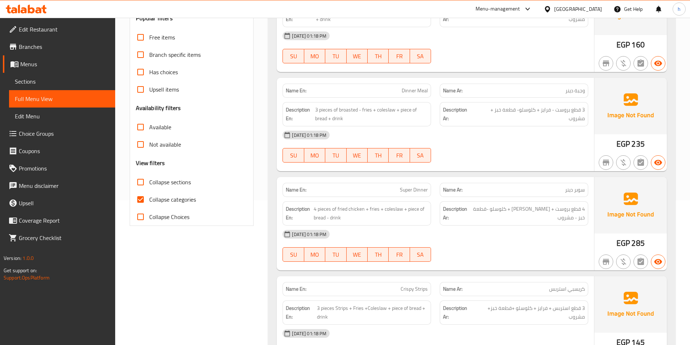
click at [140, 183] on input "Collapse sections" at bounding box center [140, 181] width 17 height 17
checkbox input "true"
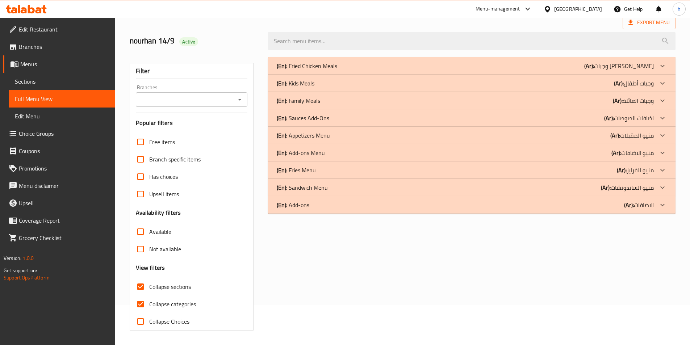
click at [142, 295] on input "Collapse categories" at bounding box center [140, 303] width 17 height 17
checkbox input "false"
click at [607, 188] on b "(Ar):" at bounding box center [606, 187] width 10 height 11
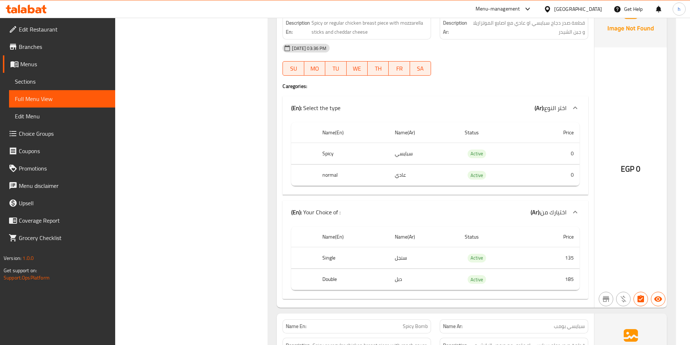
scroll to position [1610, 0]
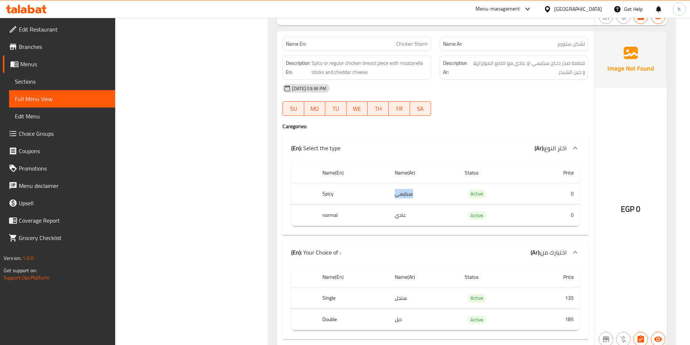
drag, startPoint x: 395, startPoint y: 192, endPoint x: 411, endPoint y: 189, distance: 16.1
click at [411, 189] on td "سبايسي" at bounding box center [424, 193] width 70 height 21
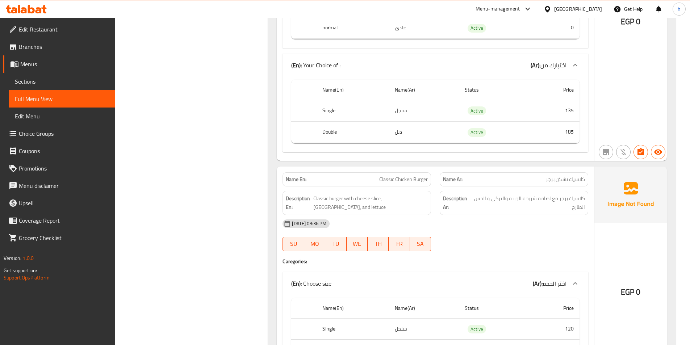
scroll to position [2515, 0]
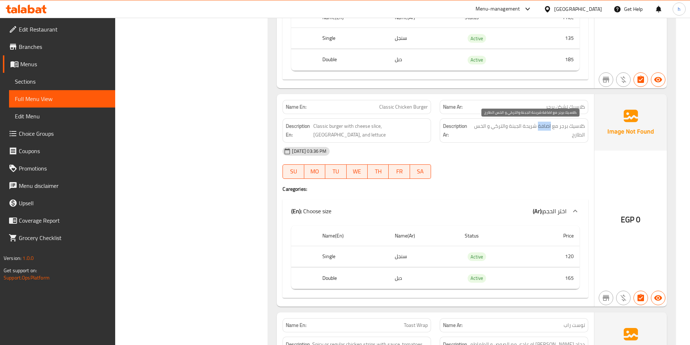
drag, startPoint x: 551, startPoint y: 126, endPoint x: 539, endPoint y: 126, distance: 12.3
click at [539, 126] on span "كلاسيك برجر مع اضافة شريحة الجبنة والتركي و الخس الطارح" at bounding box center [529, 131] width 112 height 18
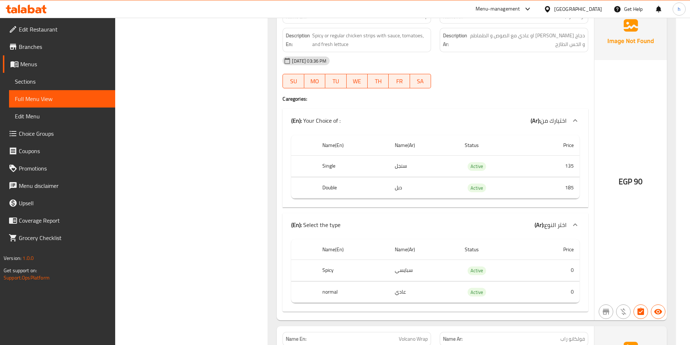
scroll to position [2841, 0]
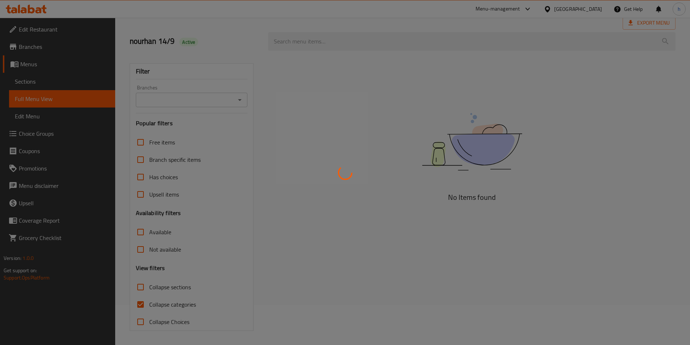
scroll to position [40, 0]
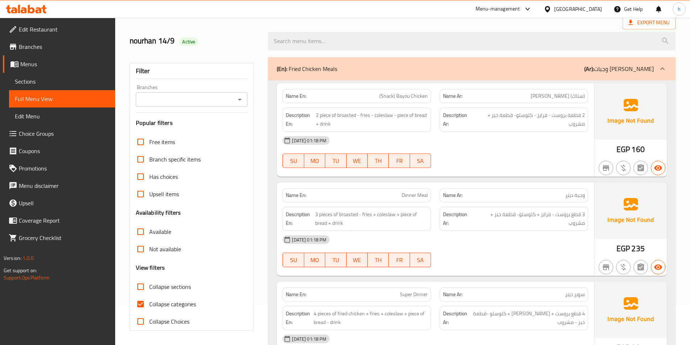
click at [143, 302] on input "Collapse categories" at bounding box center [140, 303] width 17 height 17
checkbox input "false"
click at [141, 287] on input "Collapse sections" at bounding box center [140, 286] width 17 height 17
checkbox input "true"
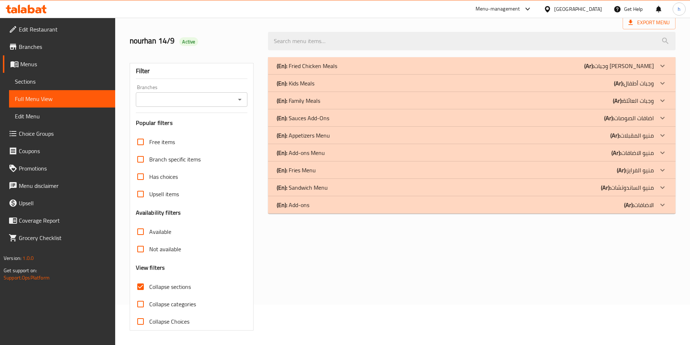
click at [655, 189] on div at bounding box center [662, 187] width 17 height 17
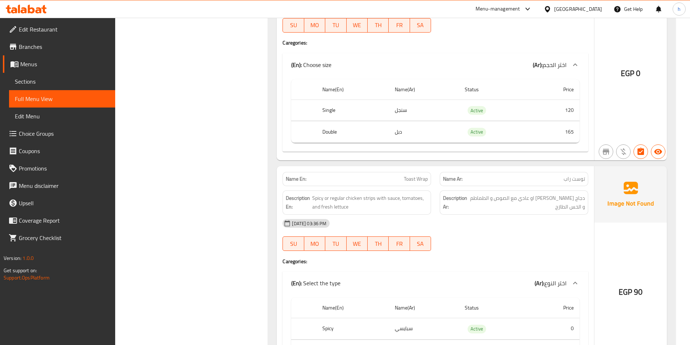
scroll to position [2733, 0]
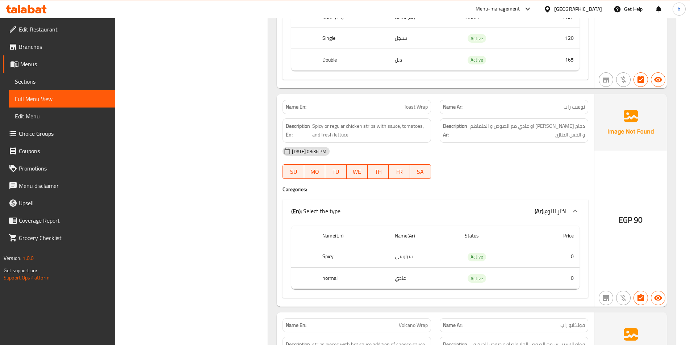
drag, startPoint x: 380, startPoint y: 259, endPoint x: 399, endPoint y: 278, distance: 27.1
click at [428, 267] on tr "Spicy سبايسي Active 0" at bounding box center [435, 256] width 288 height 21
drag, startPoint x: 390, startPoint y: 278, endPoint x: 425, endPoint y: 274, distance: 35.3
click at [425, 274] on td "عادي" at bounding box center [424, 278] width 70 height 21
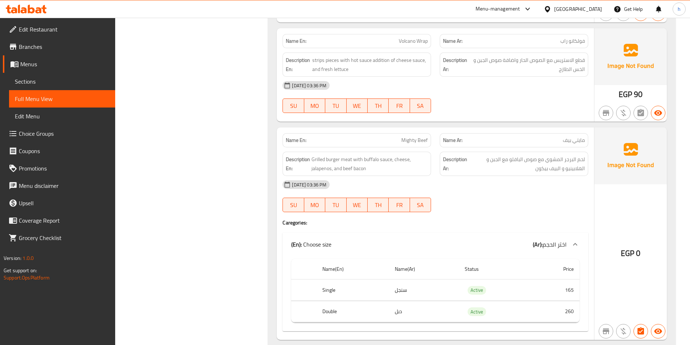
scroll to position [3023, 0]
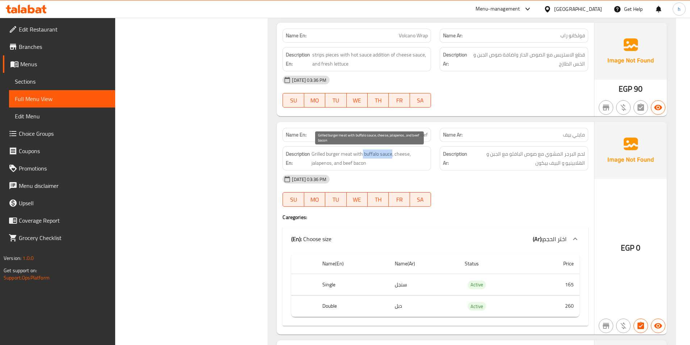
drag, startPoint x: 365, startPoint y: 154, endPoint x: 392, endPoint y: 154, distance: 27.5
click at [392, 154] on span "Grilled burger meat with buffalo sauce, cheese, jalapenos, and beef bacon" at bounding box center [369, 159] width 116 height 18
drag, startPoint x: 399, startPoint y: 152, endPoint x: 412, endPoint y: 167, distance: 19.5
click at [412, 167] on span "Grilled burger meat with buffalo sauce, cheese, jalapenos, and beef bacon" at bounding box center [369, 159] width 116 height 18
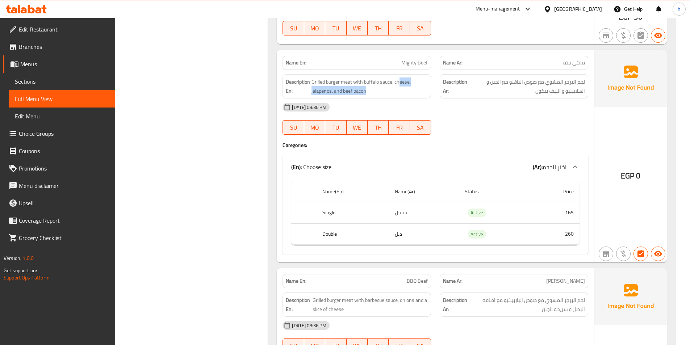
scroll to position [3095, 0]
drag, startPoint x: 396, startPoint y: 209, endPoint x: 410, endPoint y: 210, distance: 14.2
click at [410, 210] on td "سنجل" at bounding box center [424, 212] width 70 height 21
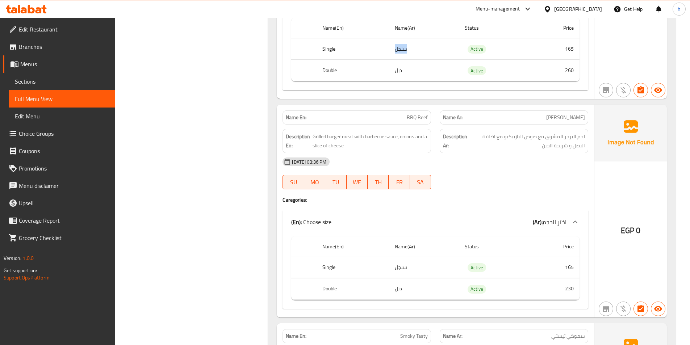
scroll to position [3276, 0]
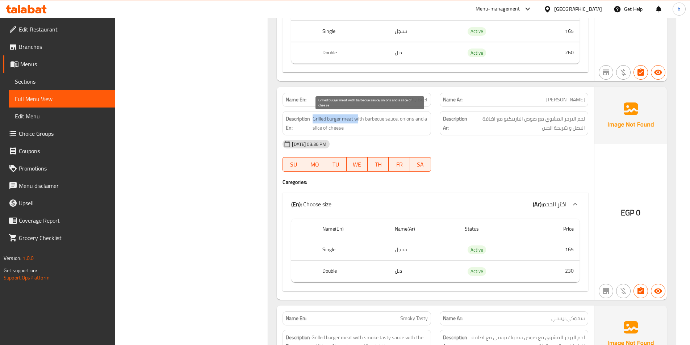
drag, startPoint x: 312, startPoint y: 116, endPoint x: 358, endPoint y: 118, distance: 46.0
click at [358, 118] on h6 "Description En: Grilled burger meat with barbecue sauce, onions and a slice of …" at bounding box center [357, 123] width 142 height 18
drag, startPoint x: 367, startPoint y: 117, endPoint x: 386, endPoint y: 121, distance: 19.5
click at [386, 121] on span "Grilled burger meat with barbecue sauce, onions and a slice of cheese" at bounding box center [369, 123] width 115 height 18
drag, startPoint x: 411, startPoint y: 122, endPoint x: 417, endPoint y: 129, distance: 8.5
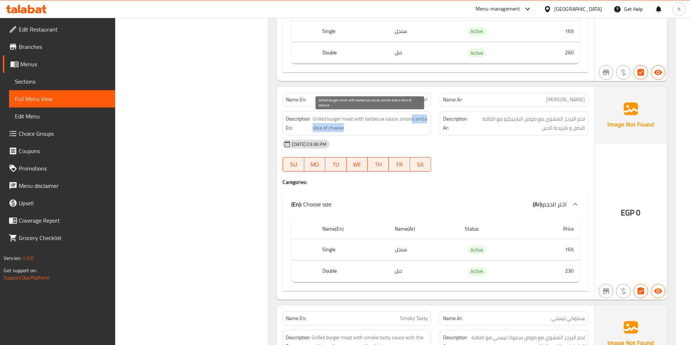
click at [417, 129] on span "Grilled burger meat with barbecue sauce, onions and a slice of cheese" at bounding box center [369, 123] width 115 height 18
click at [423, 123] on span "Grilled burger meat with barbecue sauce, onions and a slice of cheese" at bounding box center [369, 123] width 115 height 18
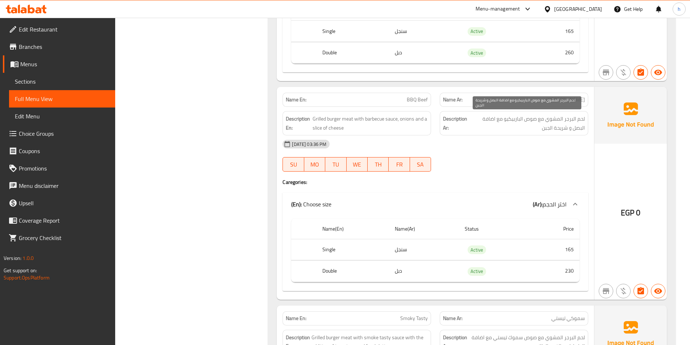
click at [487, 117] on span "لحم البرجر المشوي مع صوص الباربيكيو مع اضافة البصل و شريحة الجبن" at bounding box center [527, 123] width 116 height 18
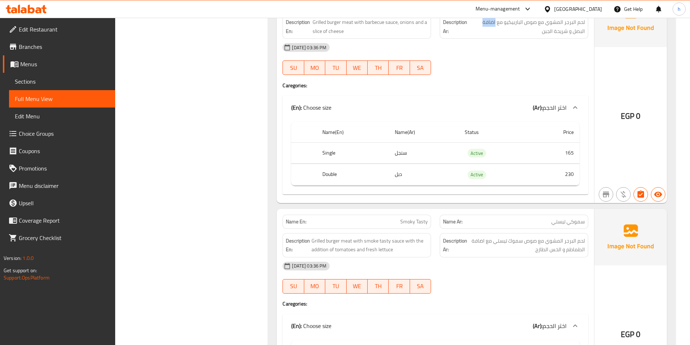
scroll to position [3385, 0]
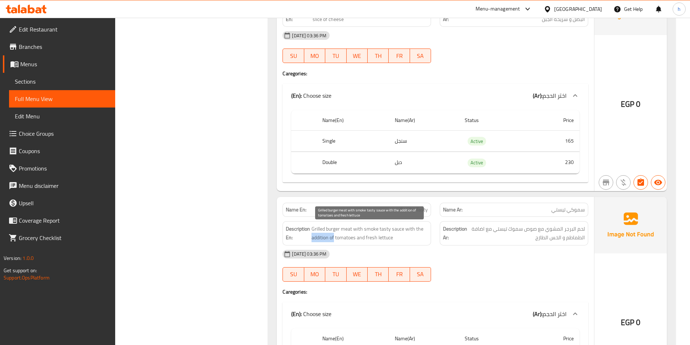
drag, startPoint x: 312, startPoint y: 238, endPoint x: 334, endPoint y: 239, distance: 22.1
click at [334, 239] on span "Grilled burger meat with smoke tasty sauce with the addition of tomatoes and fr…" at bounding box center [369, 233] width 116 height 18
copy span "addition of"
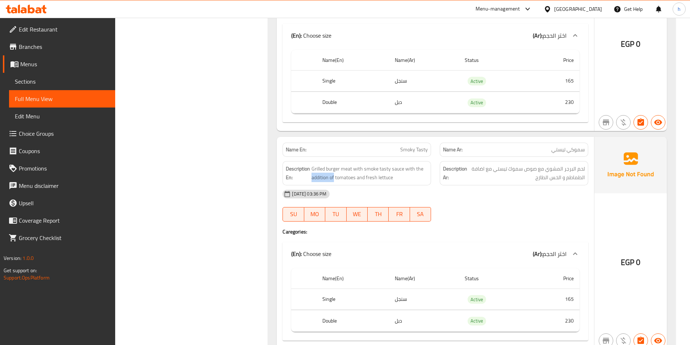
scroll to position [3457, 0]
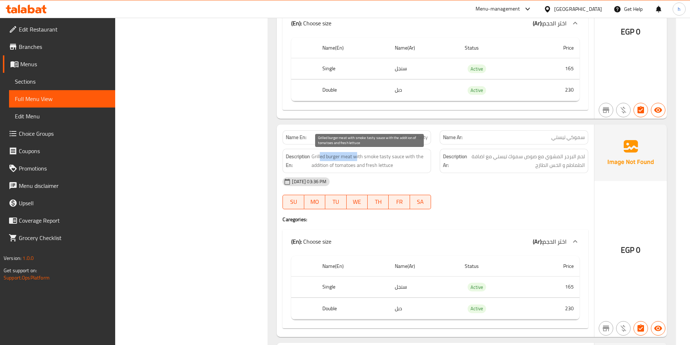
drag, startPoint x: 319, startPoint y: 159, endPoint x: 358, endPoint y: 157, distance: 38.5
click at [358, 157] on span "Grilled burger meat with smoke tasty sauce with the addition of tomatoes and fr…" at bounding box center [369, 161] width 116 height 18
drag, startPoint x: 372, startPoint y: 156, endPoint x: 404, endPoint y: 152, distance: 32.5
click at [404, 152] on span "Grilled burger meat with smoke tasty sauce with the addition of tomatoes and fr…" at bounding box center [369, 161] width 116 height 18
drag, startPoint x: 410, startPoint y: 154, endPoint x: 342, endPoint y: 167, distance: 69.0
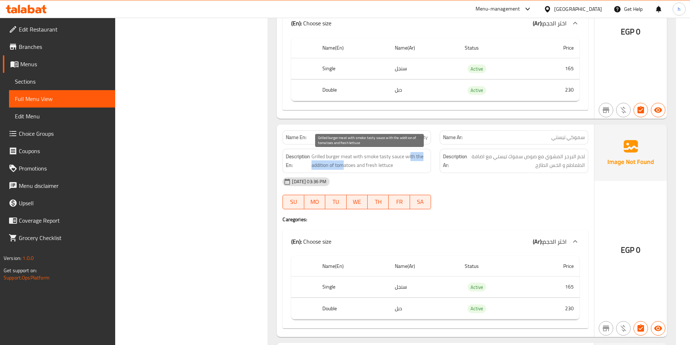
click at [342, 167] on span "Grilled burger meat with smoke tasty sauce with the addition of tomatoes and fr…" at bounding box center [369, 161] width 116 height 18
click at [385, 168] on span "Grilled burger meat with smoke tasty sauce with the addition of tomatoes and fr…" at bounding box center [369, 161] width 116 height 18
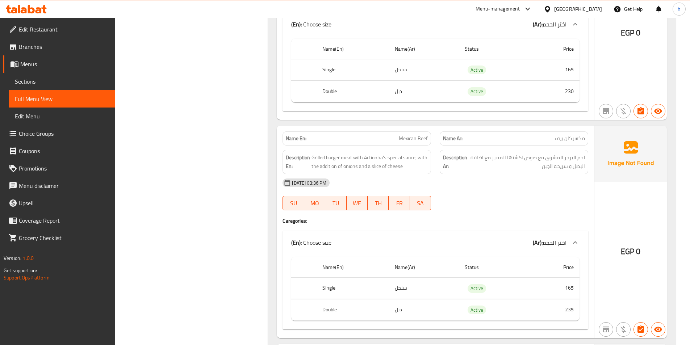
scroll to position [3711, 0]
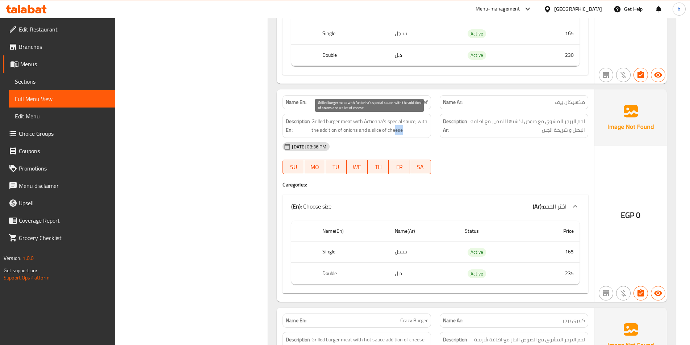
drag, startPoint x: 395, startPoint y: 126, endPoint x: 410, endPoint y: 130, distance: 14.7
click at [410, 130] on span "Grilled burger meat with Actionha's special sauce, with the addition of onions …" at bounding box center [369, 126] width 116 height 18
drag, startPoint x: 341, startPoint y: 135, endPoint x: 412, endPoint y: 134, distance: 71.0
click at [412, 134] on div "Description En: Grilled burger meat with Actionha's special sauce, with the add…" at bounding box center [356, 126] width 148 height 24
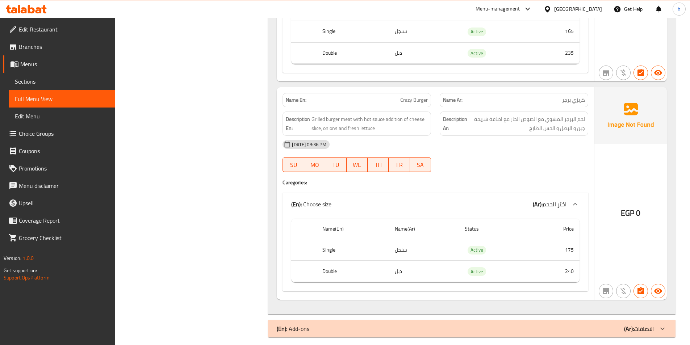
scroll to position [3938, 0]
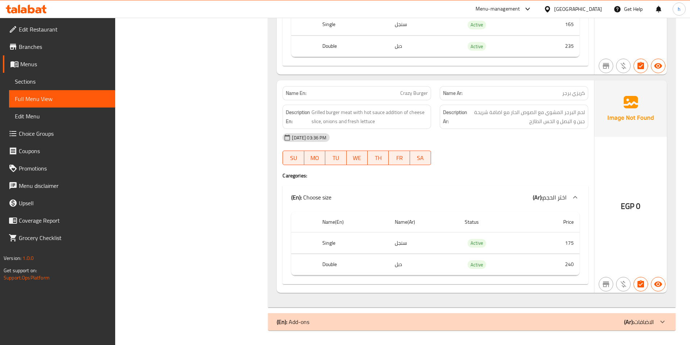
click at [528, 317] on div "(En): Add-ons (Ar): الاضافات" at bounding box center [471, 321] width 407 height 17
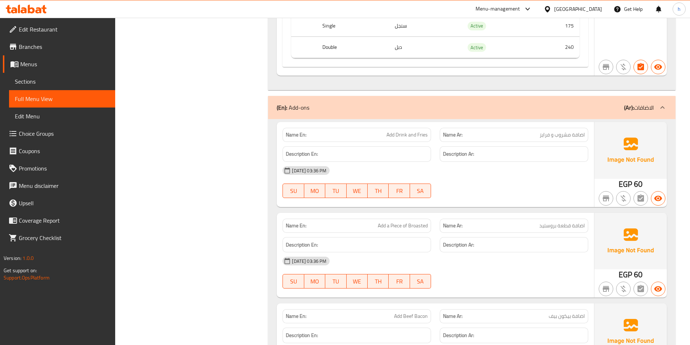
scroll to position [4192, 0]
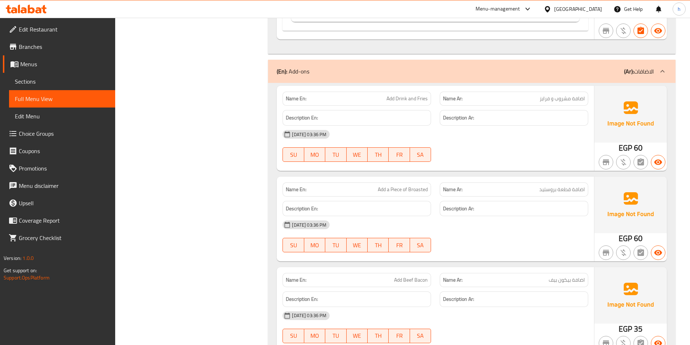
click at [579, 190] on span "اضافة قطعة بروستيد" at bounding box center [562, 190] width 46 height 8
click at [560, 188] on span "اضافة قطعة بروستيد" at bounding box center [562, 190] width 46 height 8
click at [549, 189] on span "اضافة قطعة بروستيد" at bounding box center [562, 190] width 46 height 8
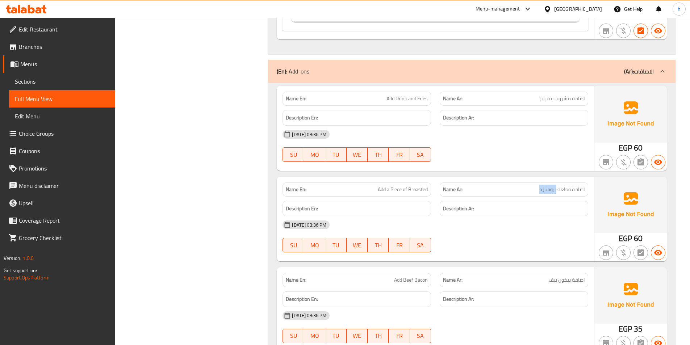
click at [549, 189] on span "اضافة قطعة بروستيد" at bounding box center [562, 190] width 46 height 8
drag, startPoint x: 388, startPoint y: 190, endPoint x: 431, endPoint y: 185, distance: 43.1
click at [431, 185] on div "Name En: Add a Piece of Broasted" at bounding box center [356, 189] width 157 height 23
click at [379, 192] on span "Add a Piece of Broasted" at bounding box center [403, 190] width 50 height 8
click at [400, 188] on span "Add a Piece of Broasted" at bounding box center [403, 190] width 50 height 8
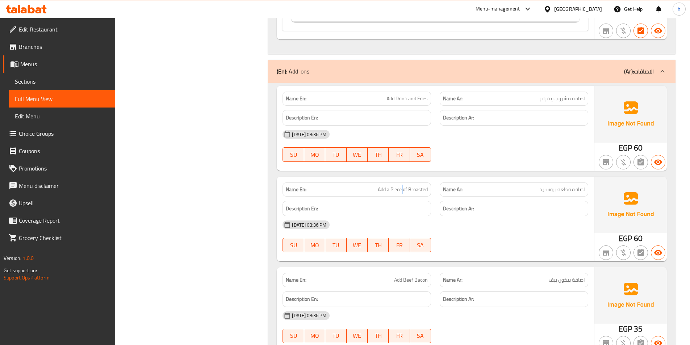
click at [400, 188] on span "Add a Piece of Broasted" at bounding box center [403, 190] width 50 height 8
click at [419, 189] on span "Add a Piece of Broasted" at bounding box center [403, 190] width 50 height 8
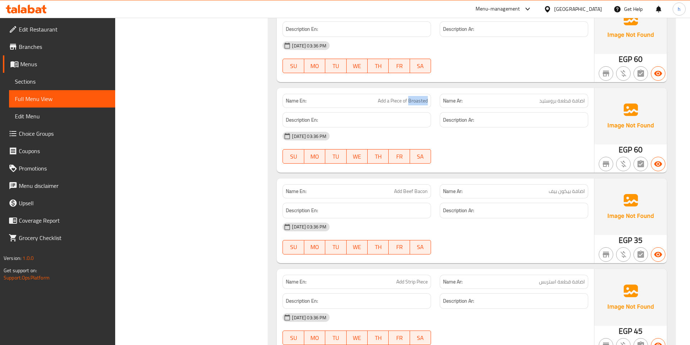
scroll to position [4336, 0]
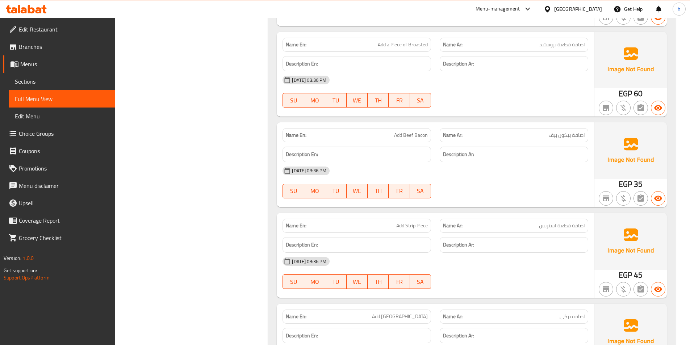
click at [408, 134] on span "Add Beef Bacon" at bounding box center [411, 135] width 34 height 8
click at [423, 134] on span "Add Beef Bacon" at bounding box center [411, 135] width 34 height 8
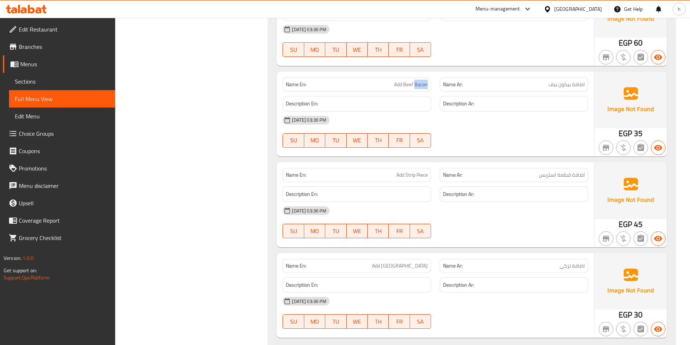
scroll to position [4409, 0]
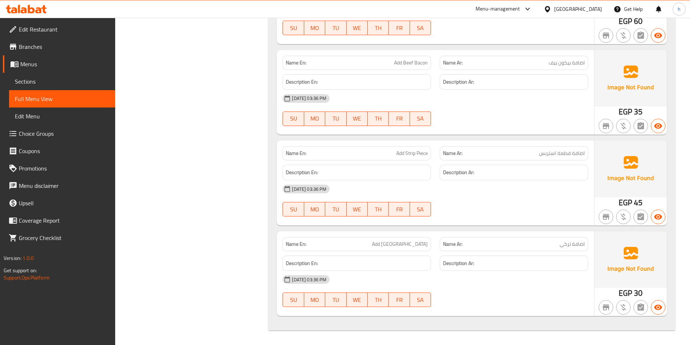
click at [396, 158] on div "Name En: Add Strip Piece" at bounding box center [356, 153] width 148 height 14
drag, startPoint x: 400, startPoint y: 156, endPoint x: 419, endPoint y: 156, distance: 18.8
click at [401, 156] on span "Add Strip Piece" at bounding box center [412, 154] width 32 height 8
click at [420, 155] on span "Add Strip Piece" at bounding box center [412, 154] width 32 height 8
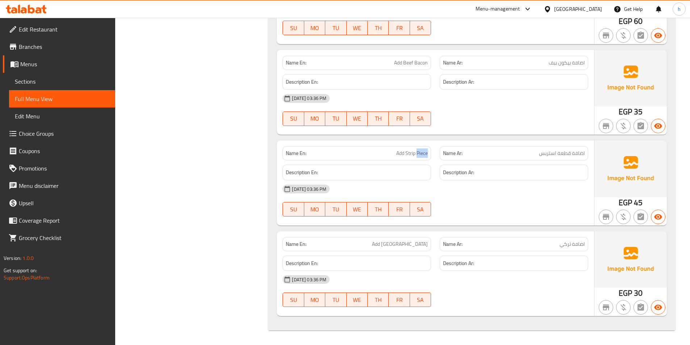
click at [420, 155] on span "Add Strip Piece" at bounding box center [412, 154] width 32 height 8
click at [437, 260] on div "Description Ar:" at bounding box center [513, 263] width 157 height 24
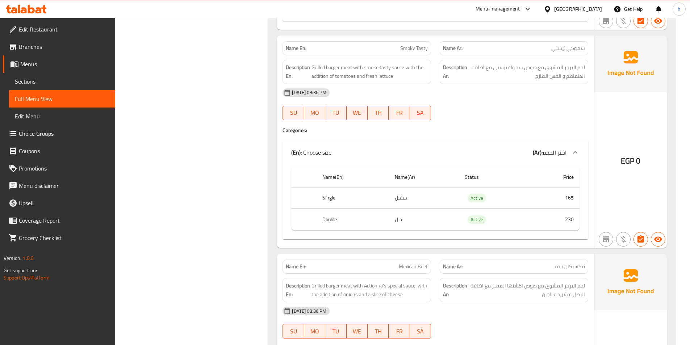
scroll to position [3467, 0]
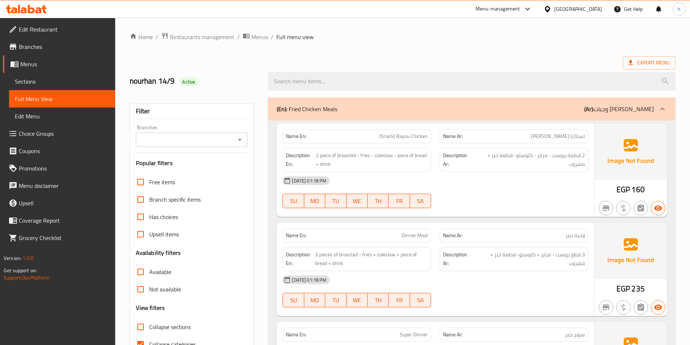
scroll to position [109, 0]
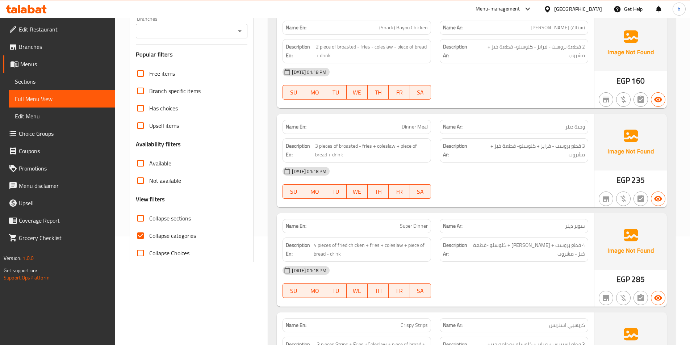
click at [141, 219] on input "Collapse sections" at bounding box center [140, 218] width 17 height 17
checkbox input "true"
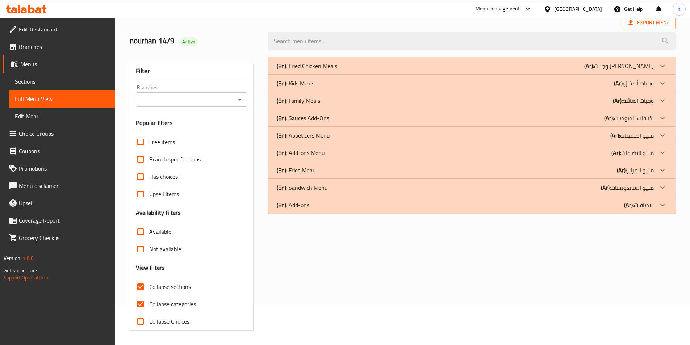
scroll to position [40, 0]
click at [141, 235] on input "Available" at bounding box center [140, 231] width 17 height 17
checkbox input "false"
click at [139, 303] on input "Collapse categories" at bounding box center [140, 303] width 17 height 17
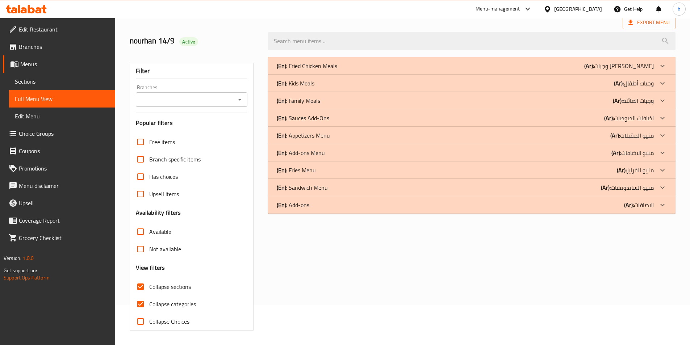
checkbox input "false"
click at [473, 206] on div "(En): Add-ons (Ar): الاضافات" at bounding box center [465, 205] width 377 height 9
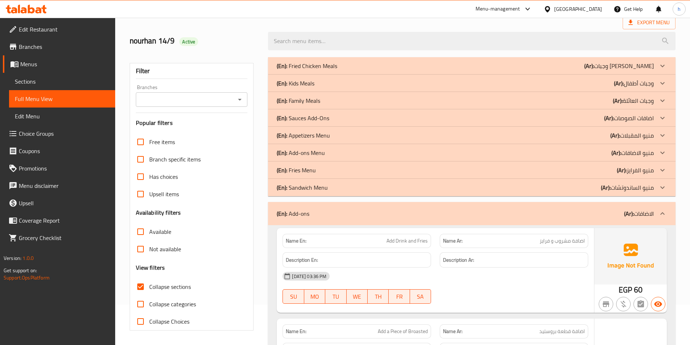
click at [501, 192] on div "(En): Sandwich Menu (Ar): منيو الساندوتشات" at bounding box center [471, 187] width 407 height 17
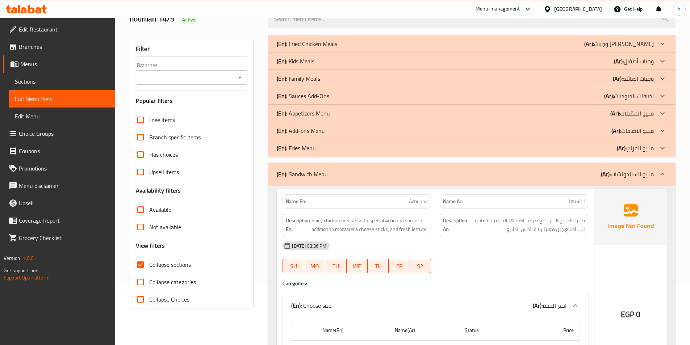
scroll to position [26, 0]
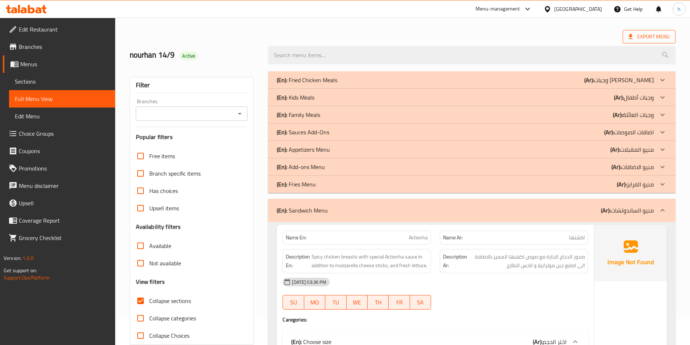
click at [637, 39] on span "Export Menu" at bounding box center [648, 36] width 41 height 9
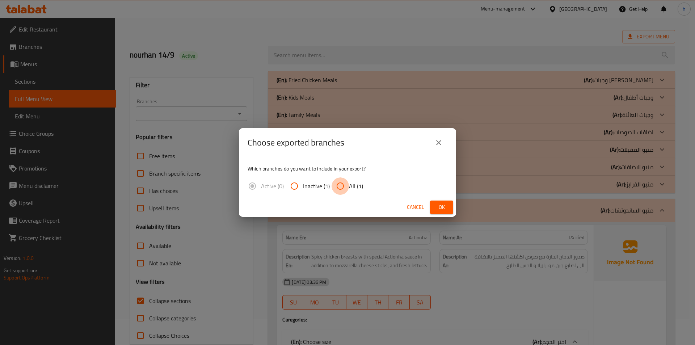
click at [335, 185] on input "All (1)" at bounding box center [340, 185] width 17 height 17
radio input "true"
click at [446, 208] on span "Ok" at bounding box center [442, 207] width 12 height 9
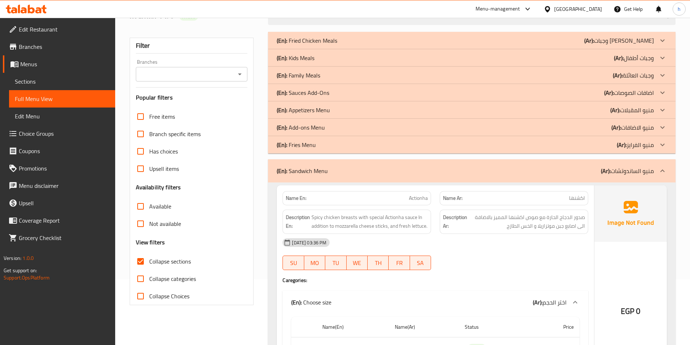
scroll to position [62, 0]
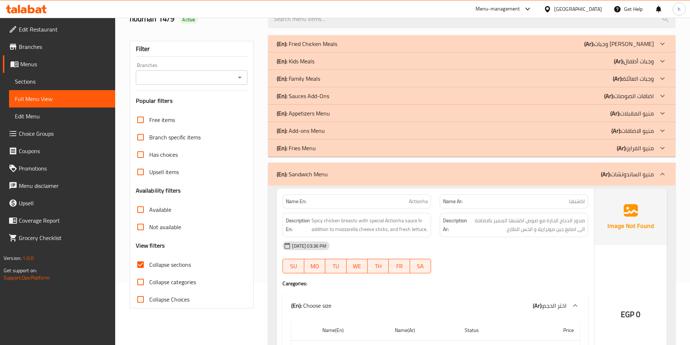
click at [46, 79] on span "Sections" at bounding box center [62, 81] width 95 height 9
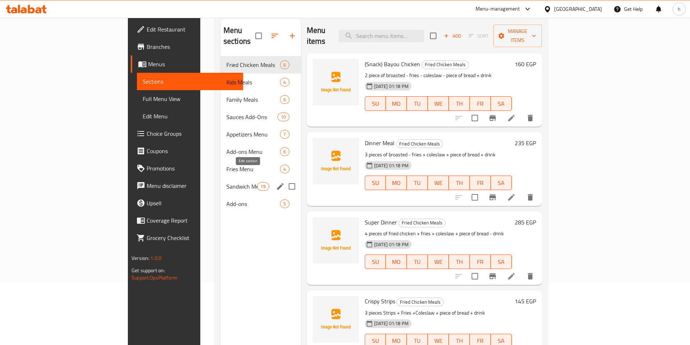
click at [276, 182] on icon "edit" at bounding box center [280, 186] width 9 height 9
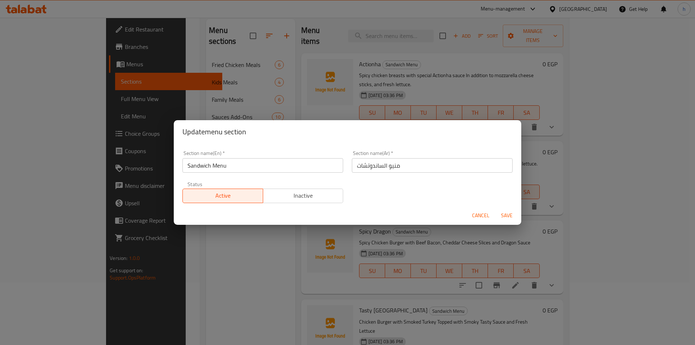
click at [211, 167] on input "Sandwich Menu" at bounding box center [262, 165] width 161 height 14
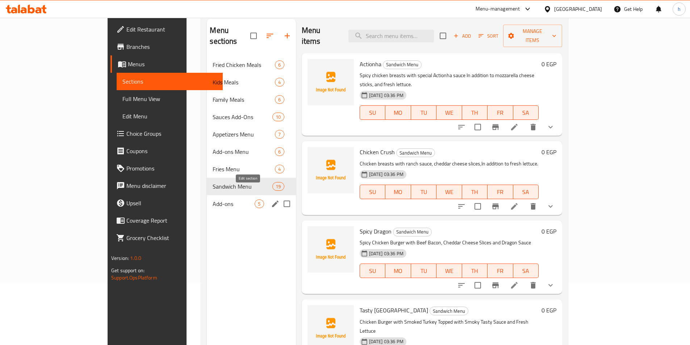
click at [272, 201] on icon "edit" at bounding box center [275, 204] width 7 height 7
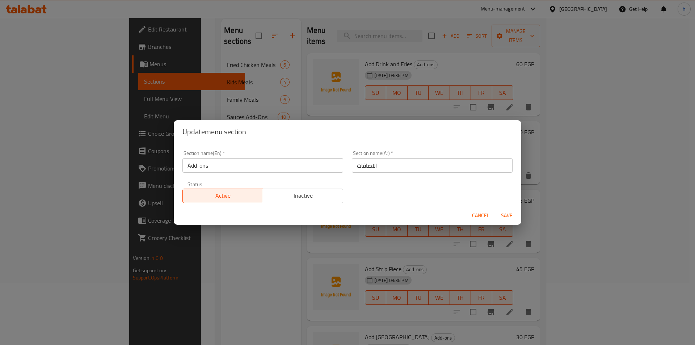
click at [216, 166] on input "Add-ons" at bounding box center [262, 165] width 161 height 14
click at [479, 212] on span "Cancel" at bounding box center [480, 215] width 17 height 9
